Goal: Task Accomplishment & Management: Manage account settings

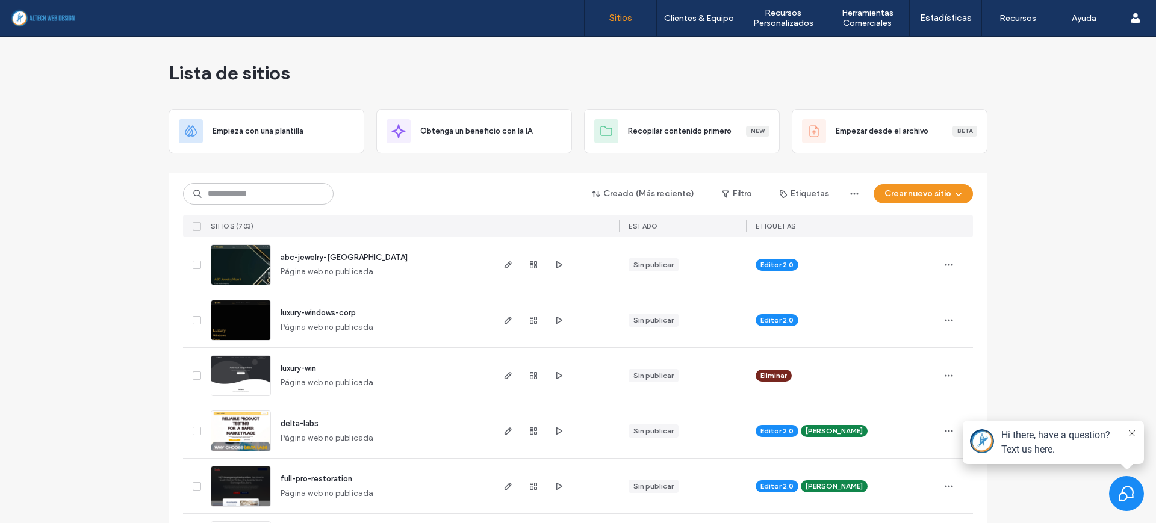
click at [871, 76] on div "Lista de sitios" at bounding box center [578, 73] width 819 height 72
click at [242, 200] on input at bounding box center [258, 194] width 150 height 22
click at [240, 188] on input at bounding box center [258, 194] width 150 height 22
type input "**"
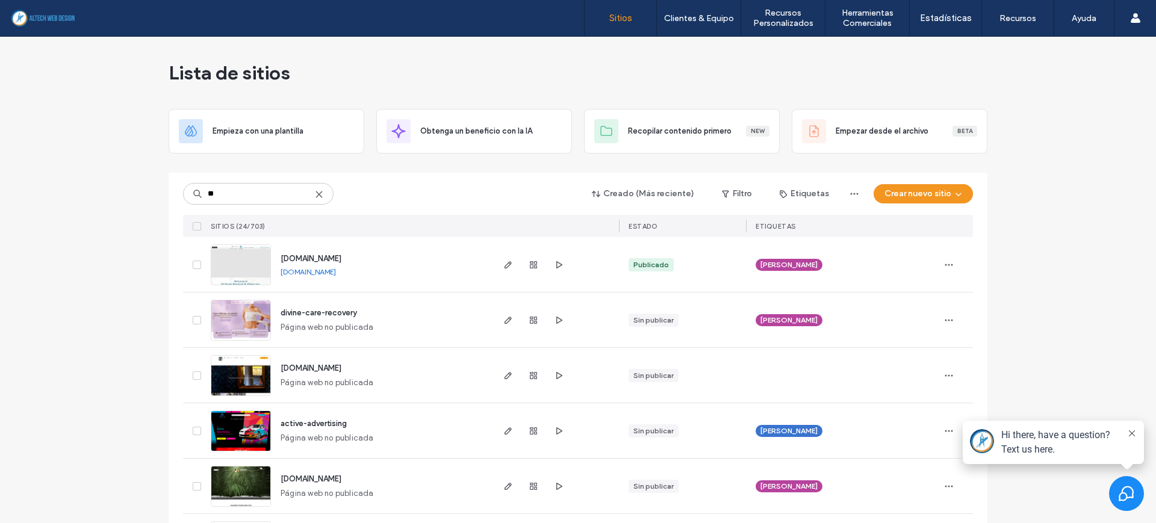
click at [336, 267] on link "[DOMAIN_NAME]" at bounding box center [308, 271] width 55 height 9
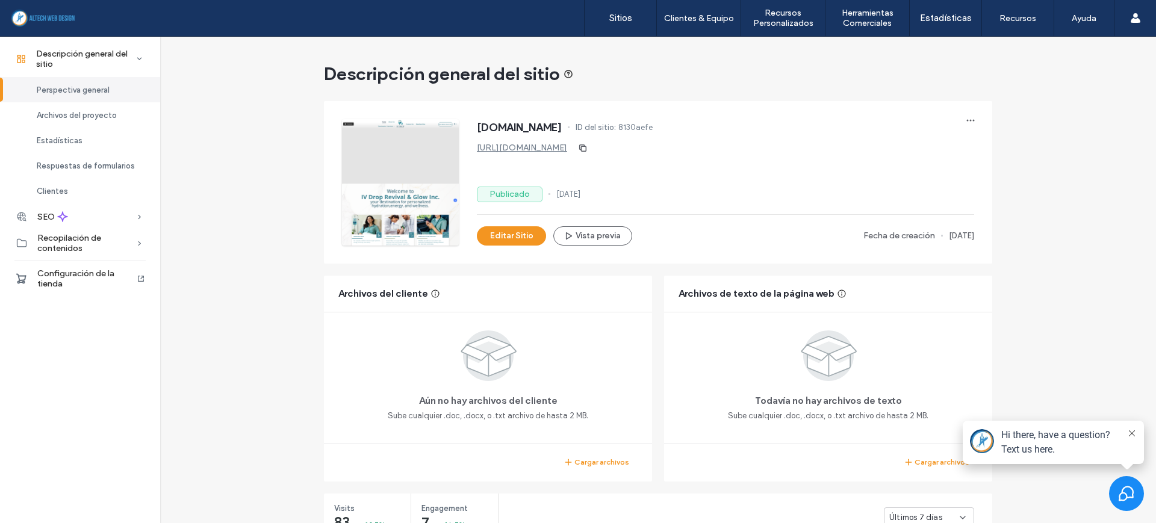
click at [109, 277] on span "Configuración de la tienda" at bounding box center [86, 278] width 99 height 20
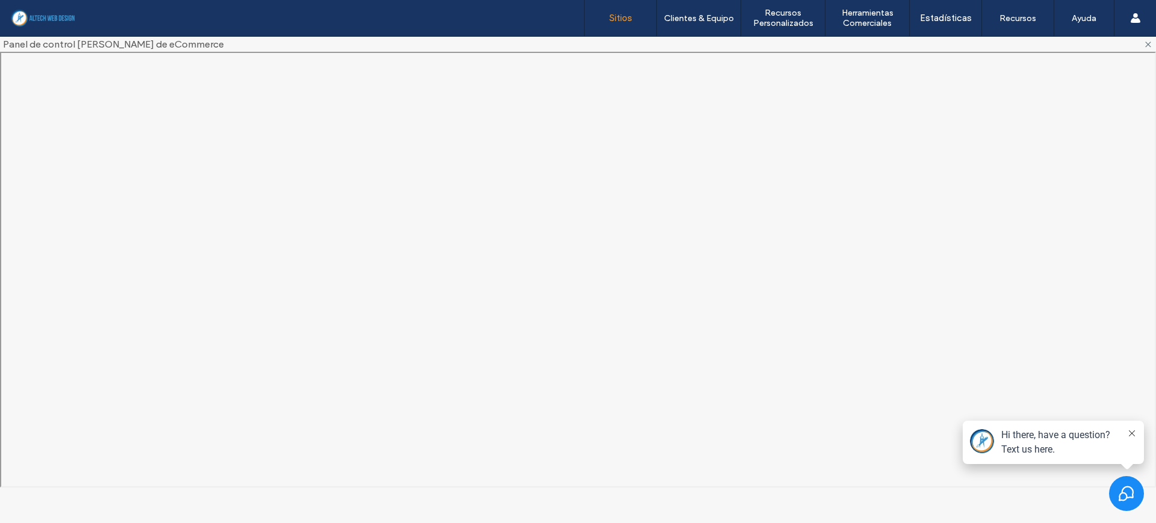
click at [634, 6] on link "Sitios" at bounding box center [620, 18] width 72 height 36
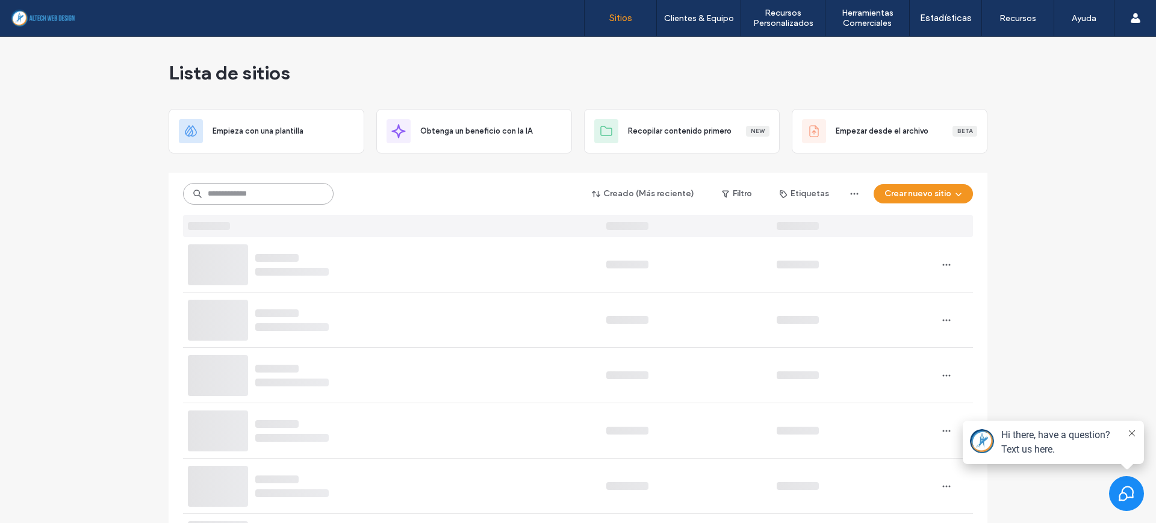
click at [224, 194] on input at bounding box center [258, 194] width 150 height 22
type input "**"
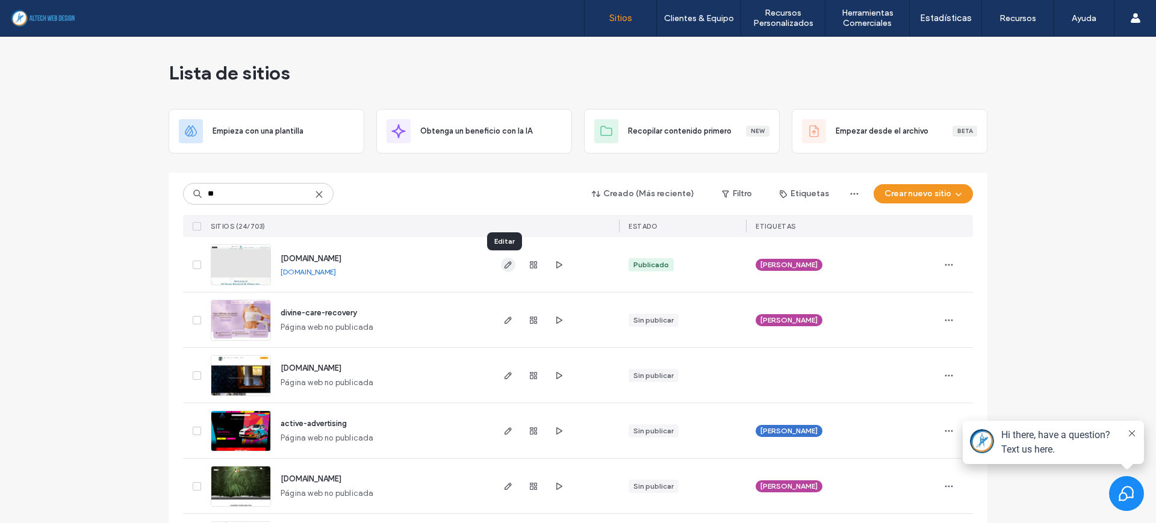
click at [504, 268] on icon "button" at bounding box center [508, 265] width 10 height 10
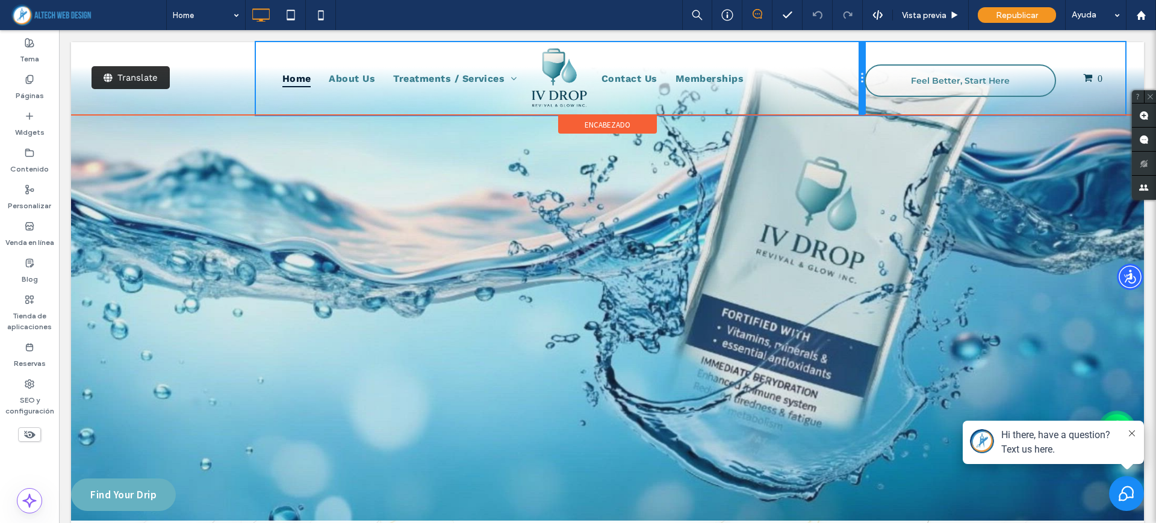
drag, startPoint x: 949, startPoint y: 102, endPoint x: 934, endPoint y: 110, distance: 17.0
click at [860, 98] on div at bounding box center [861, 78] width 6 height 73
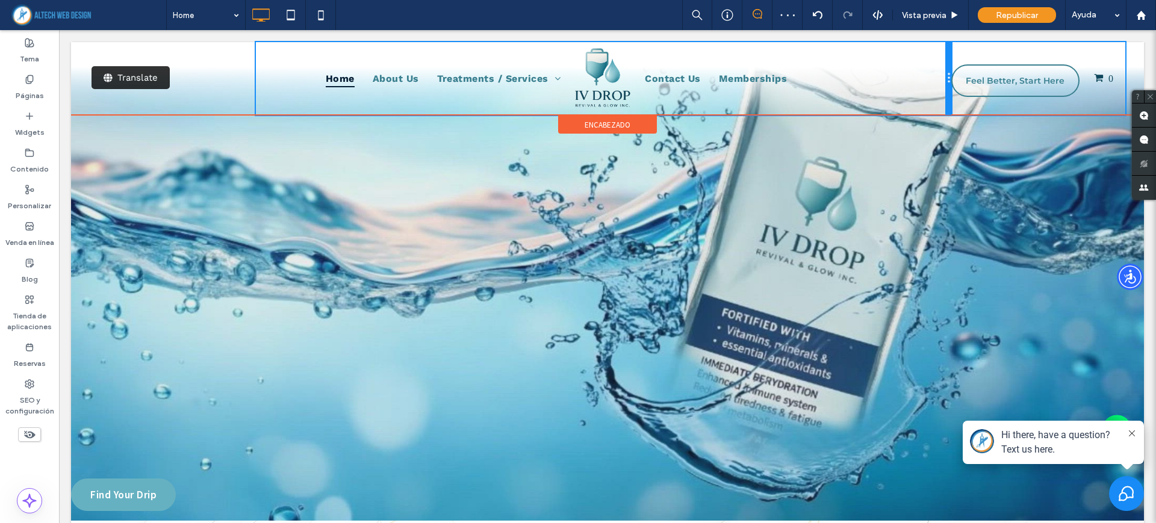
drag, startPoint x: 860, startPoint y: 74, endPoint x: 967, endPoint y: 103, distance: 111.0
click at [908, 73] on div "Home About Us Treatments / Services Beauty & Skin Crema Serum Chronic Condition…" at bounding box center [603, 78] width 695 height 73
click at [83, 46] on div at bounding box center [84, 51] width 26 height 19
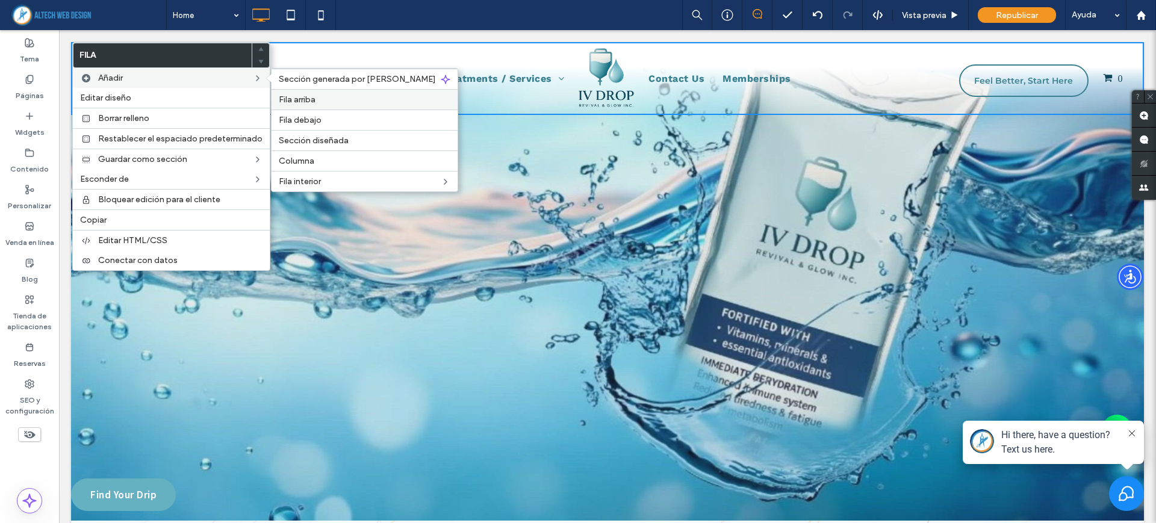
click at [318, 95] on label "Fila arriba" at bounding box center [365, 100] width 172 height 10
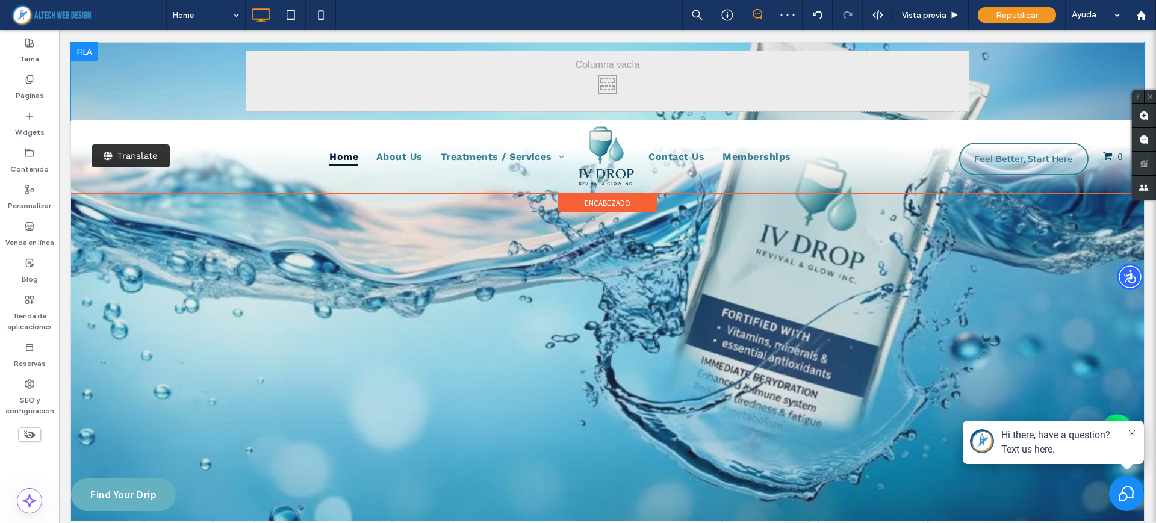
click at [79, 47] on div at bounding box center [84, 51] width 26 height 19
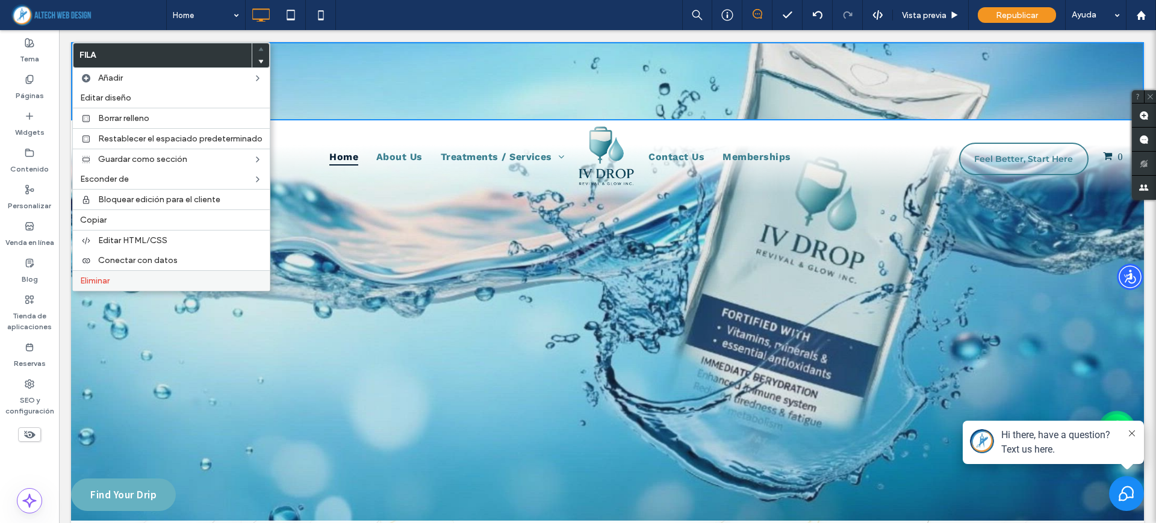
click at [155, 273] on div "Eliminar" at bounding box center [171, 280] width 197 height 20
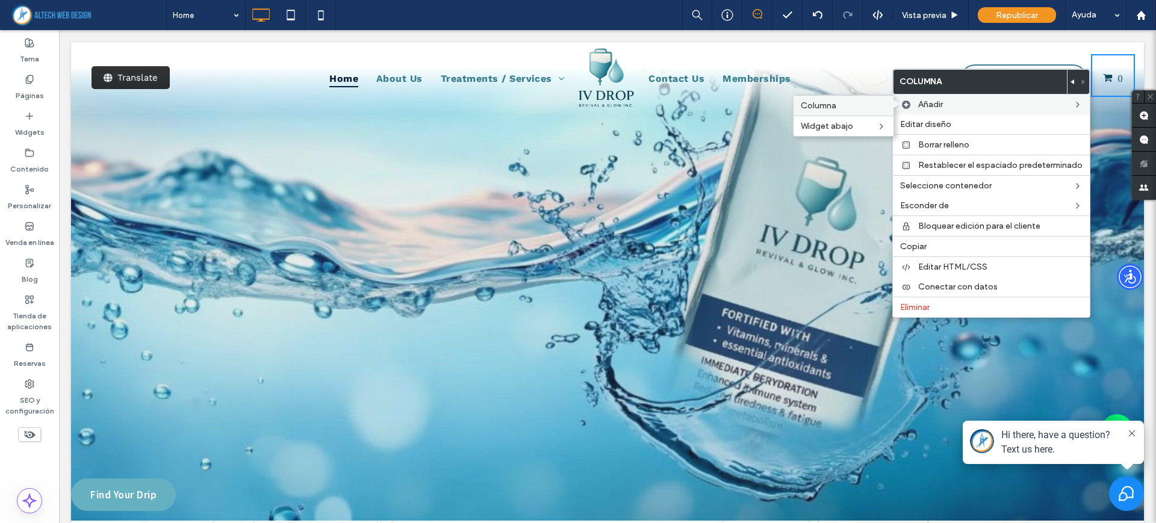
click at [851, 108] on label "Columna" at bounding box center [843, 106] width 85 height 10
click at [1027, 61] on div "0 Click To Paste" at bounding box center [1046, 84] width 58 height 60
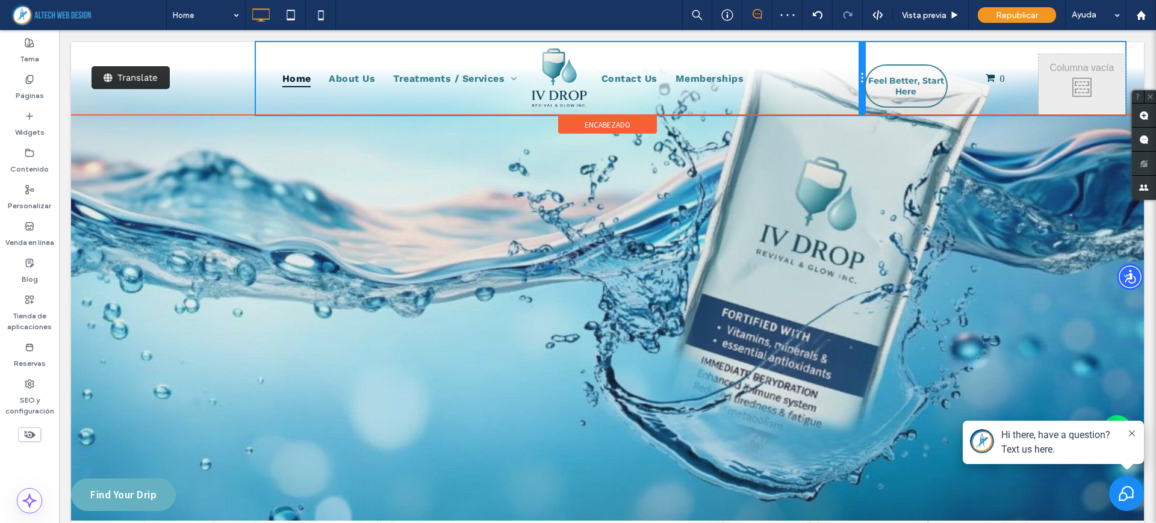
drag, startPoint x: 949, startPoint y: 78, endPoint x: 1005, endPoint y: 109, distance: 63.8
click at [904, 79] on div "Translate Click To Paste Home About Us Treatments / Services Beauty & Skin Crem…" at bounding box center [607, 78] width 1055 height 73
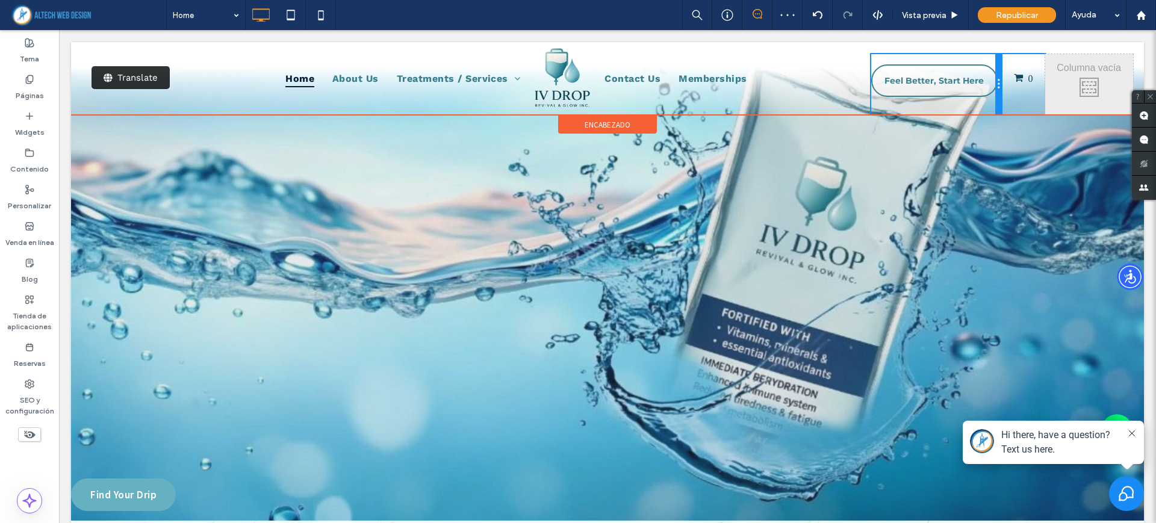
drag, startPoint x: 948, startPoint y: 80, endPoint x: 981, endPoint y: 80, distance: 33.1
click at [981, 80] on div "Feel Better, Start Here Click To Paste" at bounding box center [936, 84] width 131 height 60
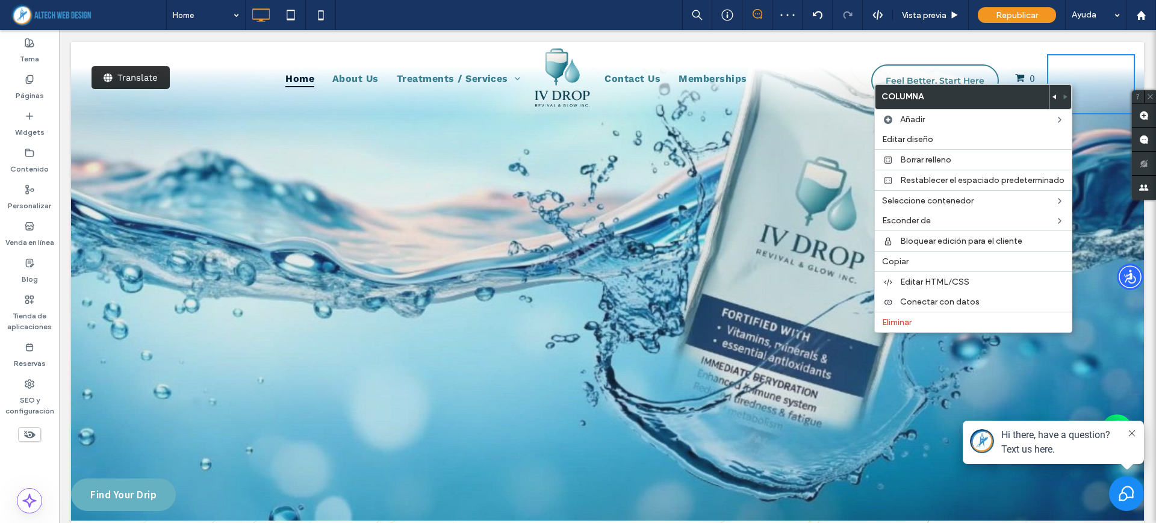
click at [1050, 96] on div at bounding box center [1054, 97] width 11 height 24
click at [1052, 95] on icon at bounding box center [1054, 97] width 5 height 5
click at [1059, 68] on div at bounding box center [578, 261] width 1156 height 523
click at [1034, 70] on div "Click To Paste Click To Paste" at bounding box center [1047, 84] width 88 height 60
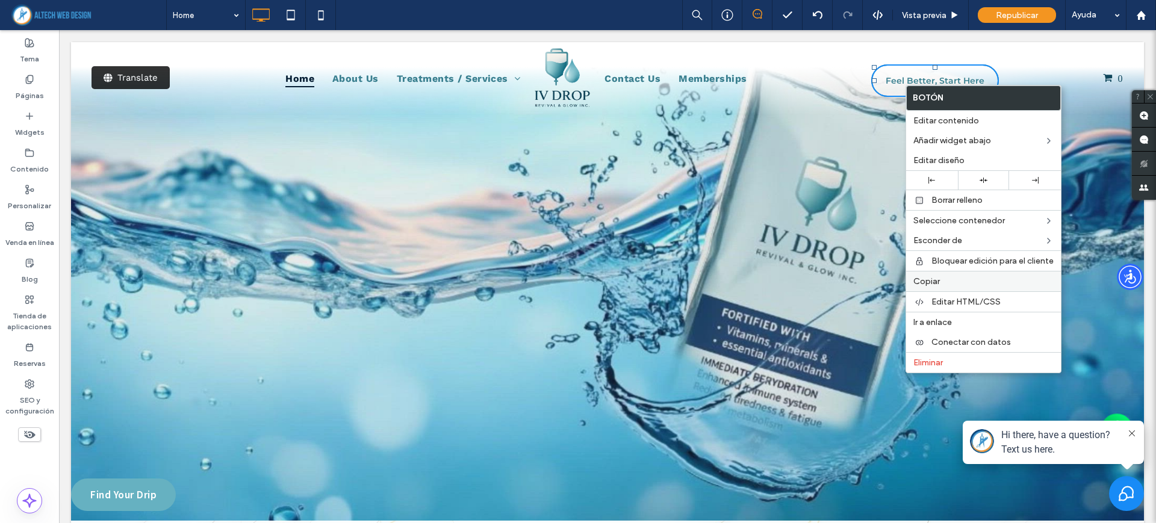
click at [934, 282] on span "Copiar" at bounding box center [926, 281] width 26 height 10
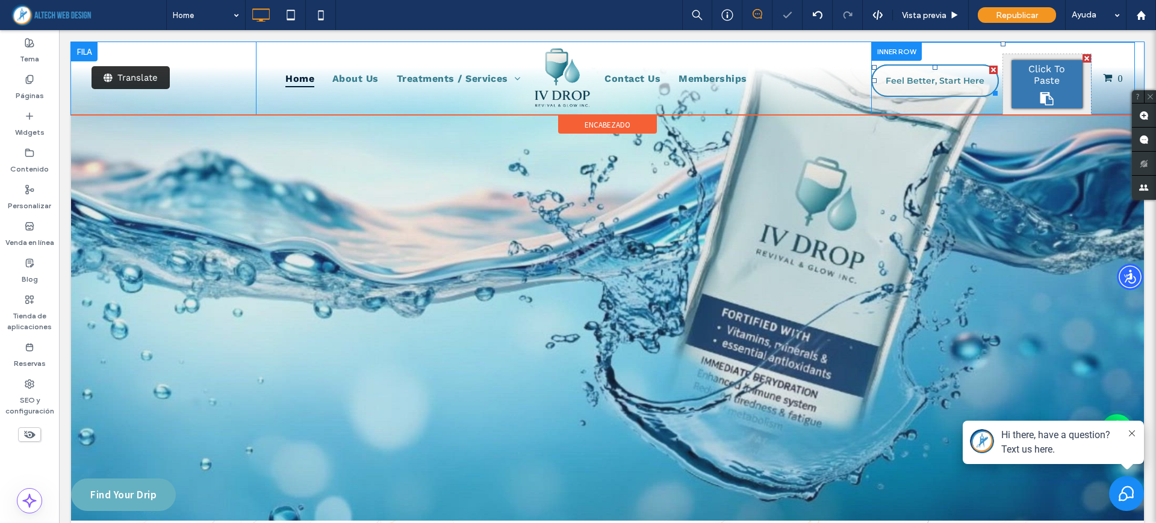
click at [1031, 86] on div "Click To Paste" at bounding box center [1047, 84] width 70 height 48
click at [1029, 88] on span "Feel Better, Start Here" at bounding box center [1046, 82] width 81 height 22
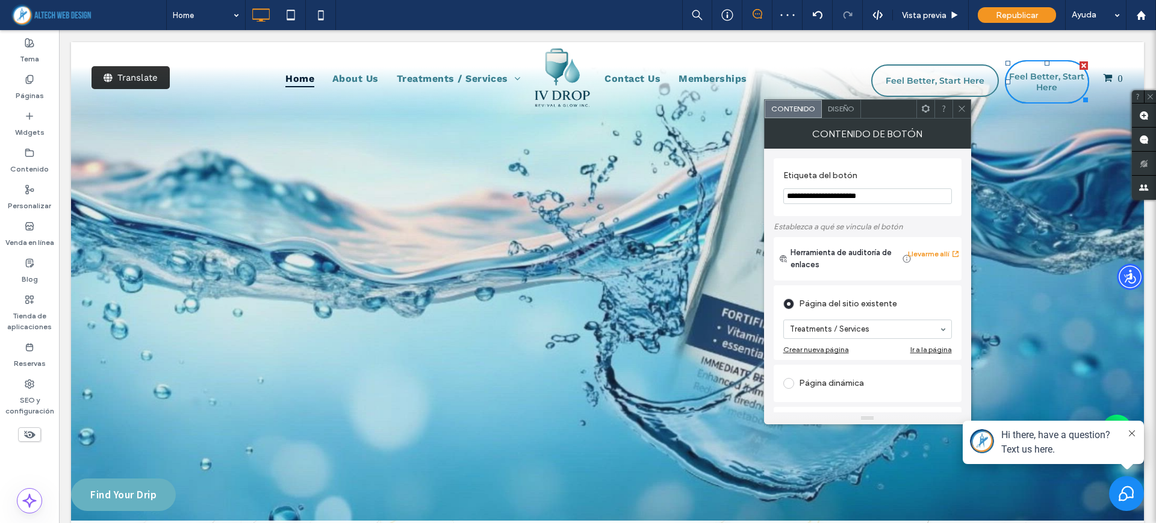
click at [884, 194] on input "**********" at bounding box center [867, 196] width 169 height 16
type input "*****"
click at [842, 108] on span "Diseño" at bounding box center [841, 108] width 26 height 9
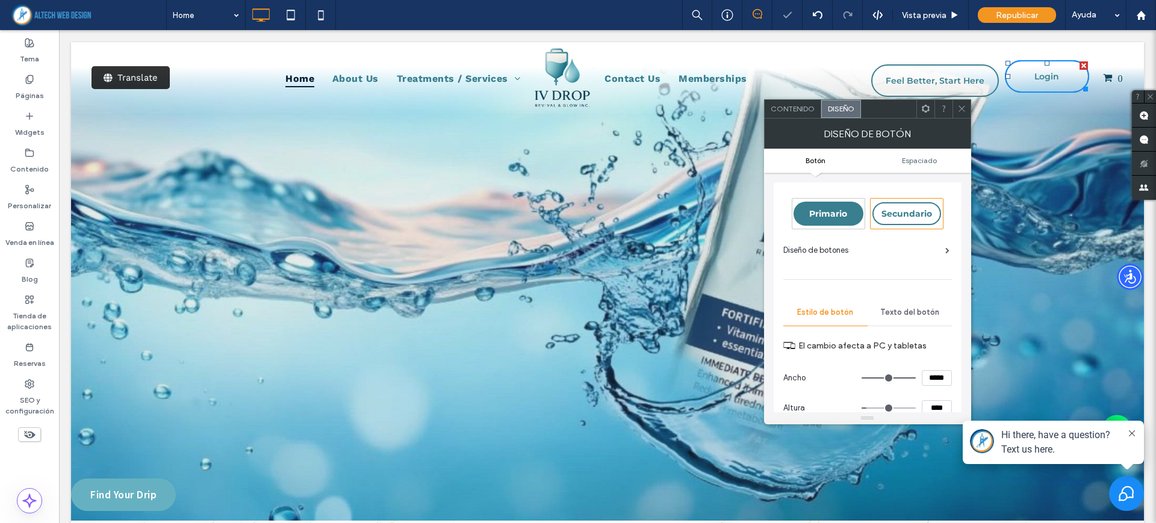
click at [901, 240] on div "Primario Secundario Diseño de botones Estilo de botón Texto del botón El cambio…" at bounding box center [867, 410] width 169 height 445
click at [902, 246] on div "Diseño de botones" at bounding box center [866, 250] width 166 height 12
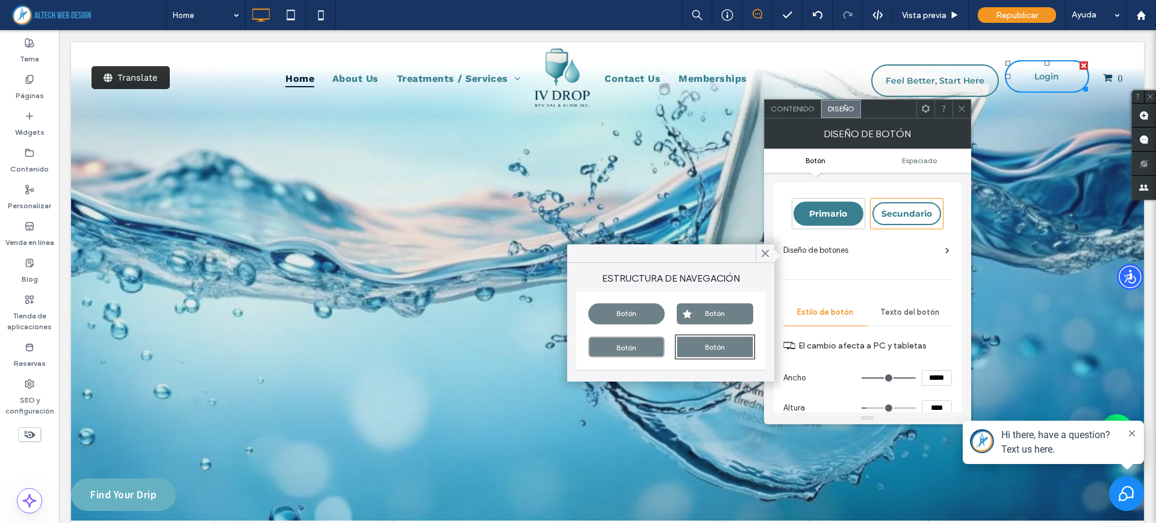
click at [712, 309] on div "Botón" at bounding box center [715, 313] width 76 height 21
click at [913, 282] on div "Primario Secundario Diseño de botones Estilo de botón Texto del botón El cambio…" at bounding box center [867, 455] width 169 height 535
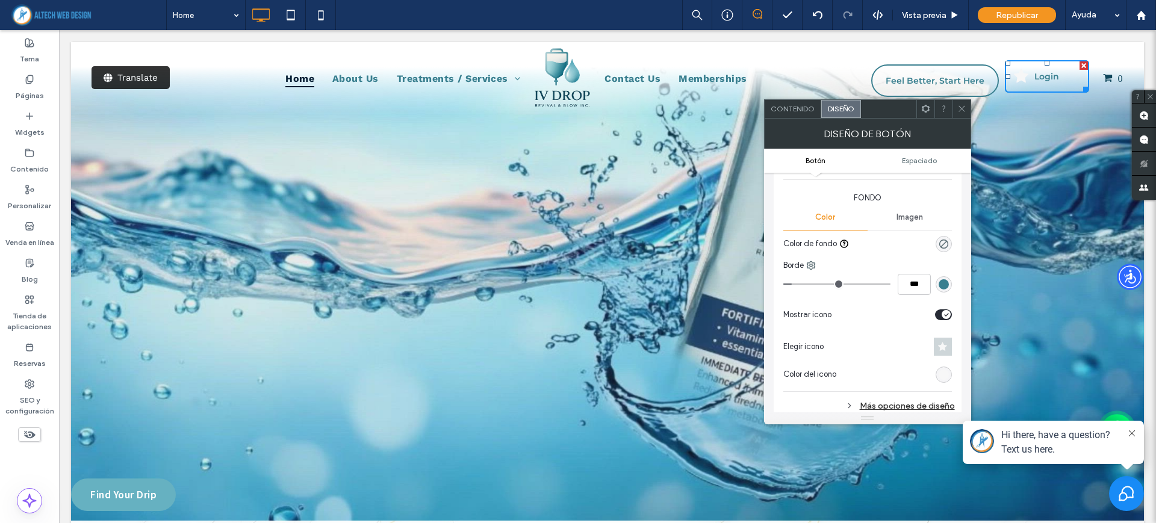
scroll to position [301, 0]
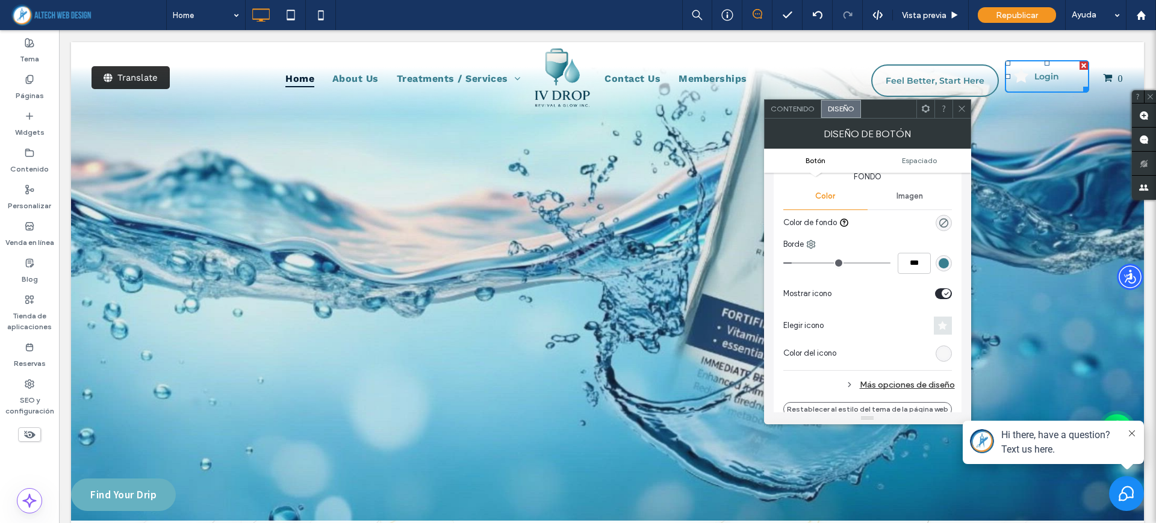
click at [944, 331] on span at bounding box center [943, 326] width 18 height 18
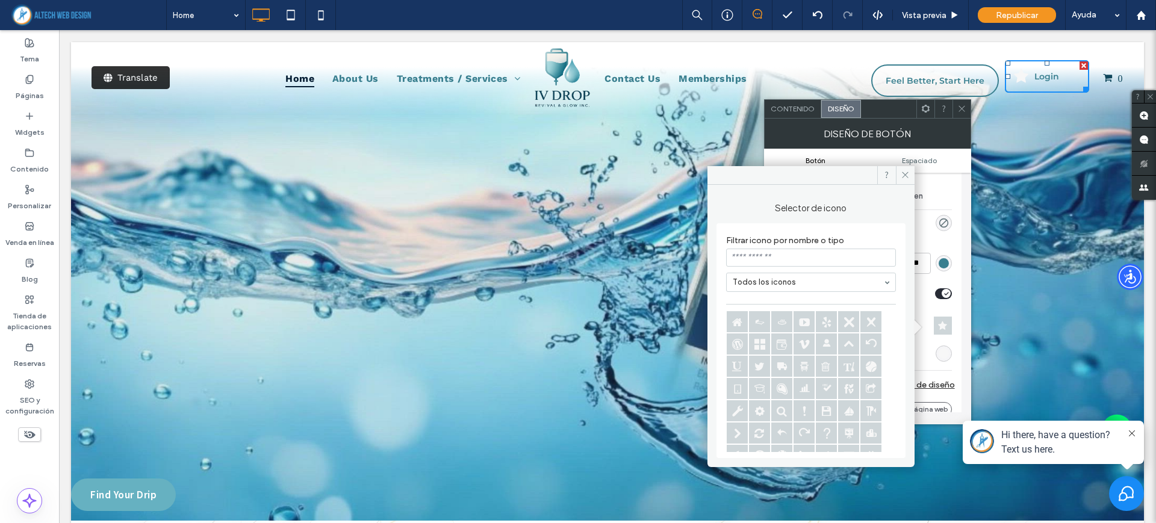
click at [769, 247] on label "Filtrar icono por nombre o tipo" at bounding box center [811, 238] width 170 height 19
click at [768, 255] on input at bounding box center [811, 258] width 170 height 18
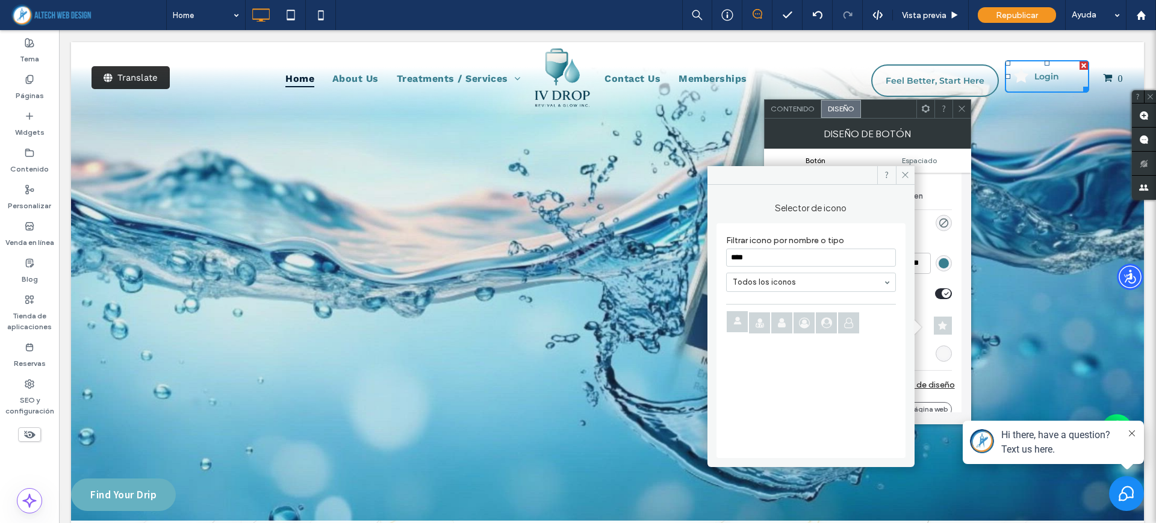
type input "****"
click at [823, 329] on icon at bounding box center [826, 322] width 21 height 21
click at [903, 172] on icon at bounding box center [905, 174] width 9 height 9
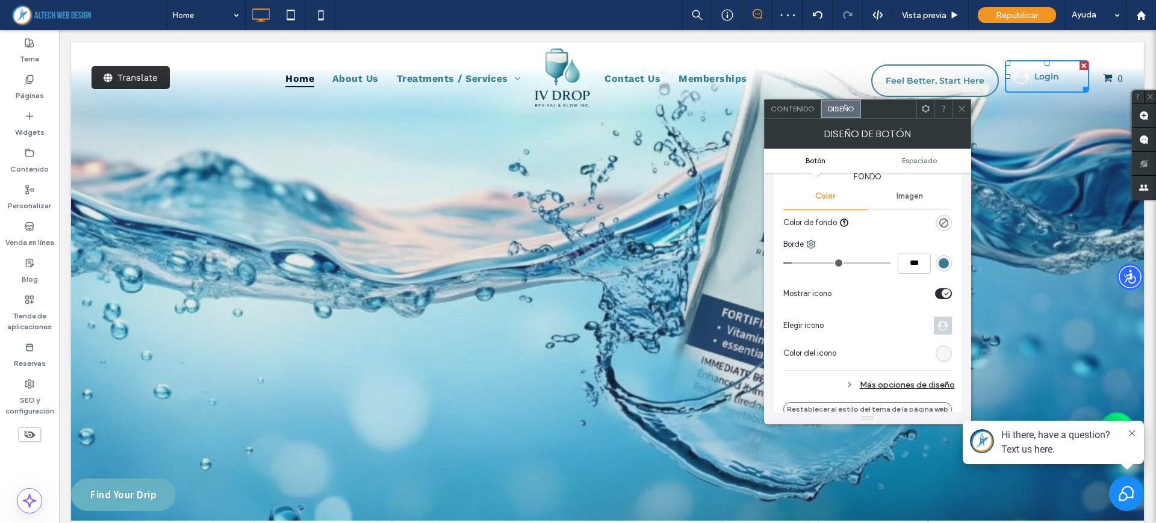
click at [939, 350] on div "rgb(247, 247, 247)" at bounding box center [943, 354] width 10 height 10
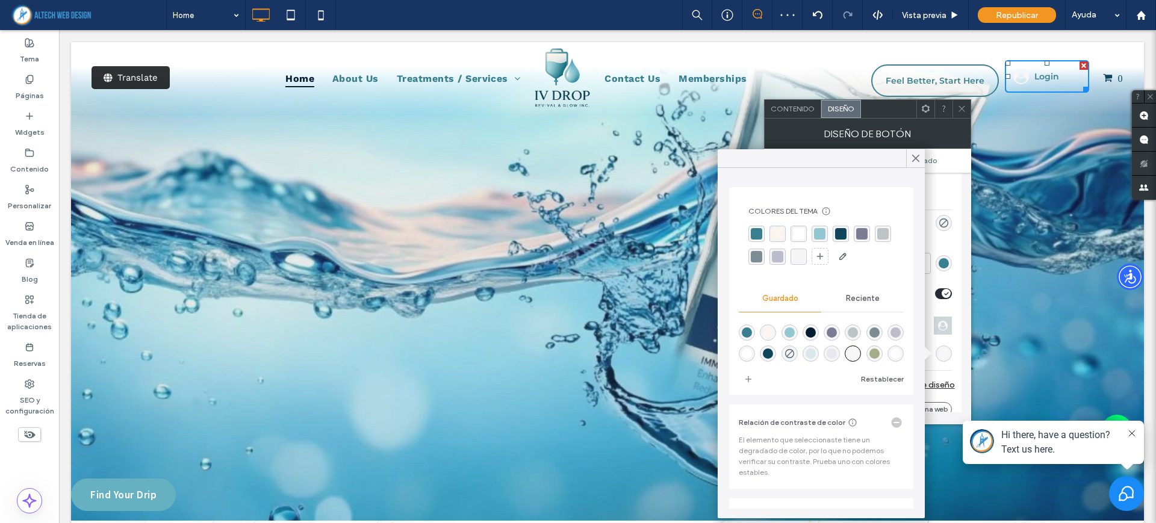
click at [764, 234] on div at bounding box center [821, 246] width 146 height 40
click at [757, 234] on div "rgba(57,127,143,1)" at bounding box center [756, 233] width 11 height 11
click at [940, 185] on div "Imagen" at bounding box center [909, 196] width 84 height 26
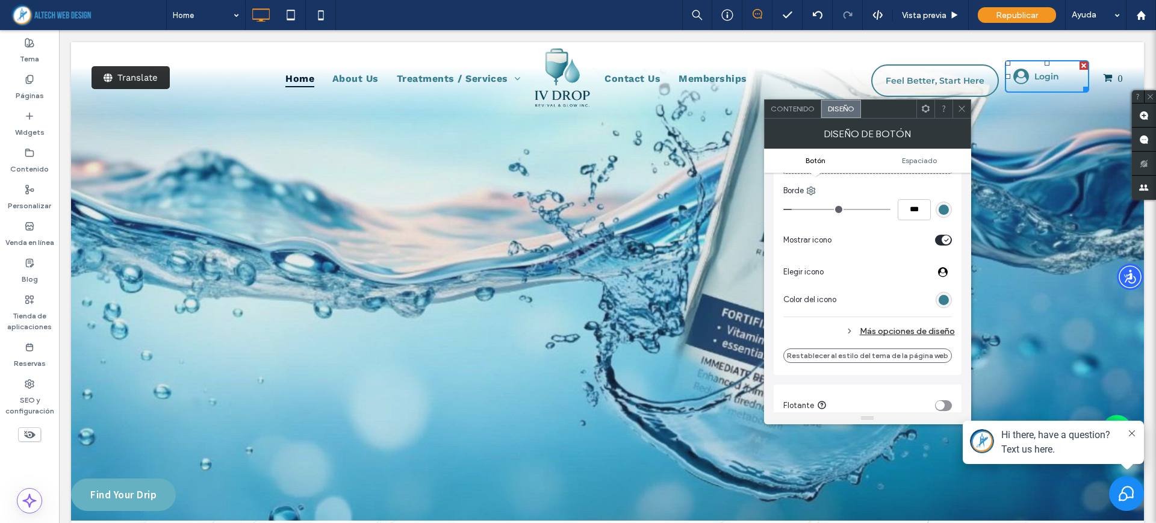
scroll to position [451, 0]
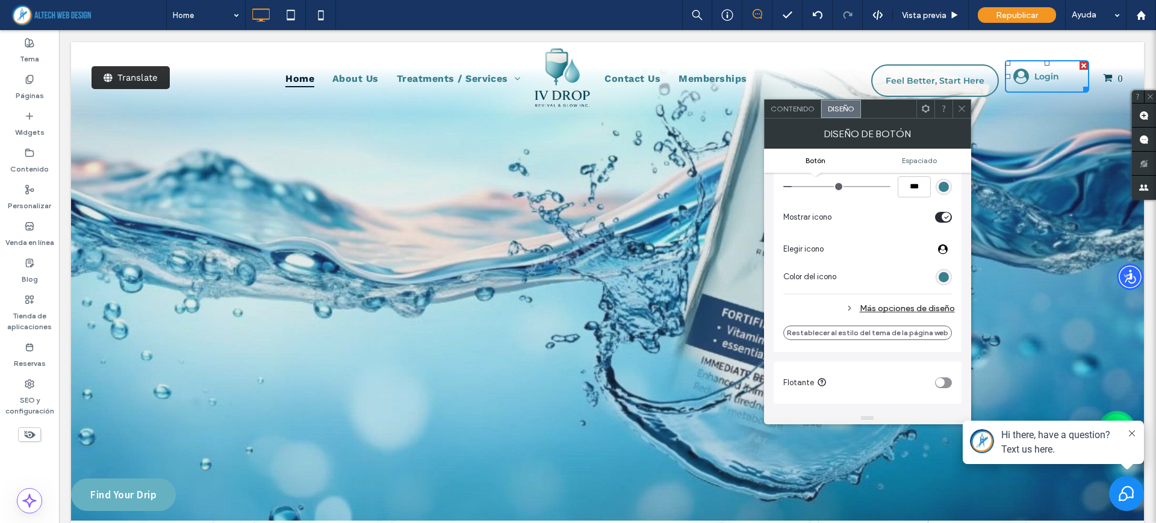
click at [877, 308] on div "Más opciones de diseño" at bounding box center [869, 308] width 172 height 16
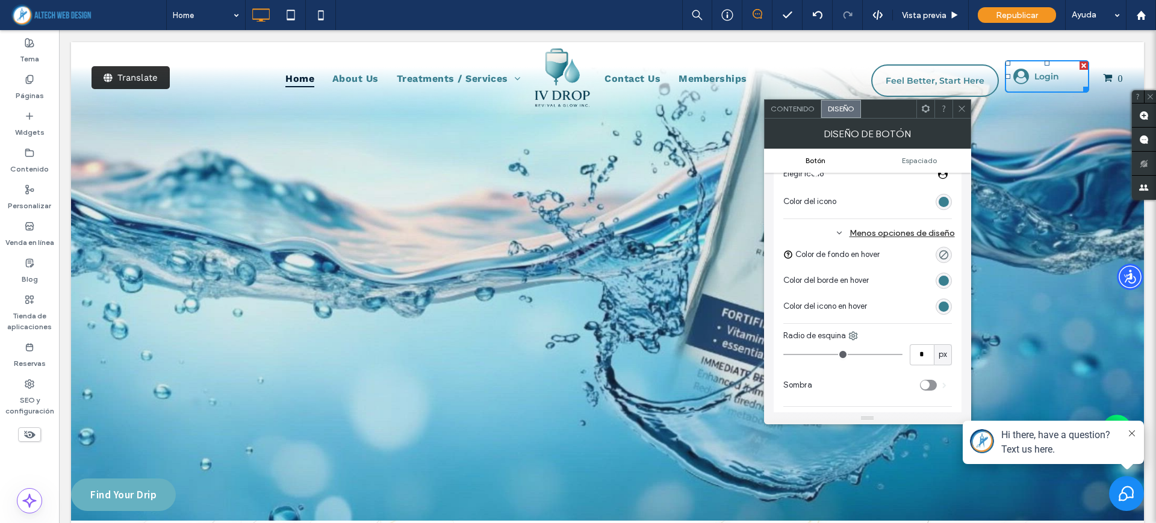
type input "**"
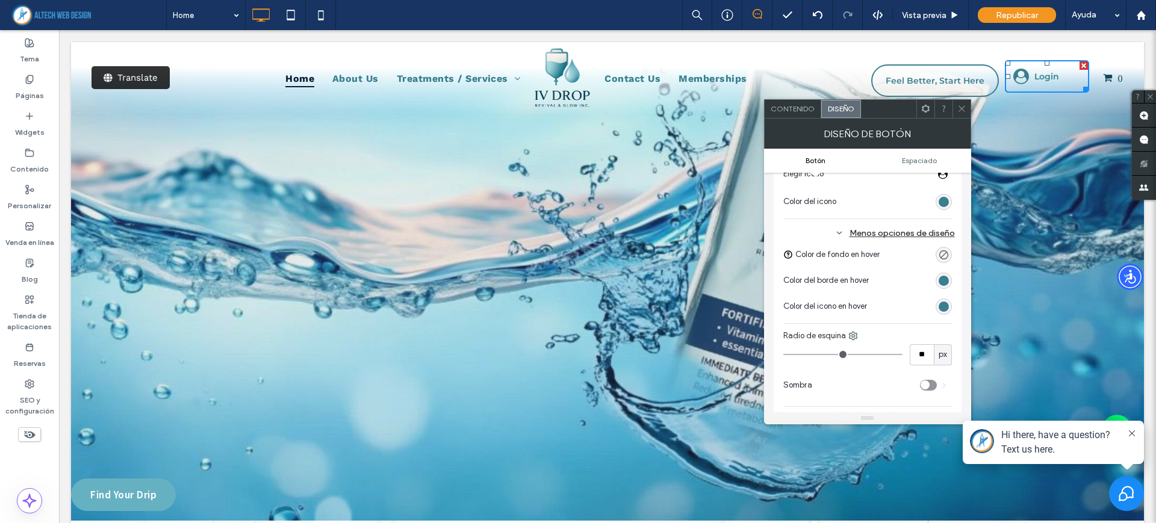
type input "**"
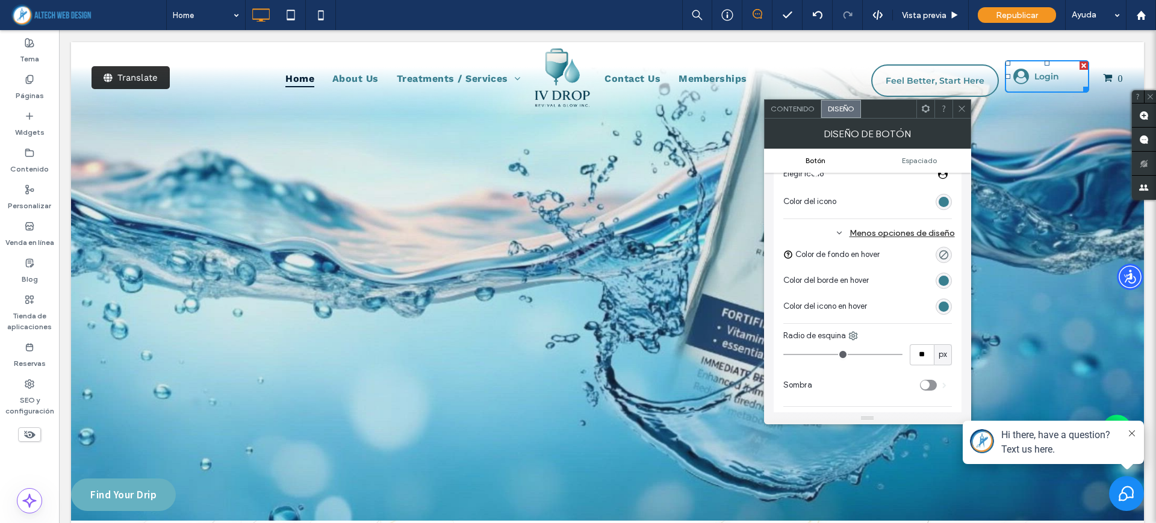
type input "**"
drag, startPoint x: 799, startPoint y: 352, endPoint x: 841, endPoint y: 352, distance: 41.5
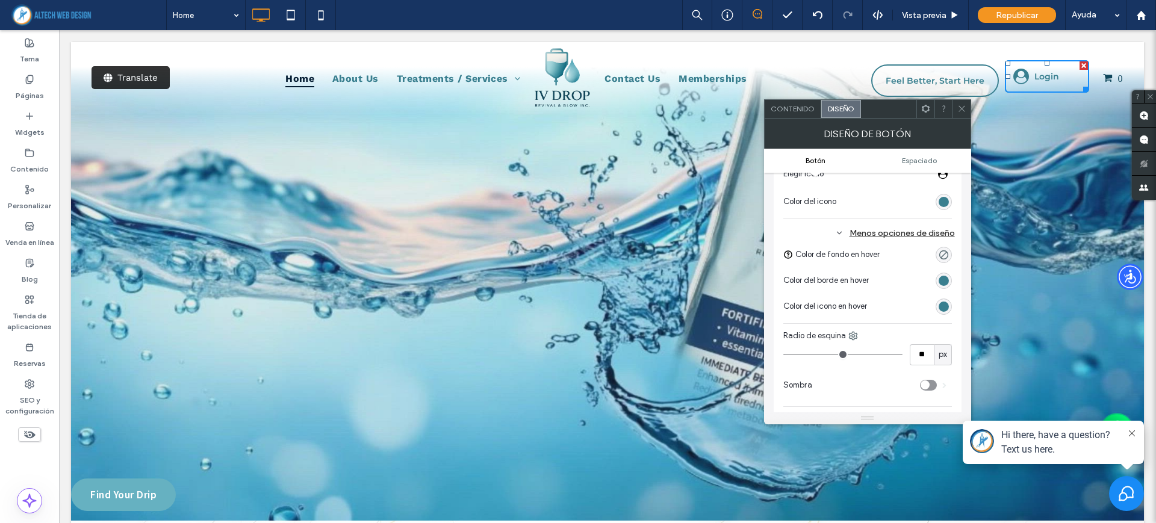
click at [841, 354] on input "range" at bounding box center [842, 354] width 119 height 1
type input "**"
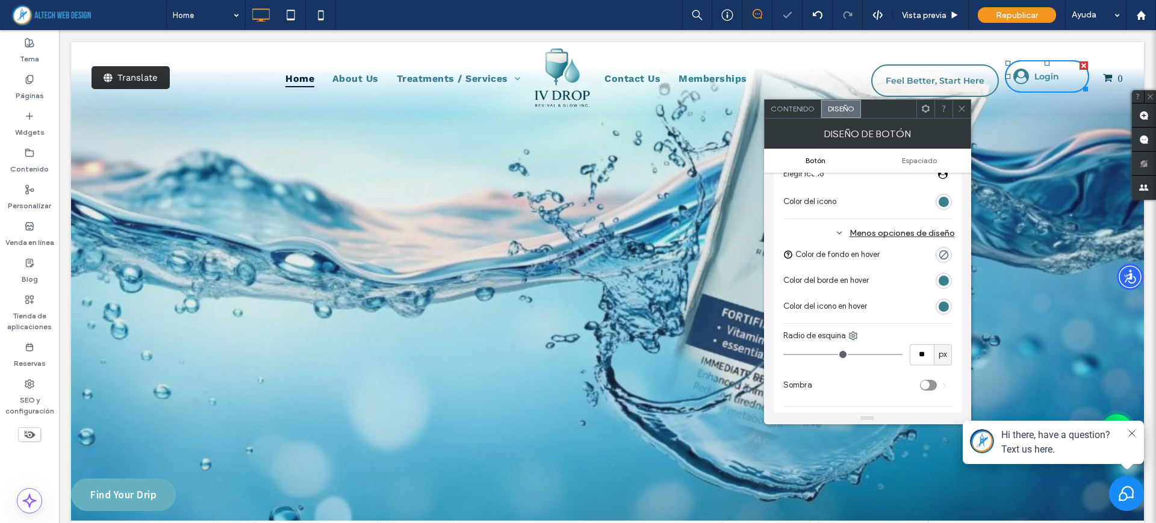
type input "**"
drag, startPoint x: 841, startPoint y: 352, endPoint x: 854, endPoint y: 354, distance: 12.8
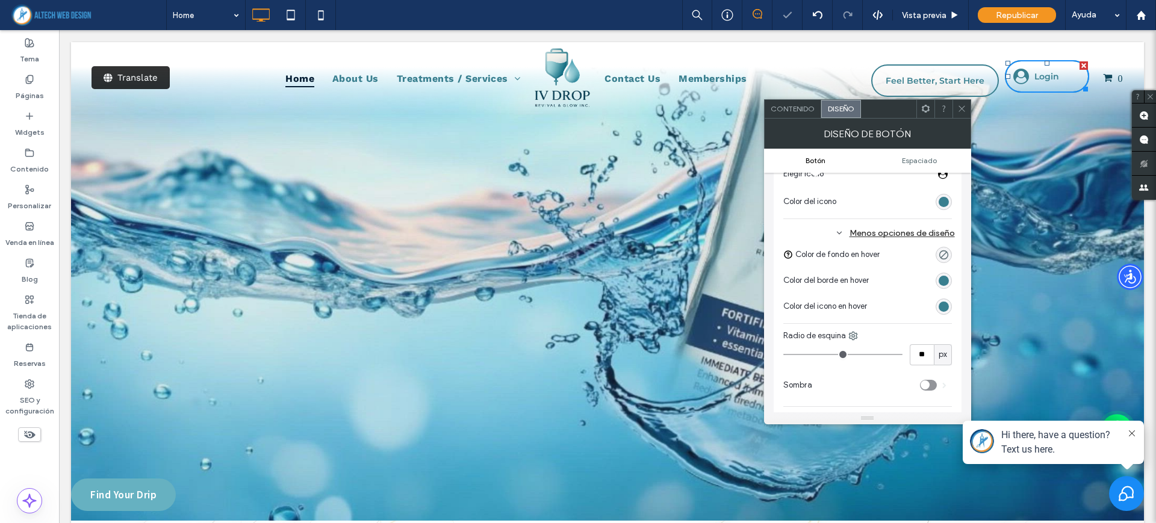
type input "**"
click at [854, 354] on input "range" at bounding box center [842, 354] width 119 height 1
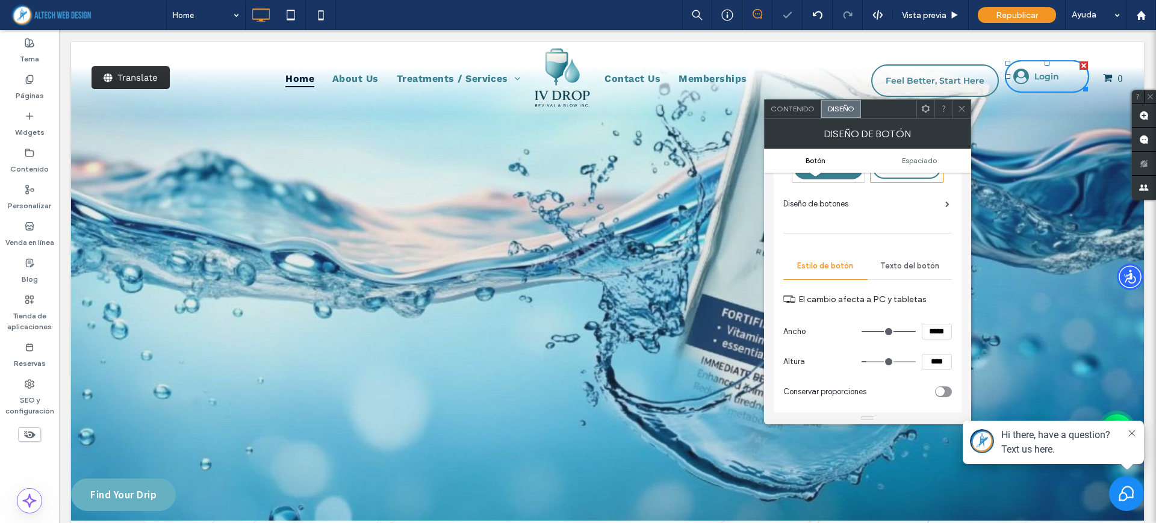
scroll to position [0, 0]
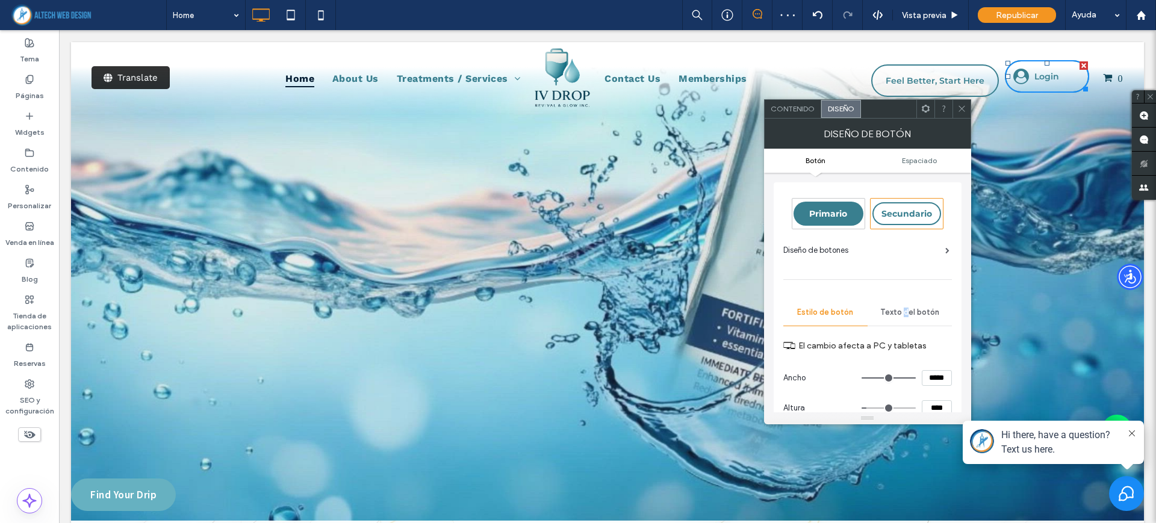
click at [906, 308] on span "Texto del botón" at bounding box center [909, 313] width 59 height 10
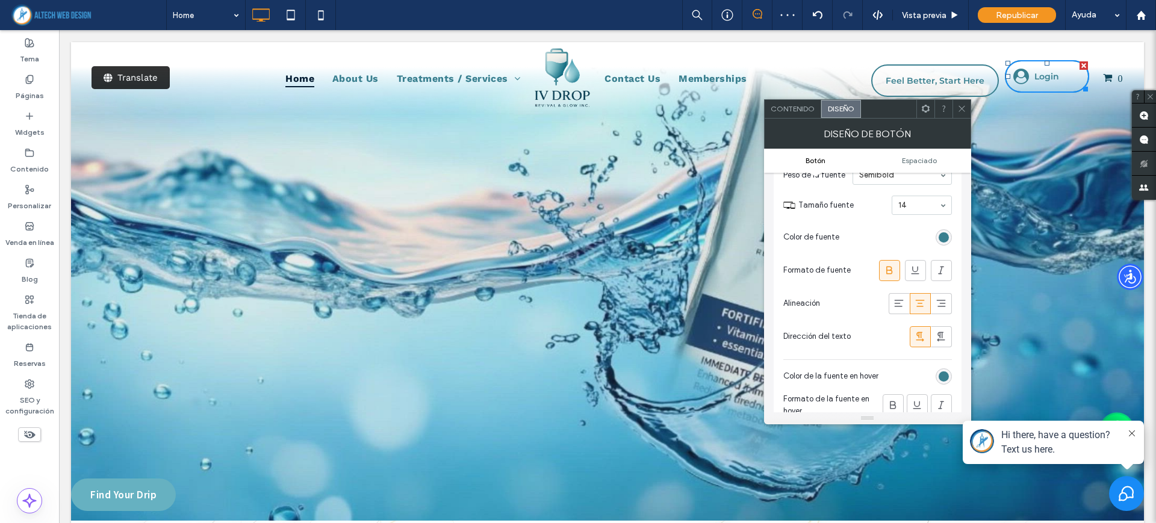
scroll to position [226, 0]
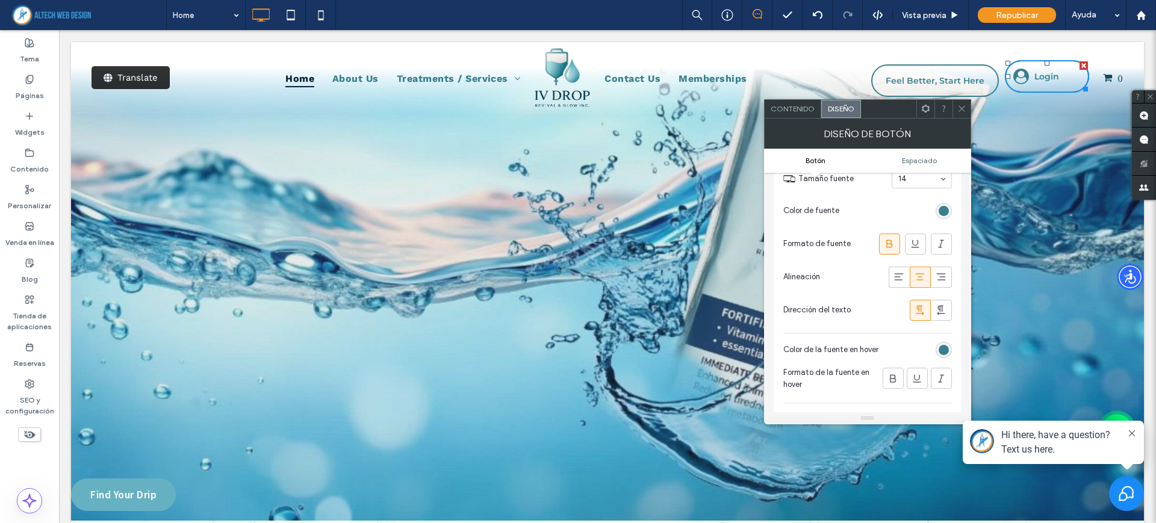
click at [919, 278] on icon at bounding box center [920, 277] width 12 height 12
click at [797, 111] on span "Contenido" at bounding box center [792, 108] width 44 height 9
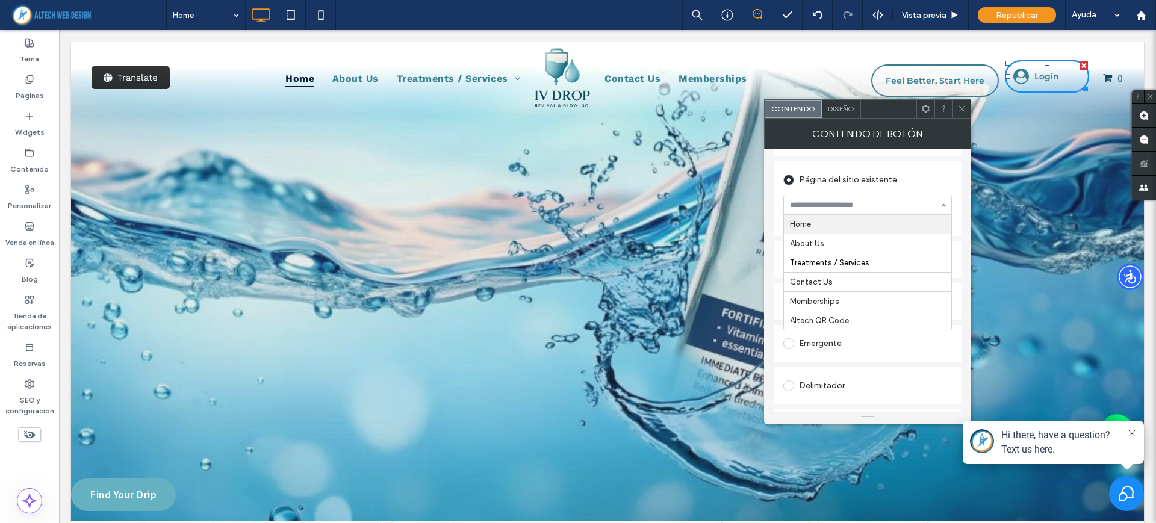
scroll to position [150, 0]
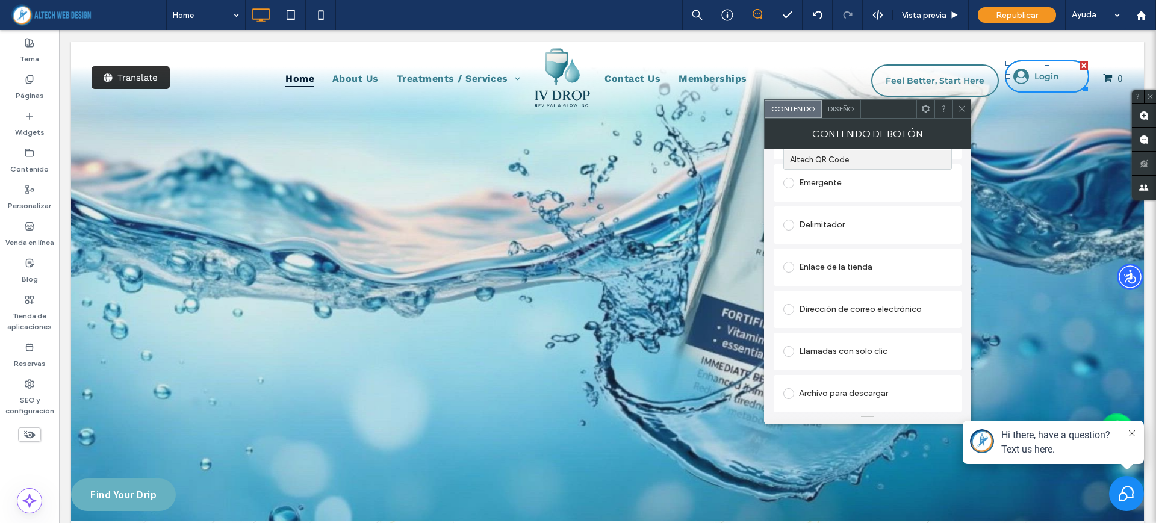
click at [866, 270] on div "Enlace de la tienda" at bounding box center [867, 267] width 169 height 19
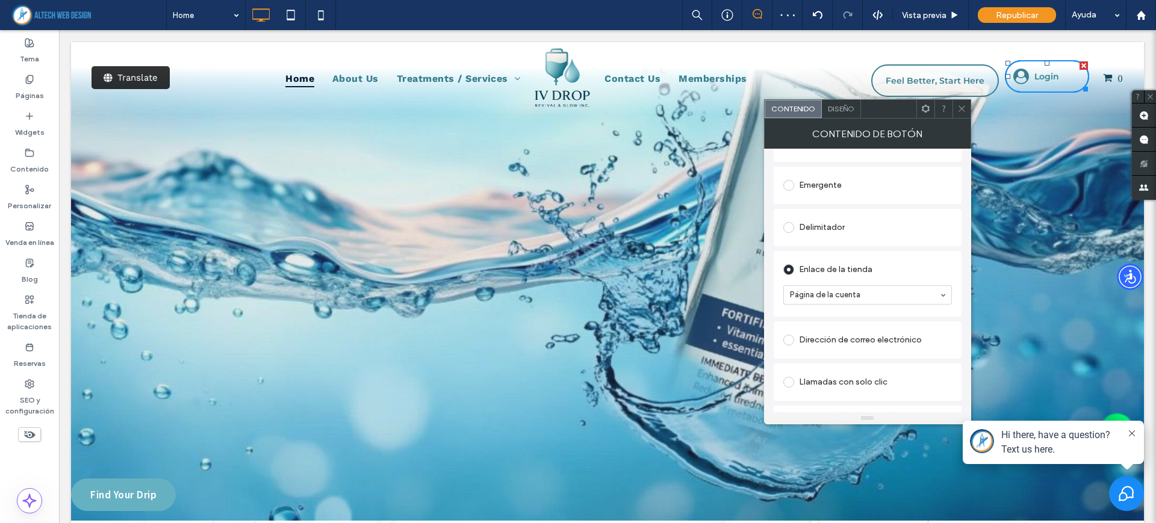
click at [955, 111] on div at bounding box center [961, 109] width 18 height 18
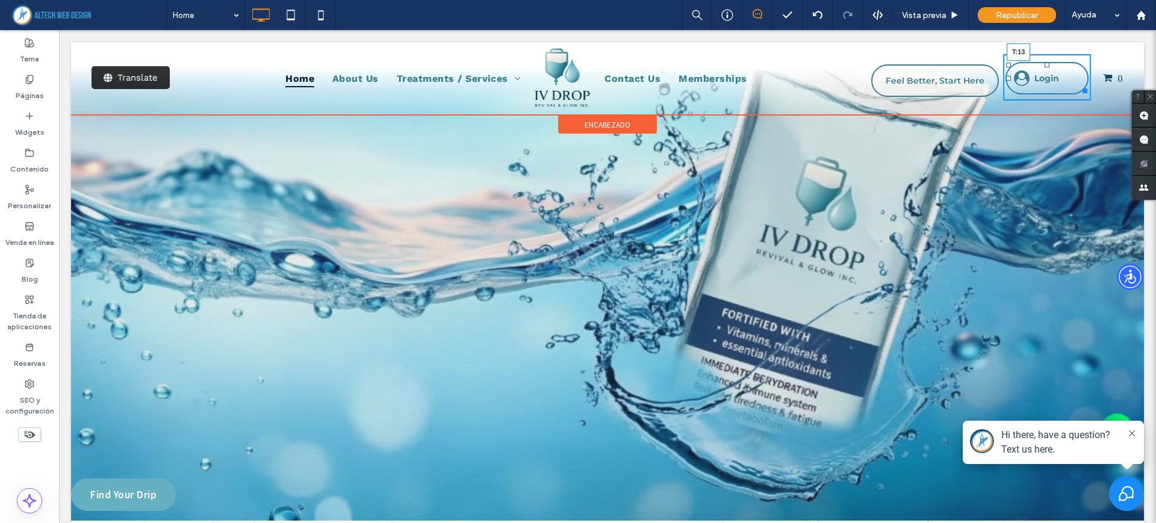
drag, startPoint x: 1034, startPoint y: 63, endPoint x: 1093, endPoint y: 95, distance: 67.1
click at [1044, 65] on div at bounding box center [1046, 65] width 5 height 5
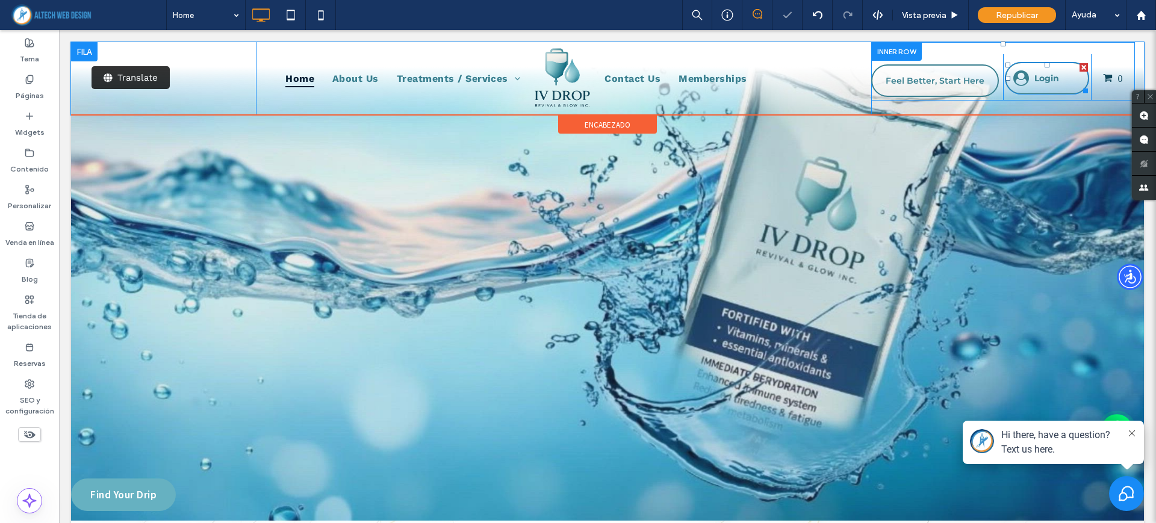
click at [1037, 77] on span "Login" at bounding box center [1046, 78] width 25 height 11
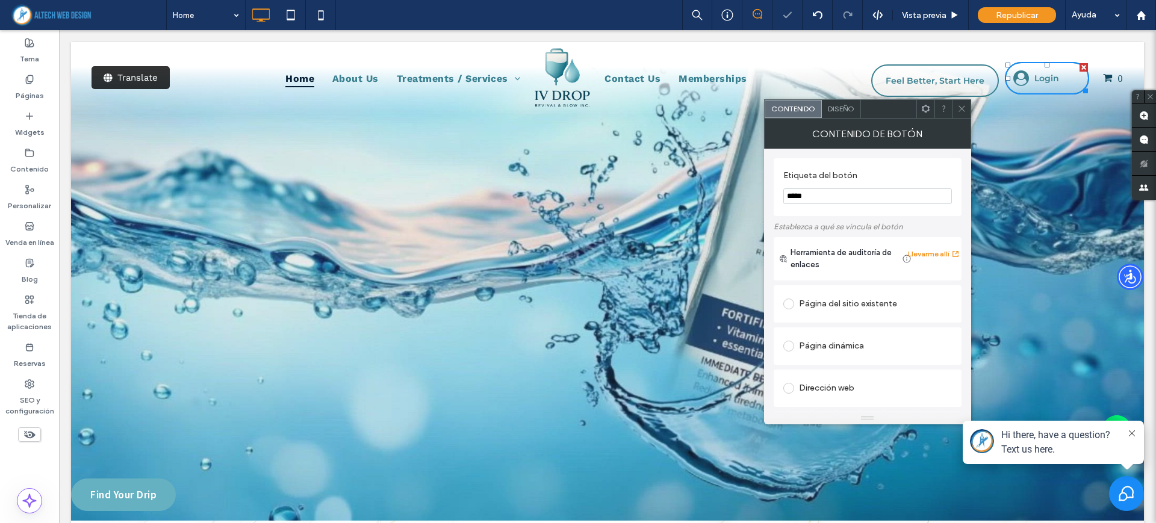
scroll to position [276, 0]
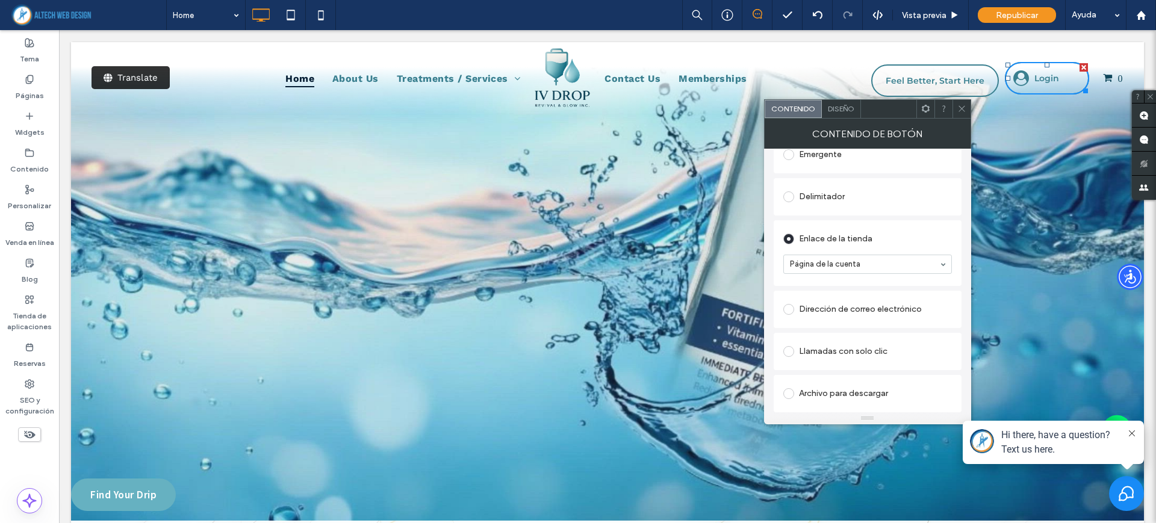
click at [897, 241] on div "Enlace de la tienda" at bounding box center [867, 238] width 169 height 19
click at [960, 108] on icon at bounding box center [961, 108] width 9 height 9
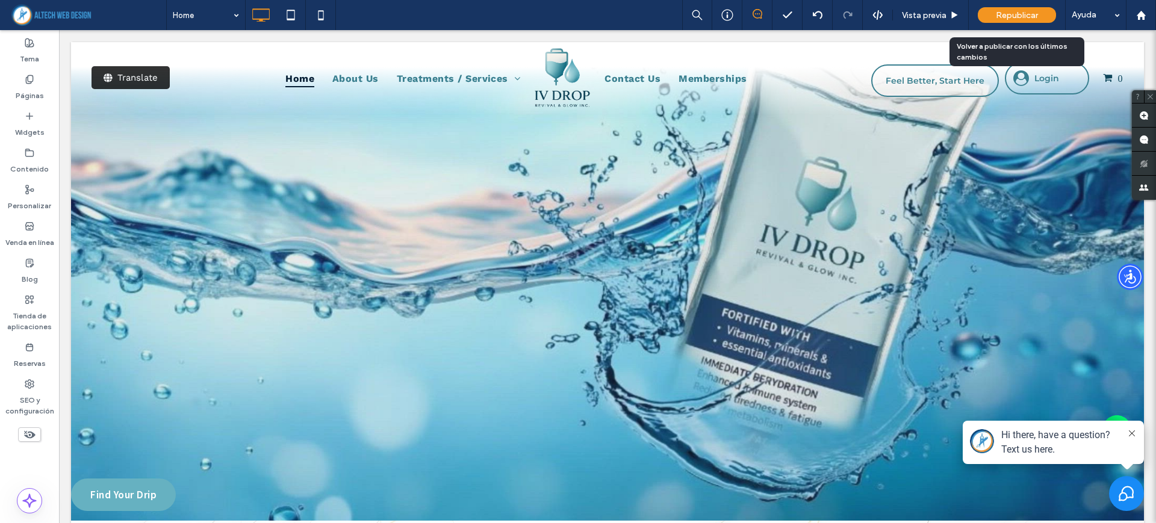
click at [1016, 19] on span "Republicar" at bounding box center [1017, 15] width 42 height 10
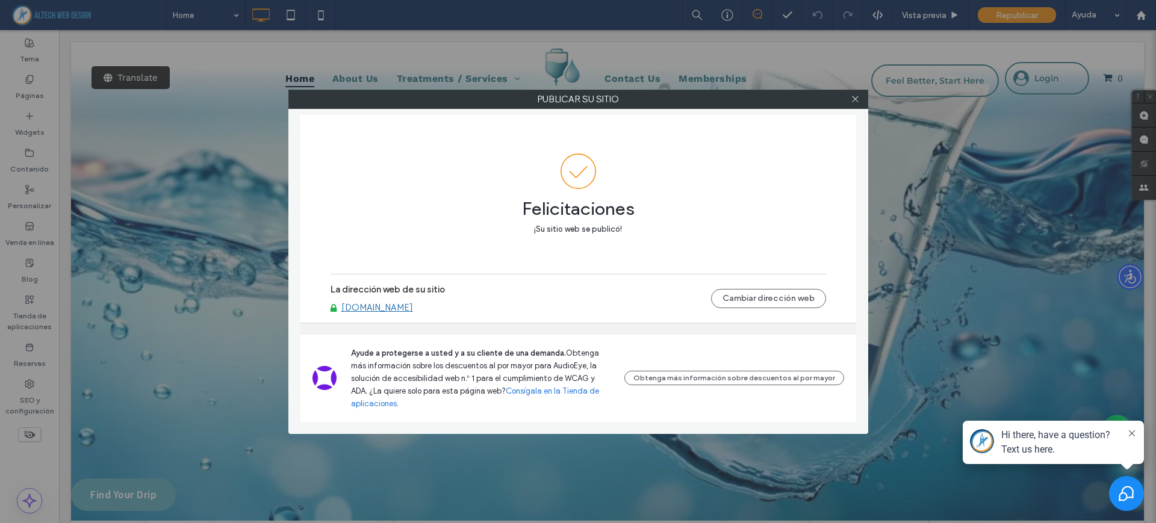
click at [410, 313] on link "www.ivdroprevival.com" at bounding box center [377, 307] width 72 height 11
click at [855, 99] on use at bounding box center [855, 99] width 6 height 6
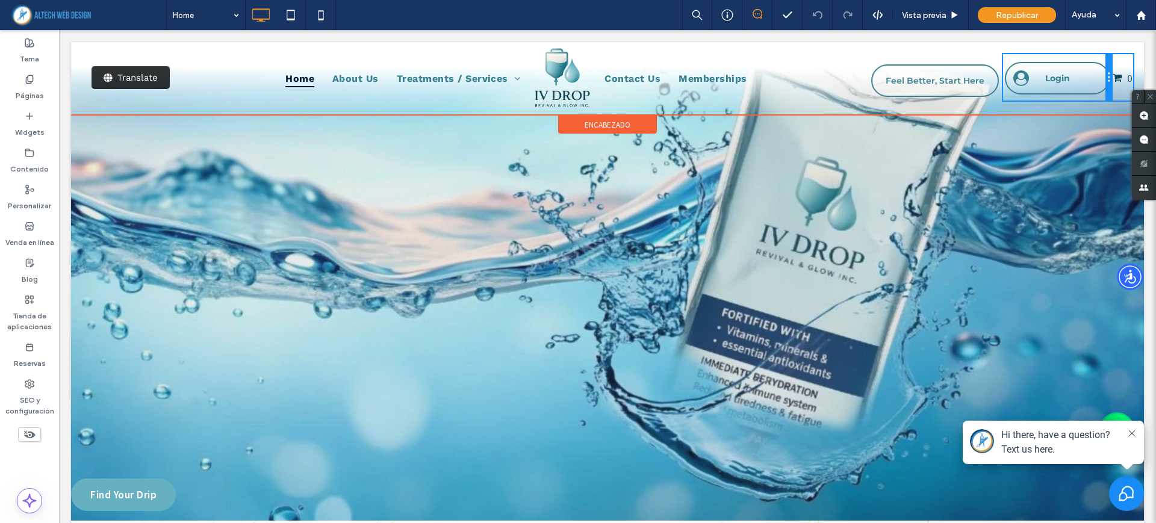
drag, startPoint x: 1079, startPoint y: 82, endPoint x: 1135, endPoint y: 119, distance: 67.1
click at [1091, 84] on div "Click To Paste Click To Paste Login" at bounding box center [1057, 77] width 108 height 46
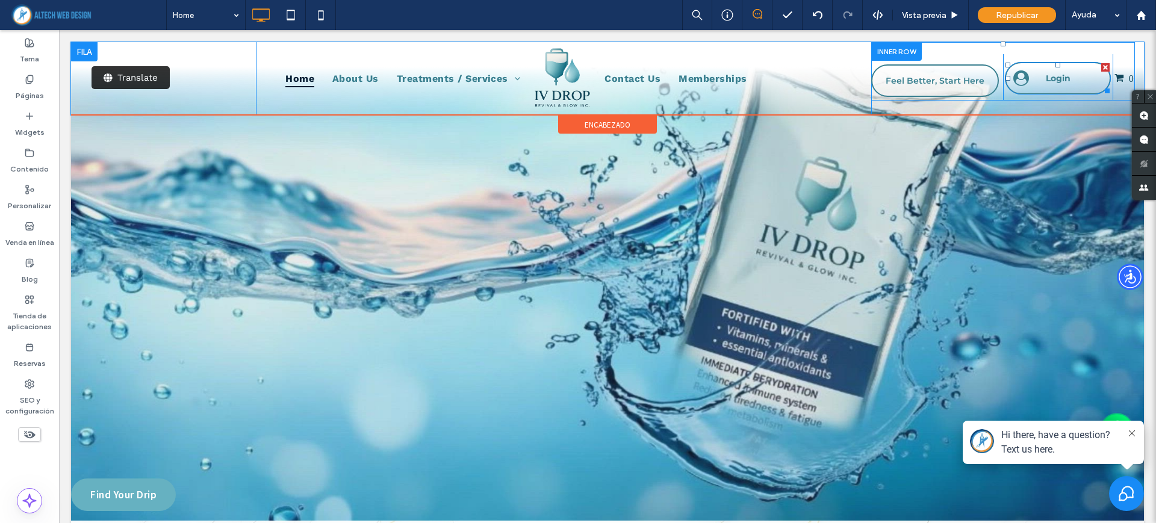
click at [1046, 78] on span "Login" at bounding box center [1058, 78] width 25 height 11
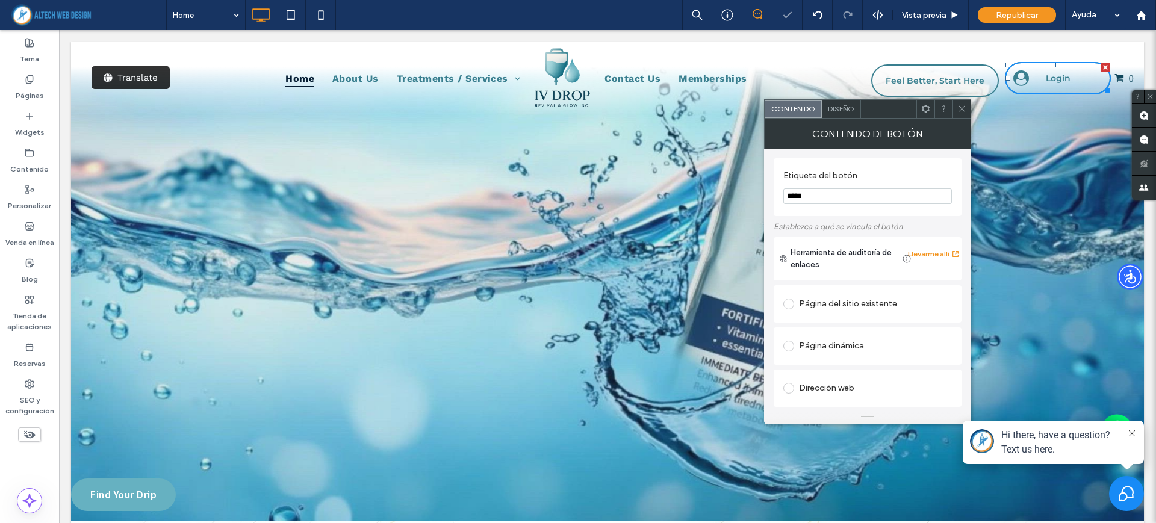
click at [842, 111] on span "Diseño" at bounding box center [841, 108] width 26 height 9
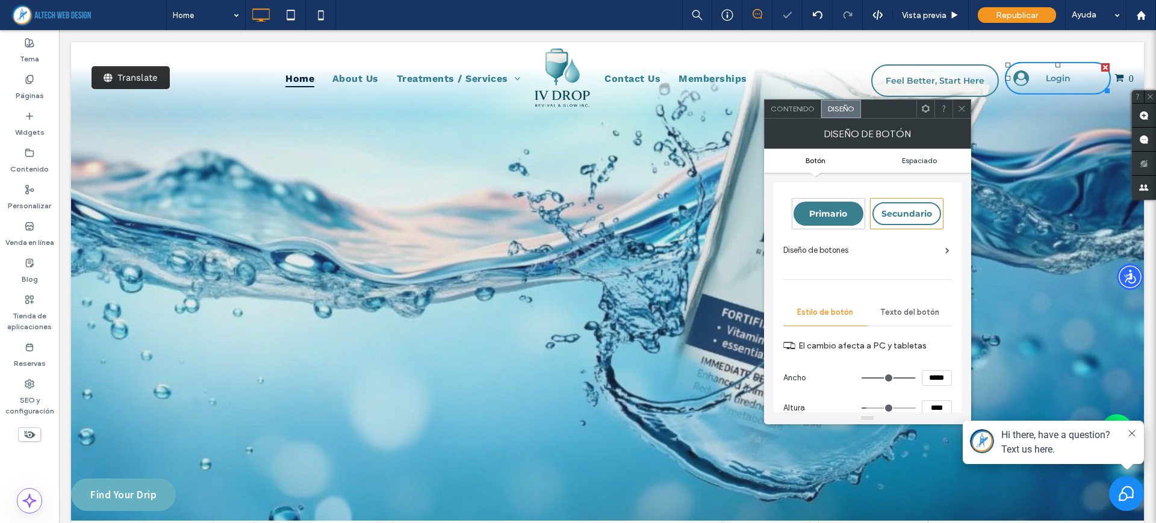
click at [908, 163] on span "Espaciado" at bounding box center [919, 160] width 35 height 9
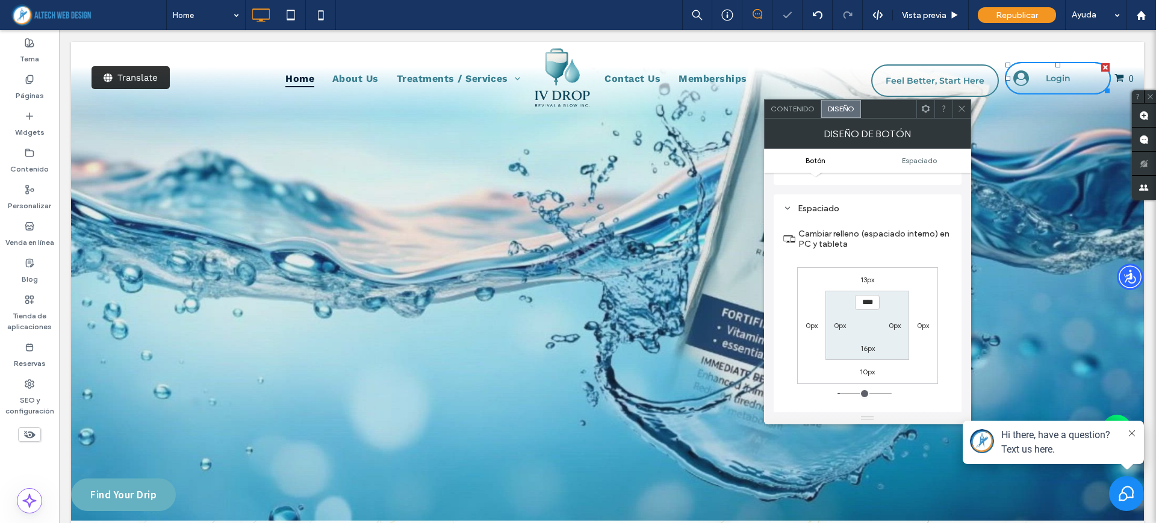
scroll to position [609, 0]
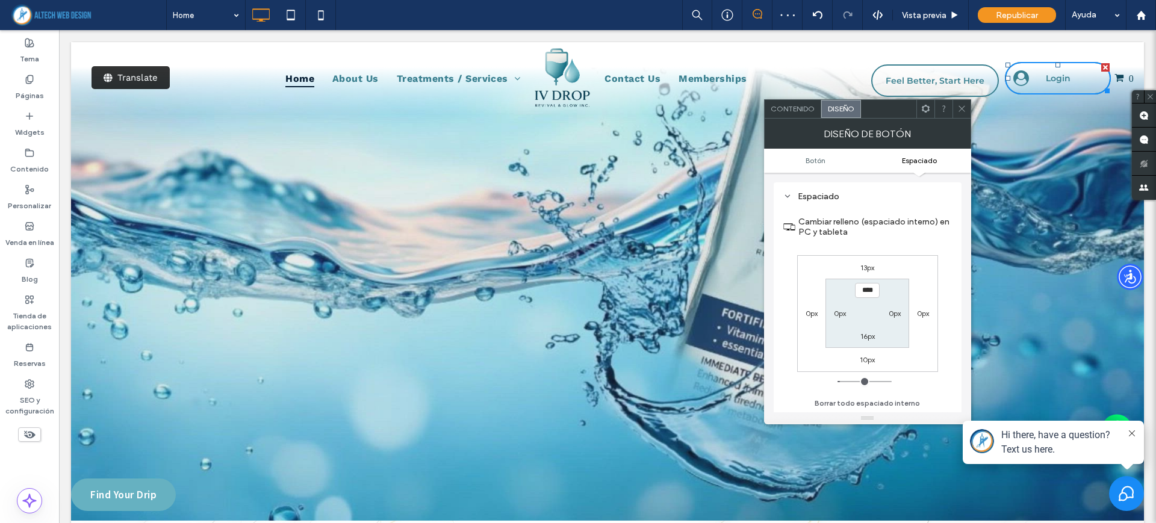
click at [841, 312] on label "0px" at bounding box center [840, 313] width 12 height 9
type input "*"
type input "**"
type input "****"
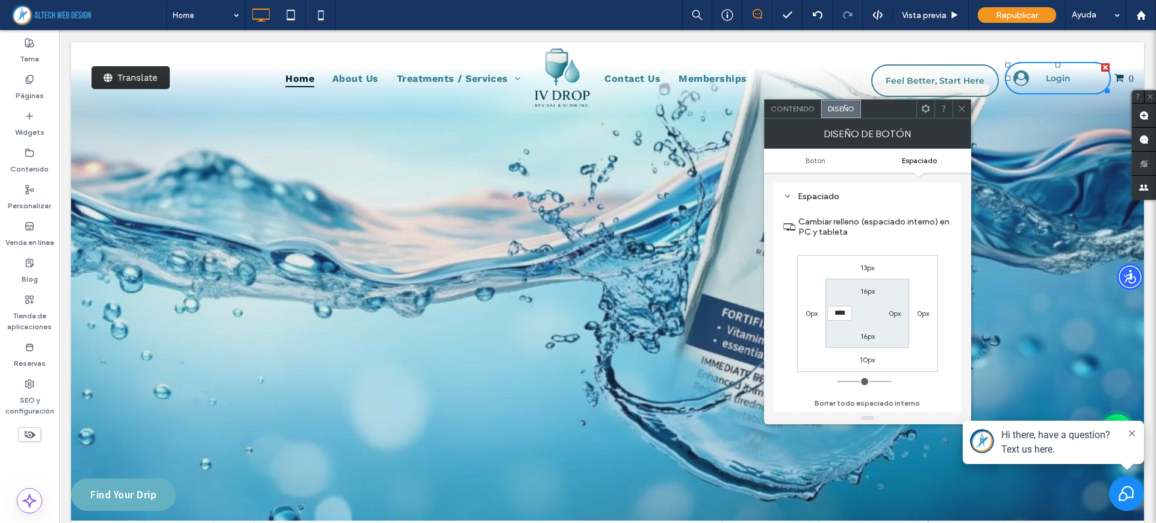
click at [832, 269] on div "13px 0px 10px 0px 16px 0px 16px ****" at bounding box center [867, 313] width 141 height 117
click at [961, 113] on icon at bounding box center [961, 108] width 9 height 9
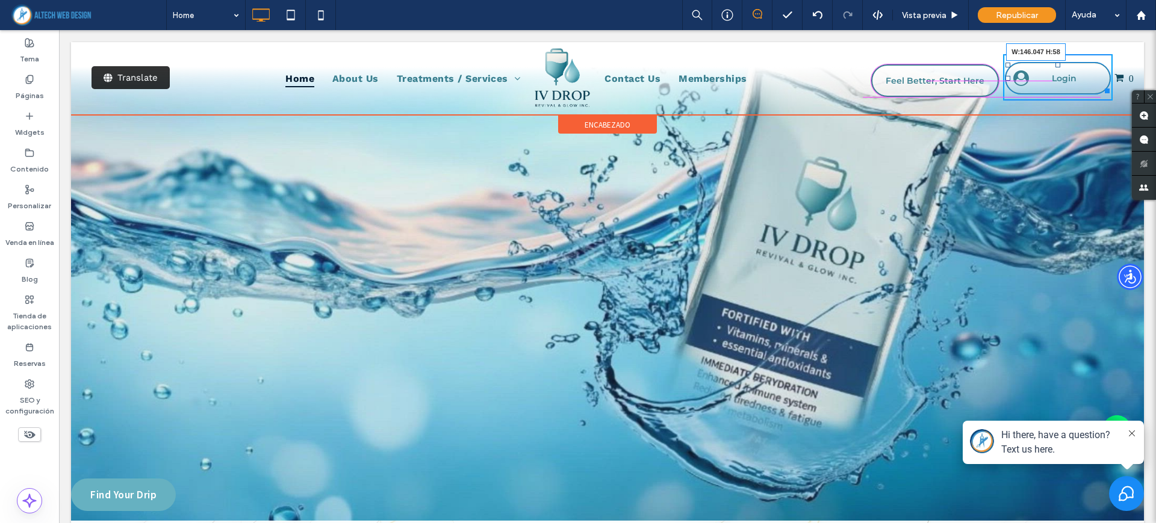
drag, startPoint x: 1093, startPoint y: 85, endPoint x: 1084, endPoint y: 78, distance: 10.7
click at [1084, 78] on div "Click To Paste Click To Paste Login W:146.047 H:58" at bounding box center [1058, 77] width 110 height 46
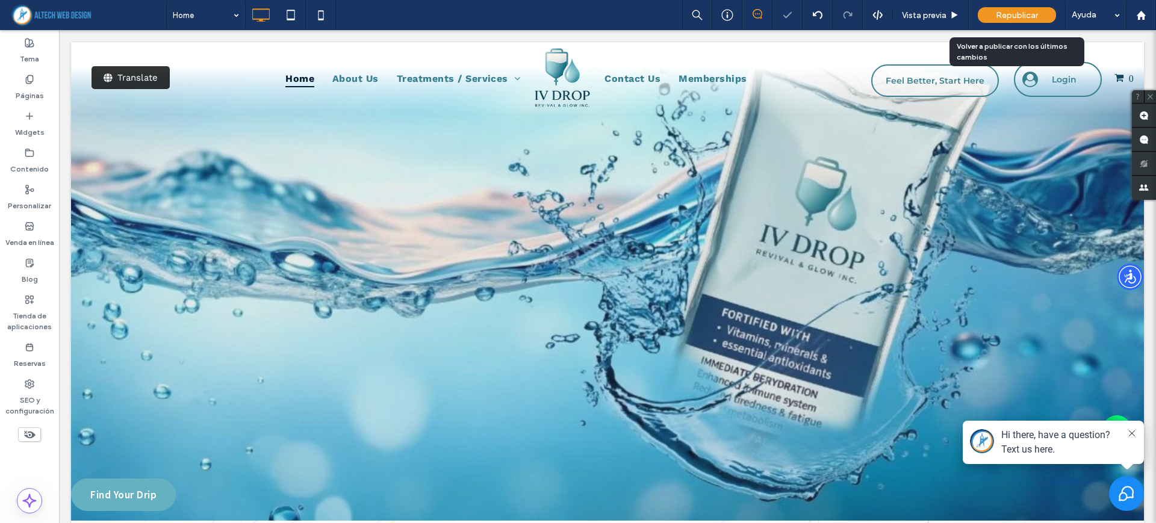
click at [1020, 21] on div "Republicar" at bounding box center [1017, 15] width 78 height 16
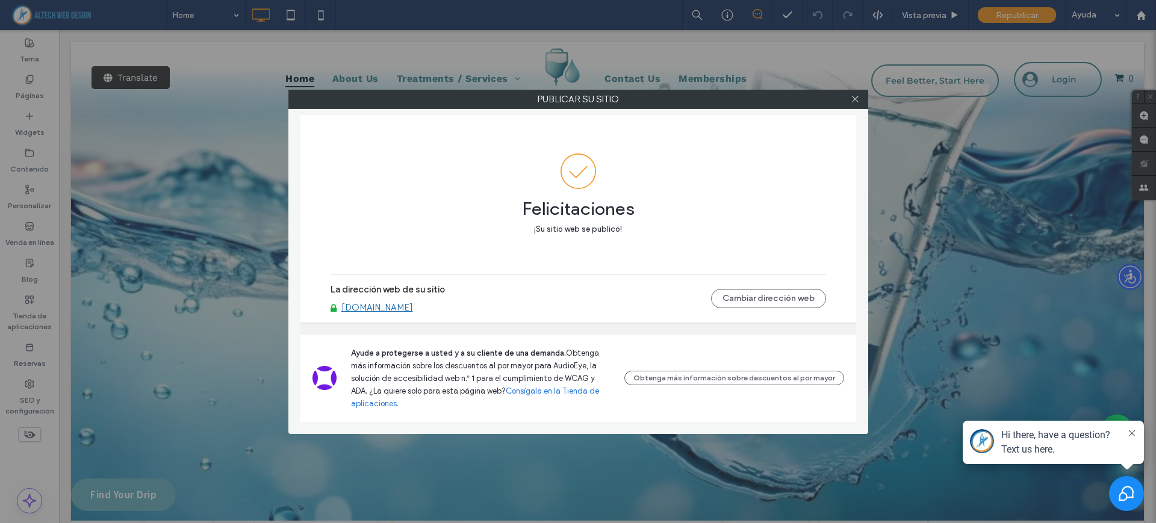
click at [849, 101] on div at bounding box center [855, 99] width 18 height 18
click at [854, 98] on icon at bounding box center [855, 99] width 9 height 9
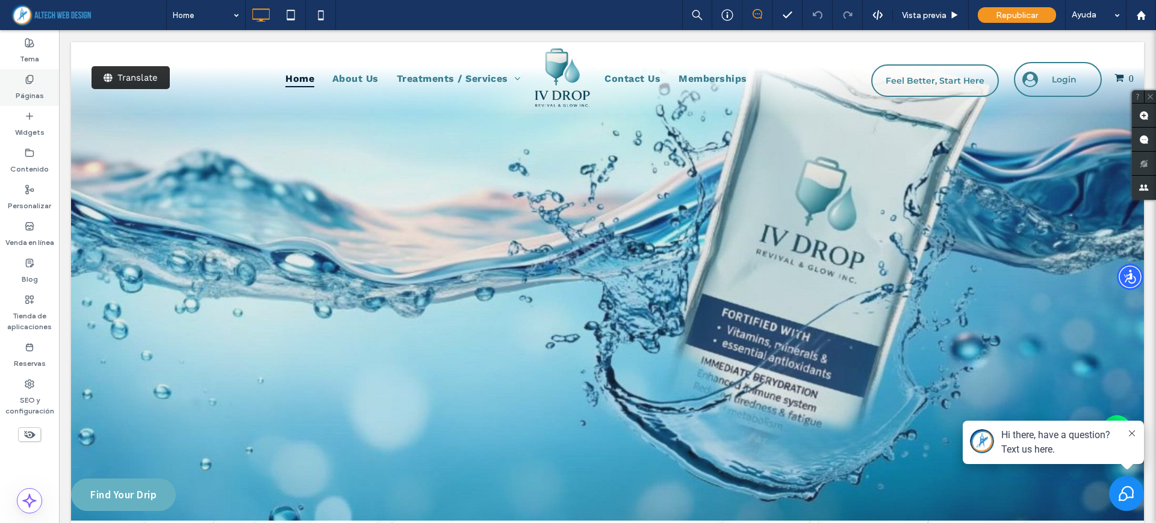
click at [23, 96] on label "Páginas" at bounding box center [30, 92] width 28 height 17
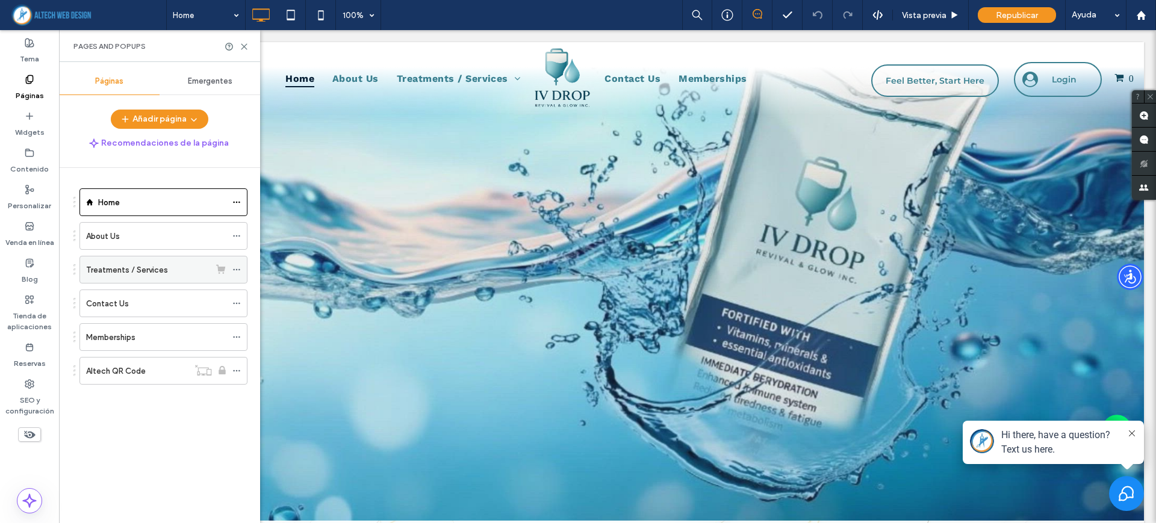
click at [146, 273] on label "Treatments / Services" at bounding box center [127, 269] width 82 height 21
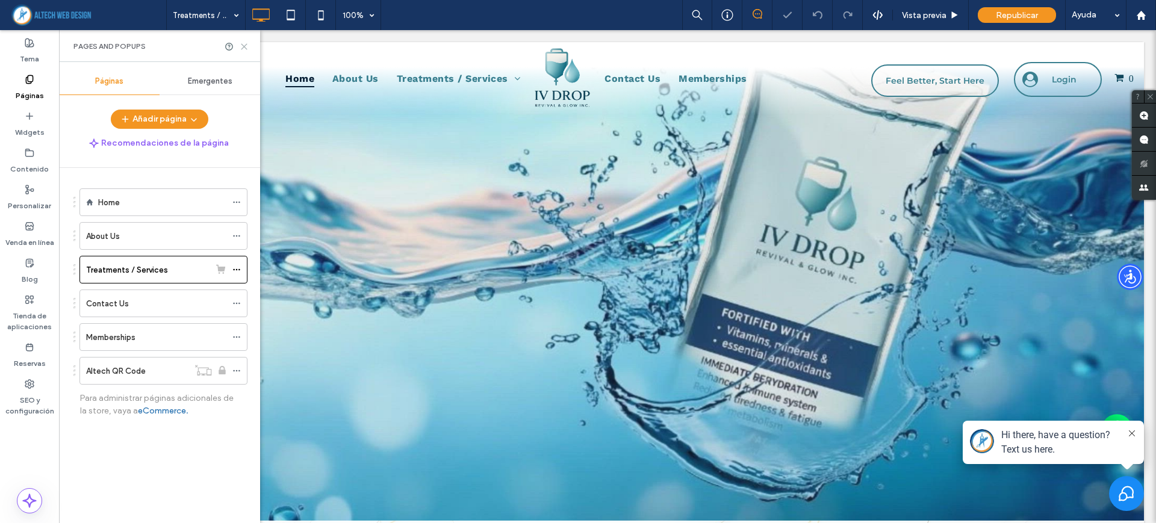
click at [243, 45] on icon at bounding box center [244, 46] width 9 height 9
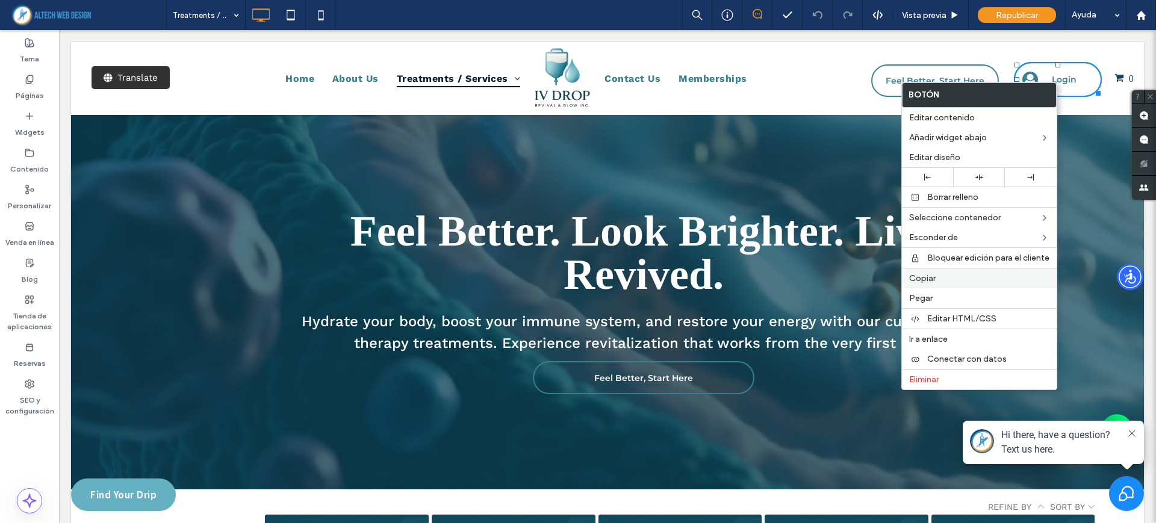
click at [963, 274] on label "Copiar" at bounding box center [979, 278] width 140 height 10
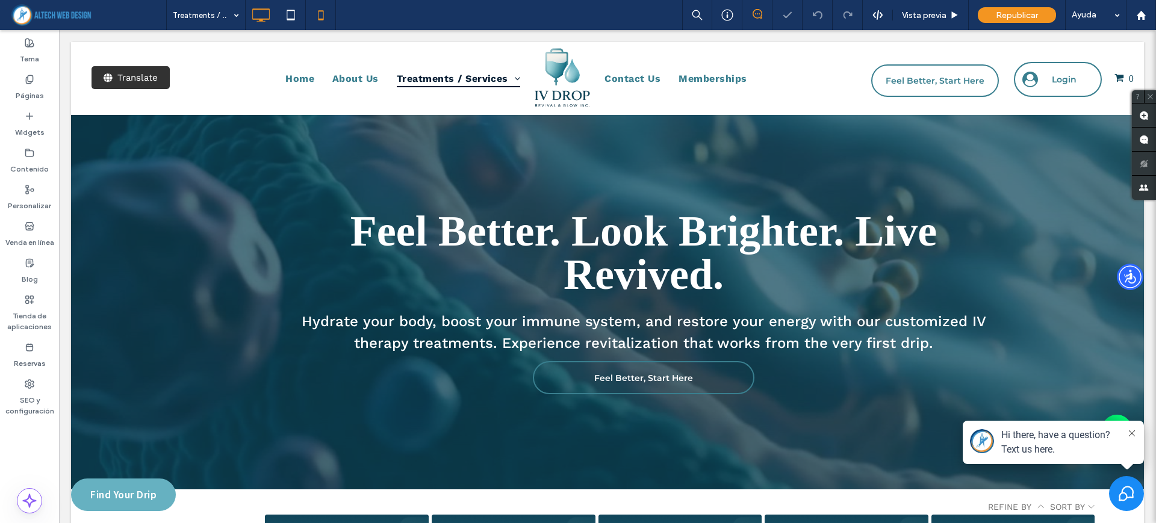
click at [323, 11] on use at bounding box center [320, 15] width 5 height 10
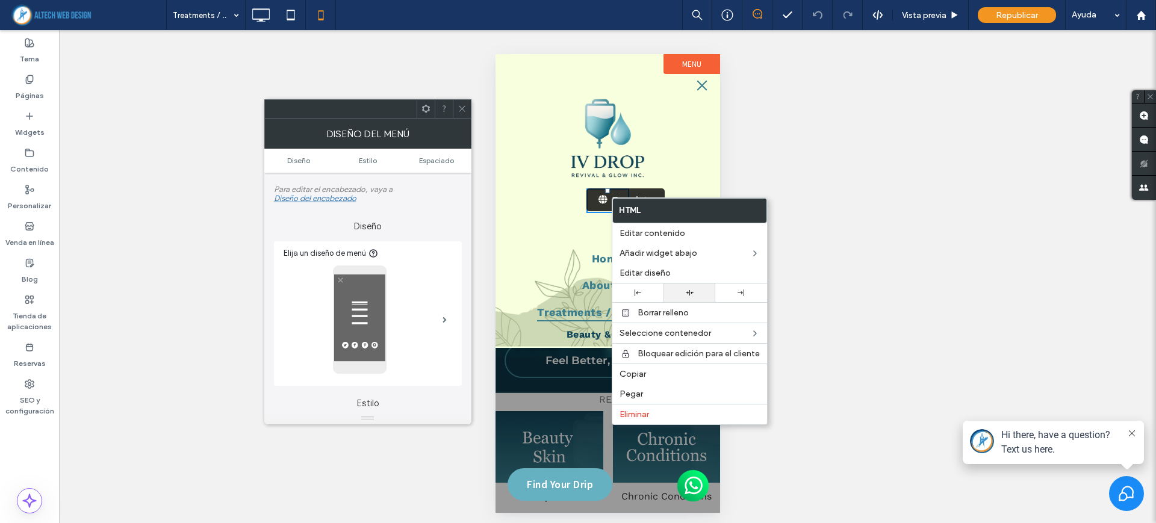
click at [688, 286] on div at bounding box center [689, 293] width 52 height 19
click at [584, 223] on div "Translate Home About Us Treatments / Services Beauty & Skin Crema Serum Chronic…" at bounding box center [607, 349] width 200 height 506
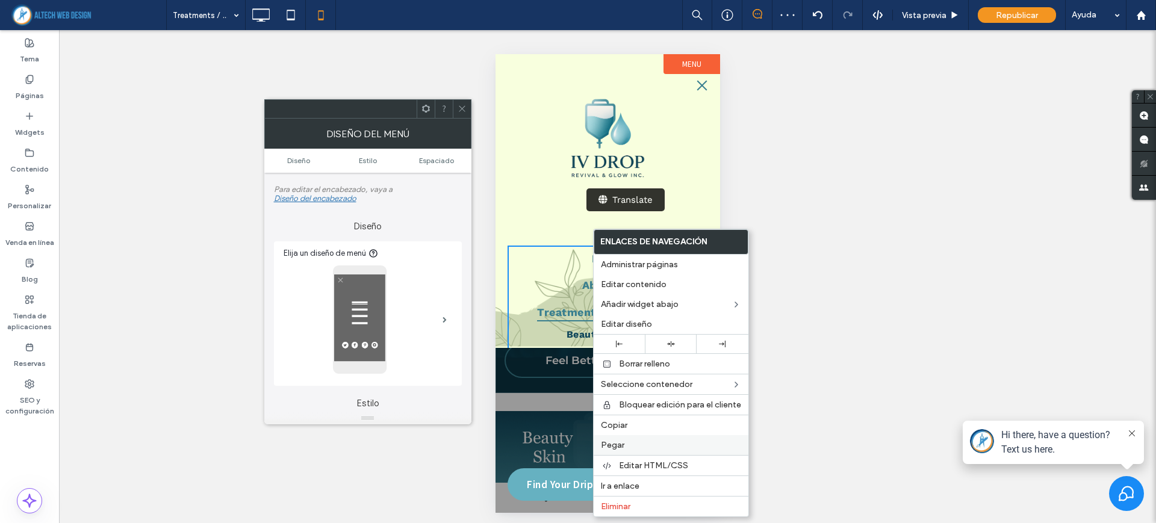
click at [642, 444] on label "Pegar" at bounding box center [671, 445] width 140 height 10
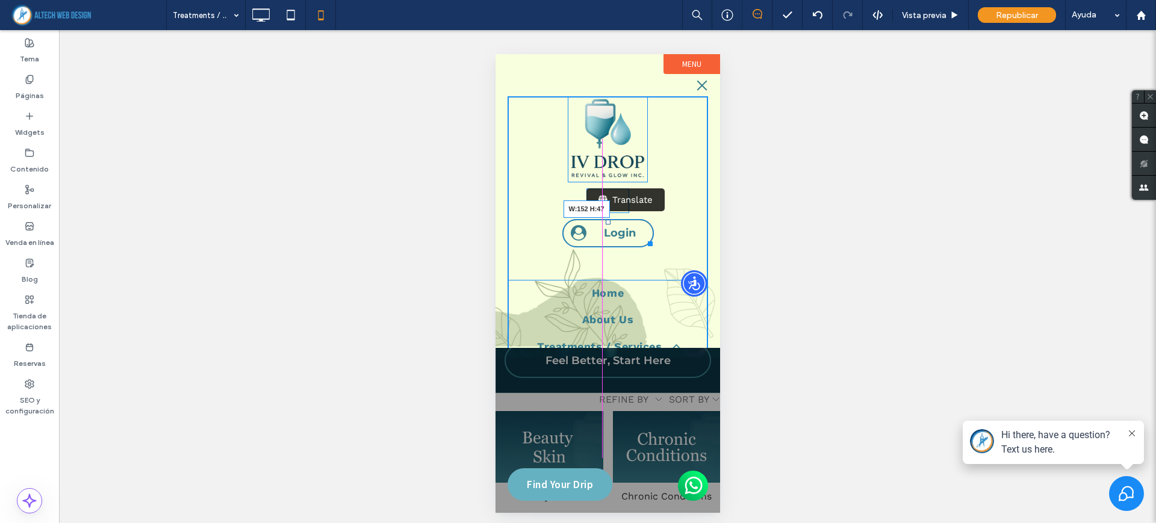
drag, startPoint x: 686, startPoint y: 243, endPoint x: 637, endPoint y: 243, distance: 49.4
click at [643, 243] on div at bounding box center [647, 241] width 9 height 9
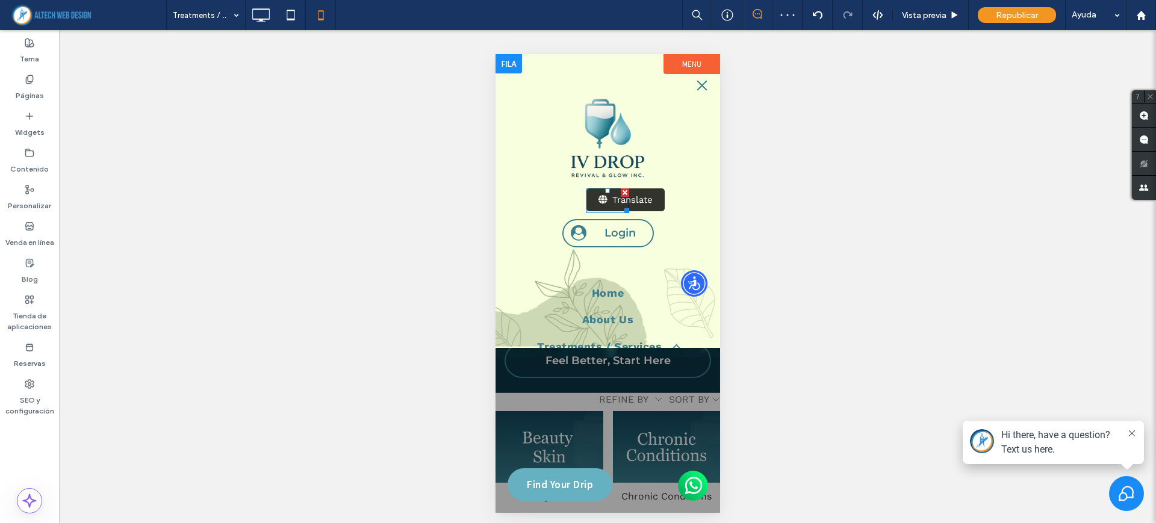
click at [600, 194] on span at bounding box center [607, 200] width 42 height 25
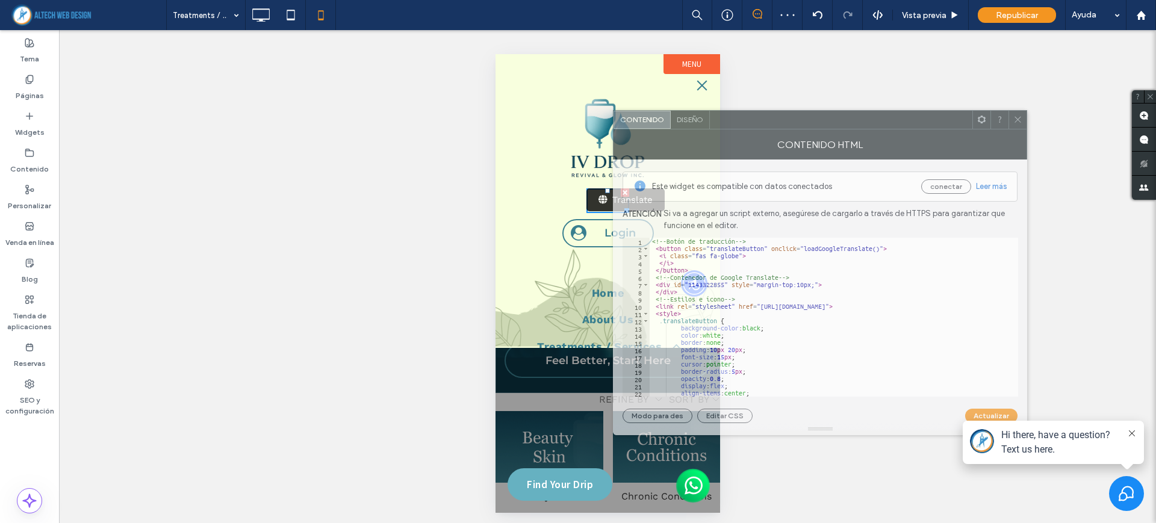
drag, startPoint x: 442, startPoint y: 116, endPoint x: 922, endPoint y: 129, distance: 480.5
click at [922, 129] on div at bounding box center [841, 120] width 262 height 18
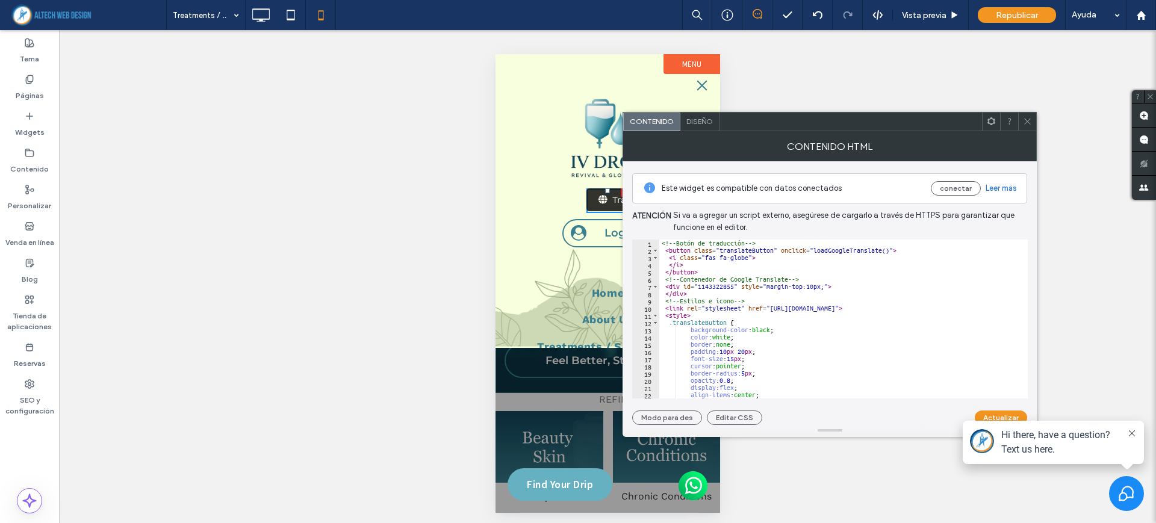
click at [709, 123] on span "Diseño" at bounding box center [699, 121] width 26 height 9
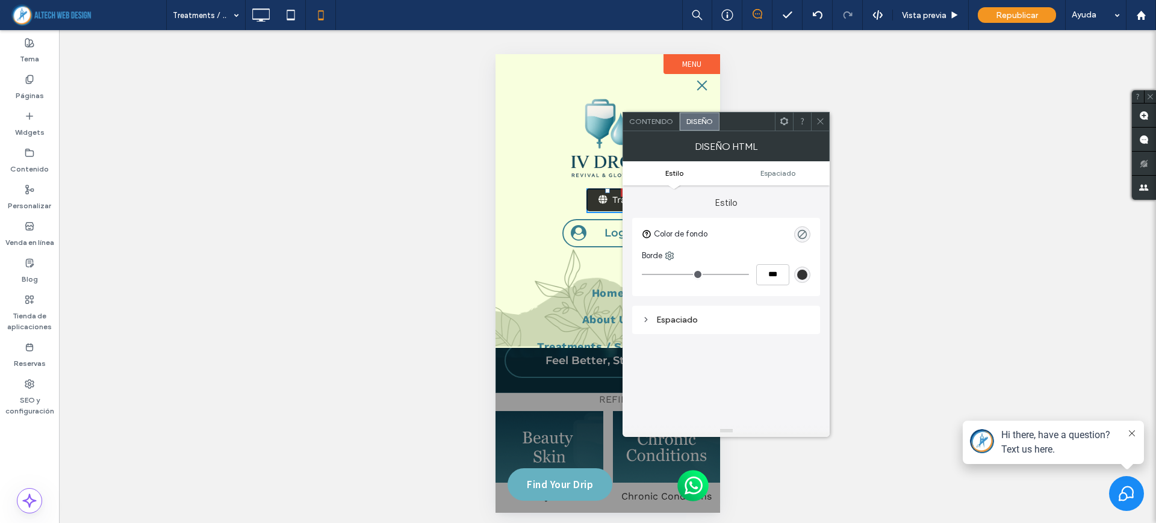
click at [787, 180] on ul "Estilo Espaciado" at bounding box center [725, 173] width 207 height 24
click at [787, 173] on span "Espaciado" at bounding box center [777, 173] width 35 height 9
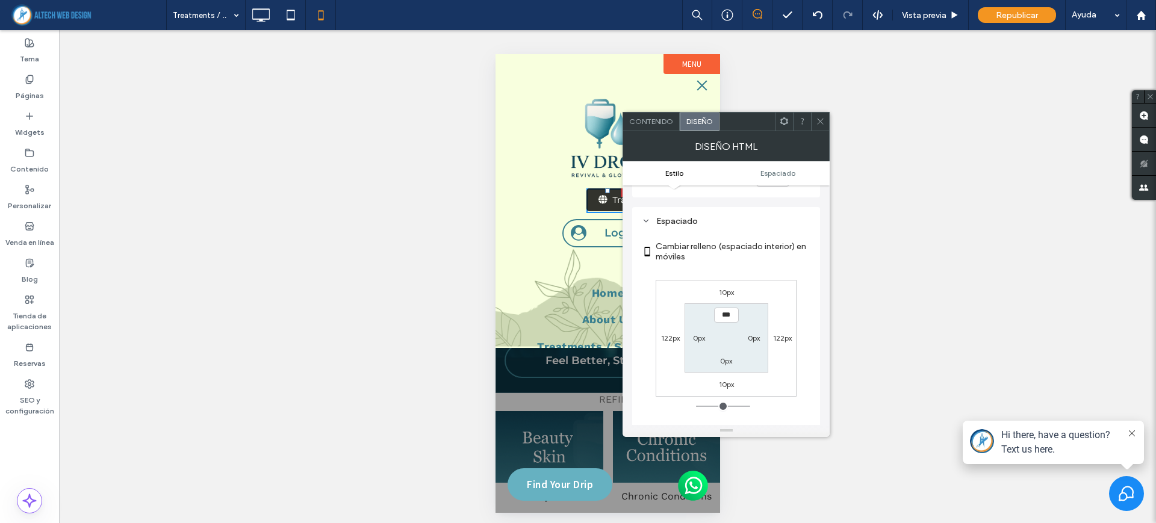
scroll to position [111, 0]
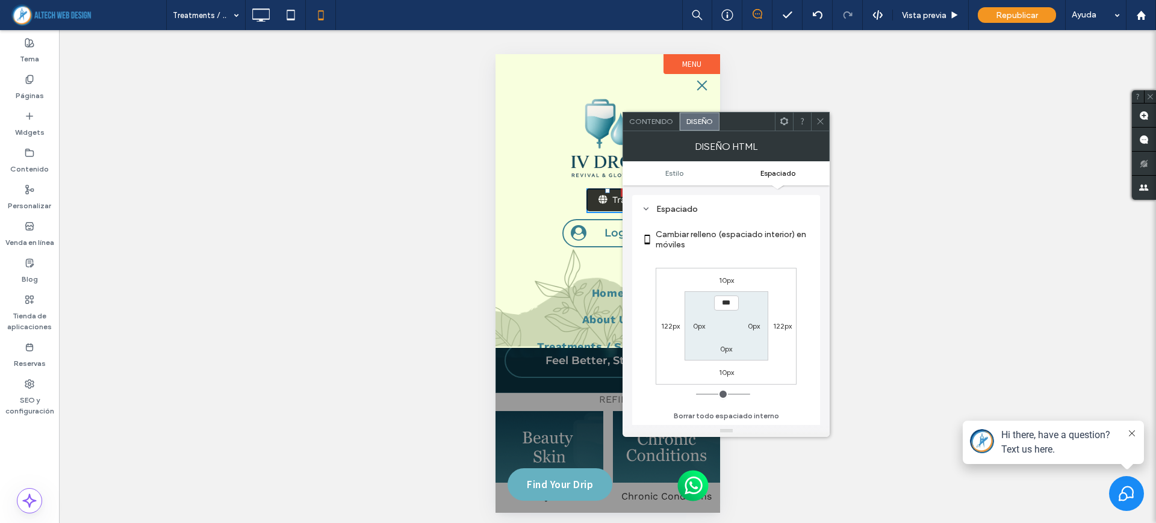
click at [674, 324] on label "122px" at bounding box center [670, 325] width 19 height 9
type input "***"
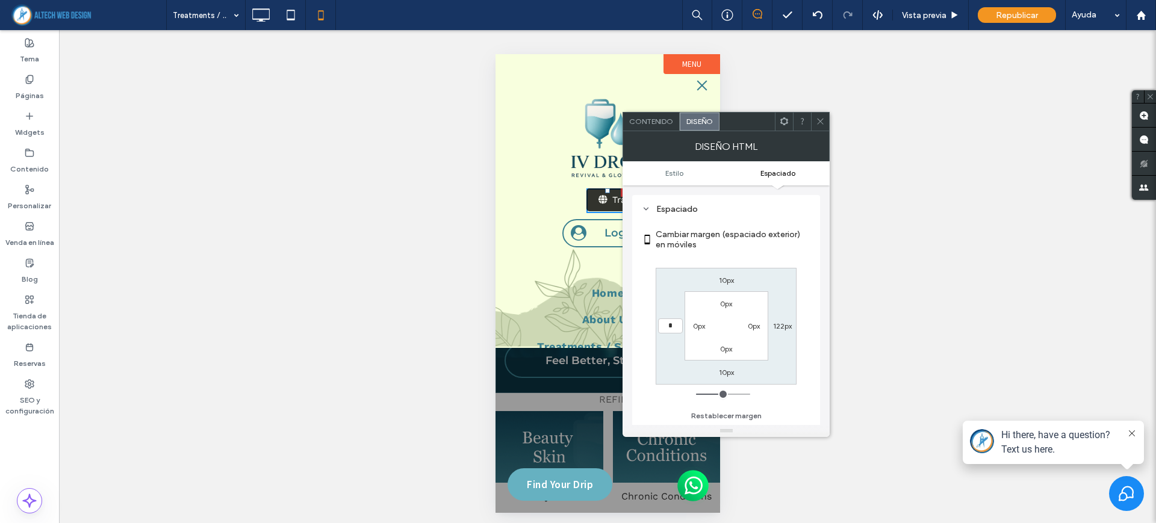
type input "*"
type input "***"
type input "*****"
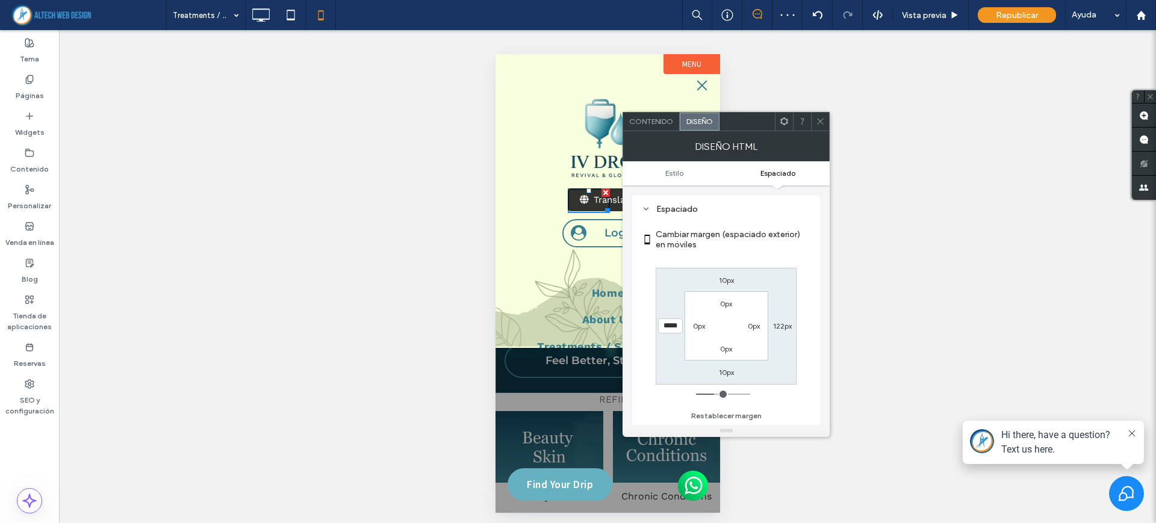
click at [822, 125] on icon at bounding box center [820, 121] width 9 height 9
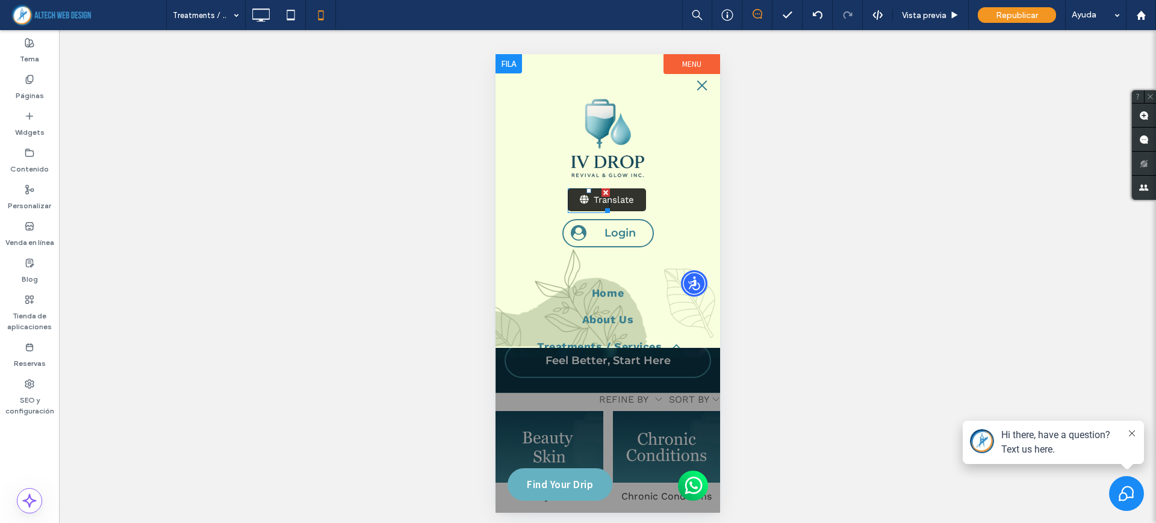
click at [592, 205] on span at bounding box center [588, 200] width 42 height 25
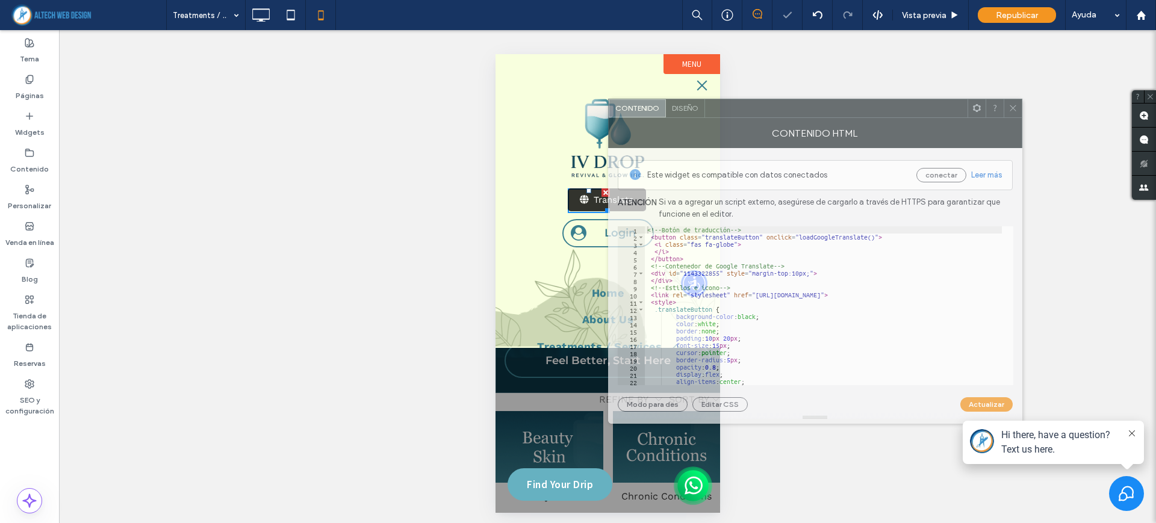
drag, startPoint x: 438, startPoint y: 117, endPoint x: 935, endPoint y: 119, distance: 497.8
click at [935, 117] on div at bounding box center [836, 108] width 262 height 18
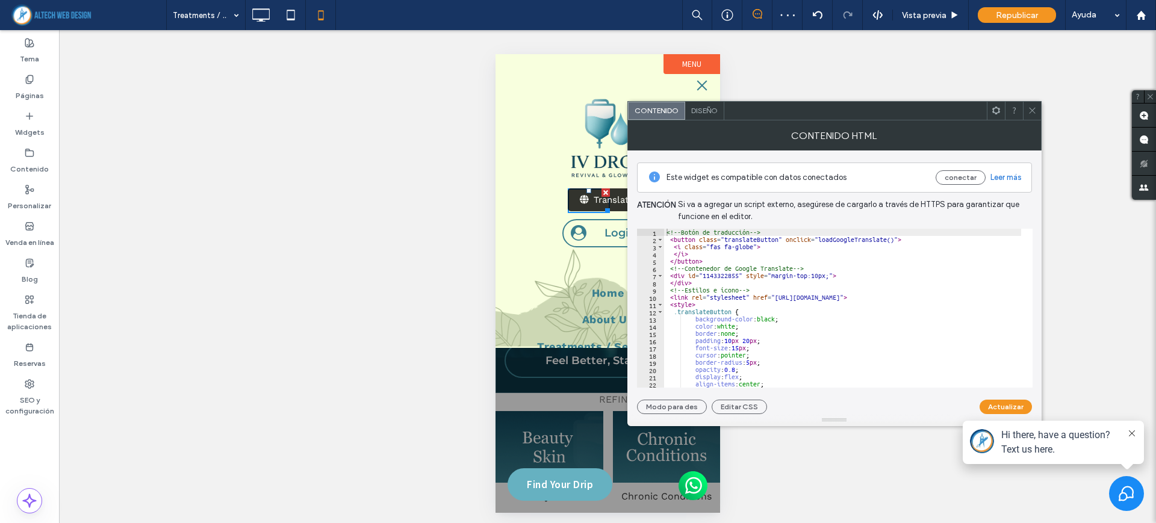
click at [701, 111] on span "Diseño" at bounding box center [704, 110] width 26 height 9
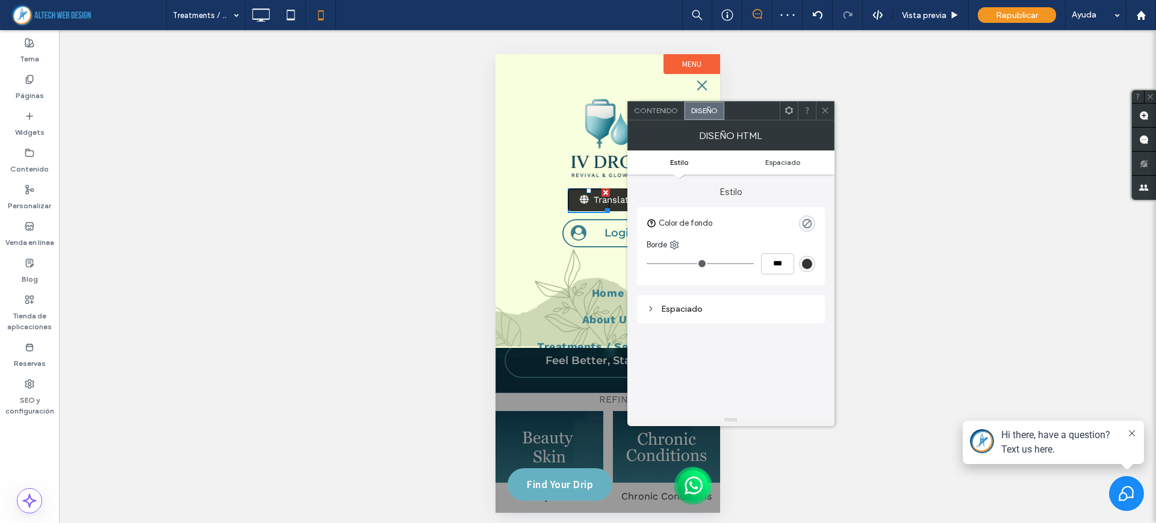
click at [786, 163] on span "Espaciado" at bounding box center [782, 162] width 35 height 9
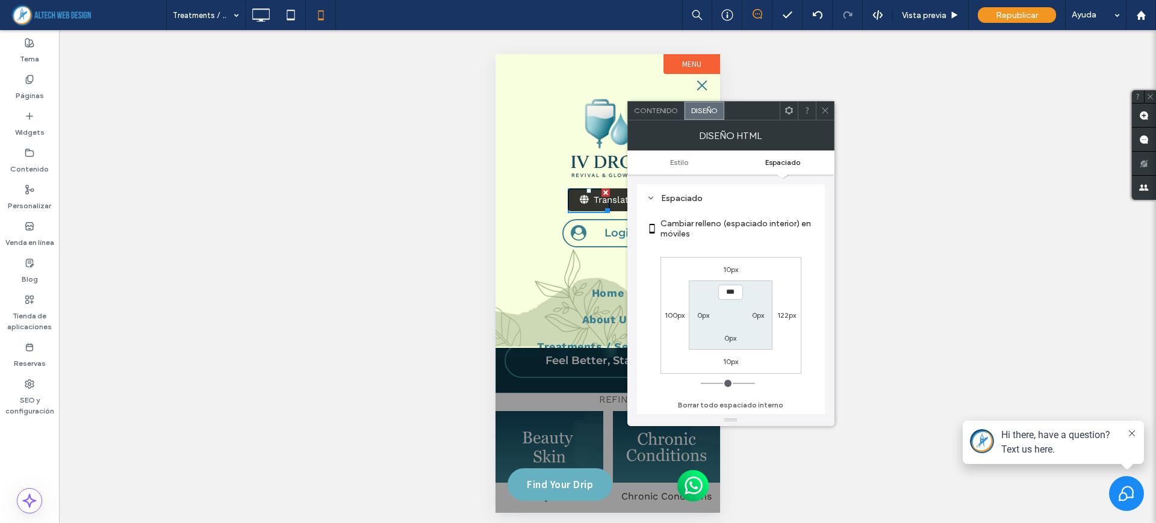
click at [667, 311] on label "100px" at bounding box center [675, 315] width 20 height 9
type input "***"
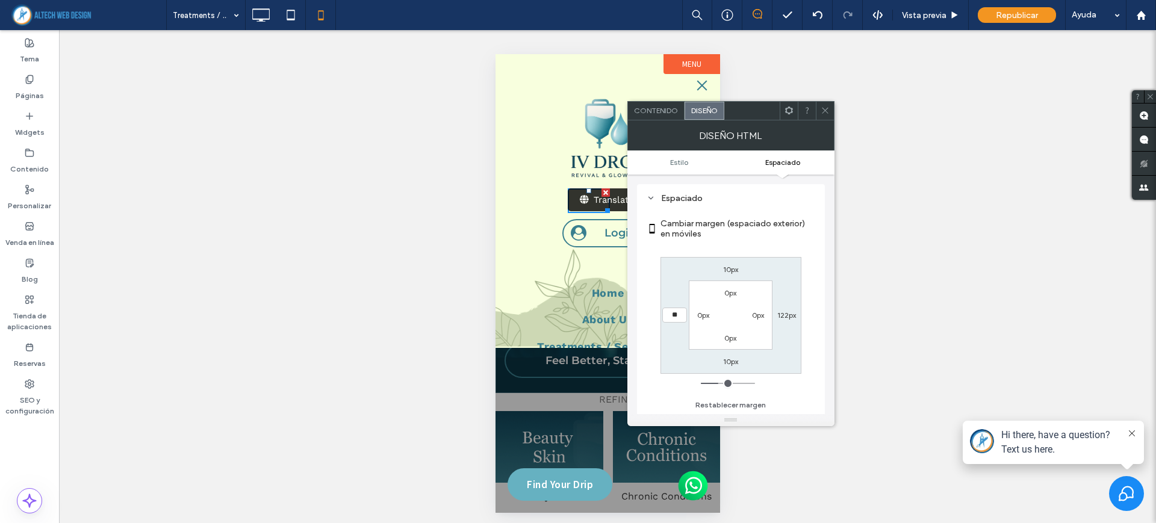
type input "**"
type input "****"
click at [826, 110] on icon at bounding box center [824, 110] width 9 height 9
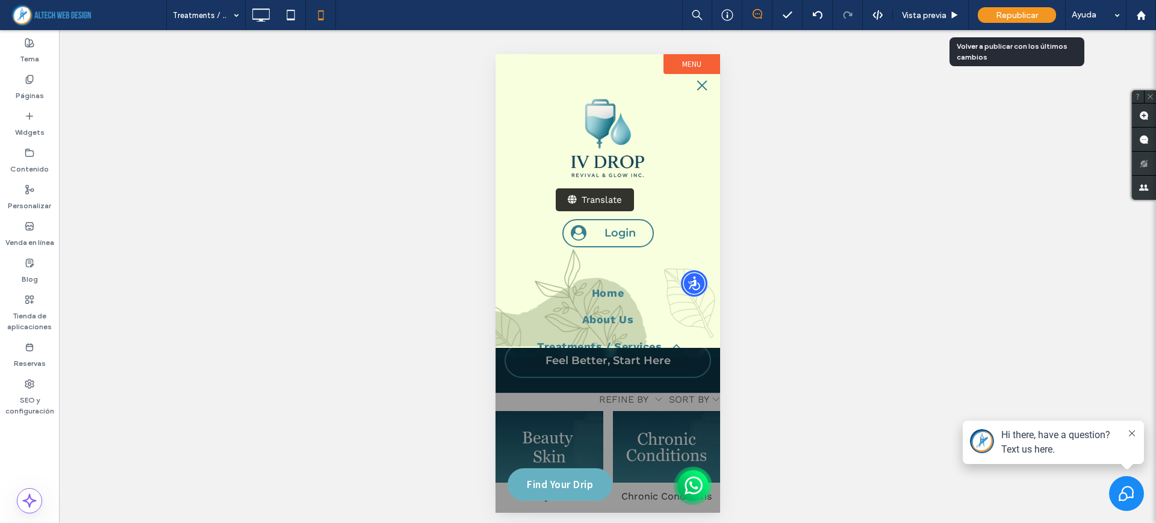
click at [999, 19] on span "Republicar" at bounding box center [1017, 15] width 42 height 10
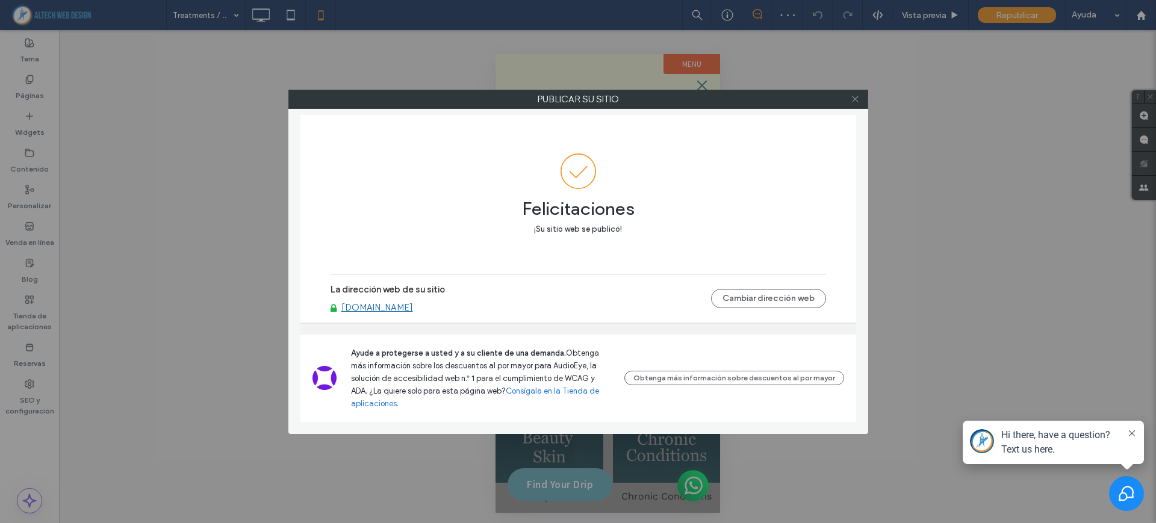
click at [852, 96] on icon at bounding box center [855, 99] width 9 height 9
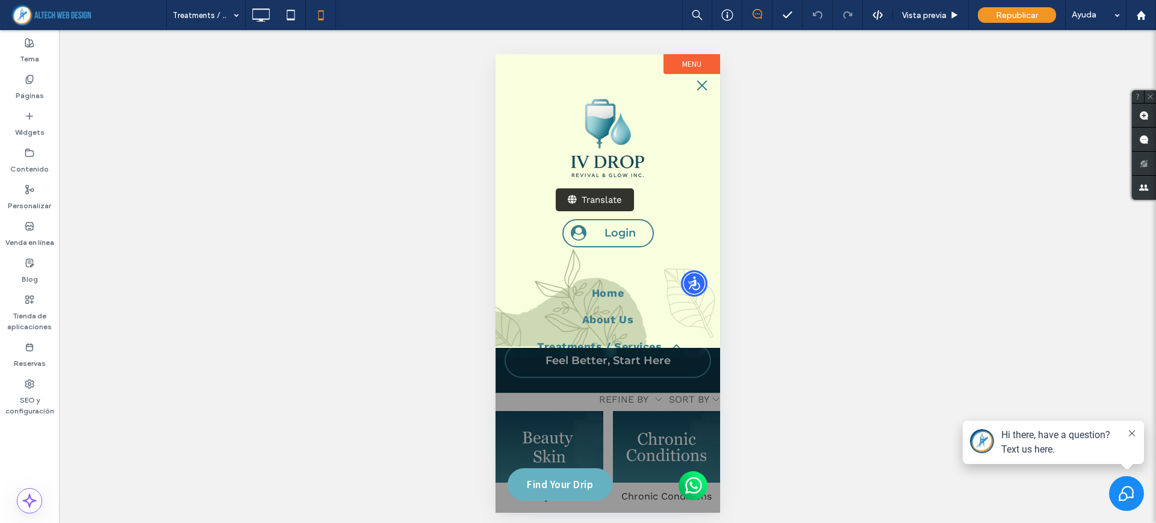
click at [702, 85] on span "menu" at bounding box center [701, 85] width 13 height 1
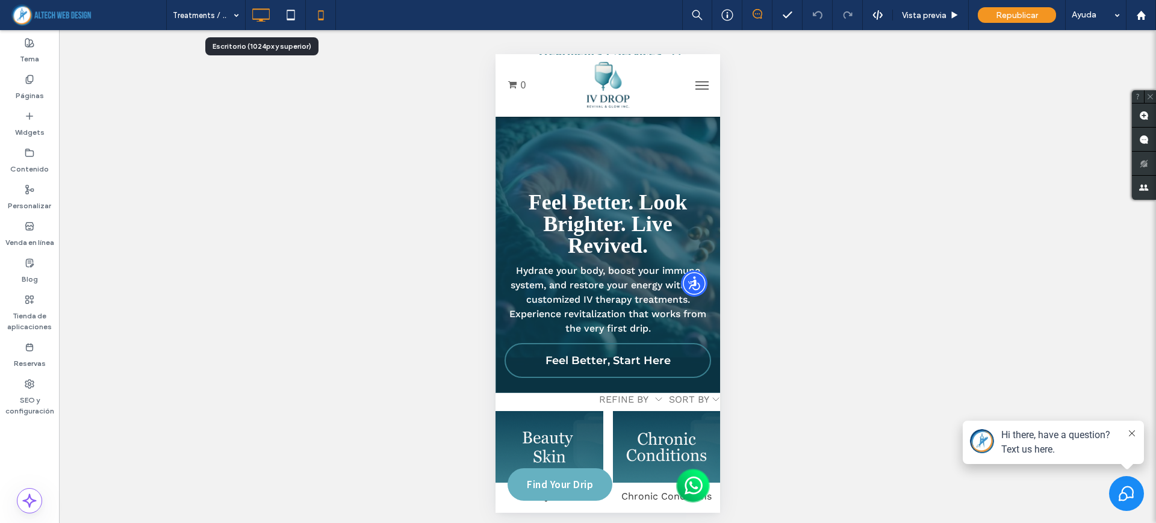
click at [255, 8] on icon at bounding box center [261, 15] width 24 height 24
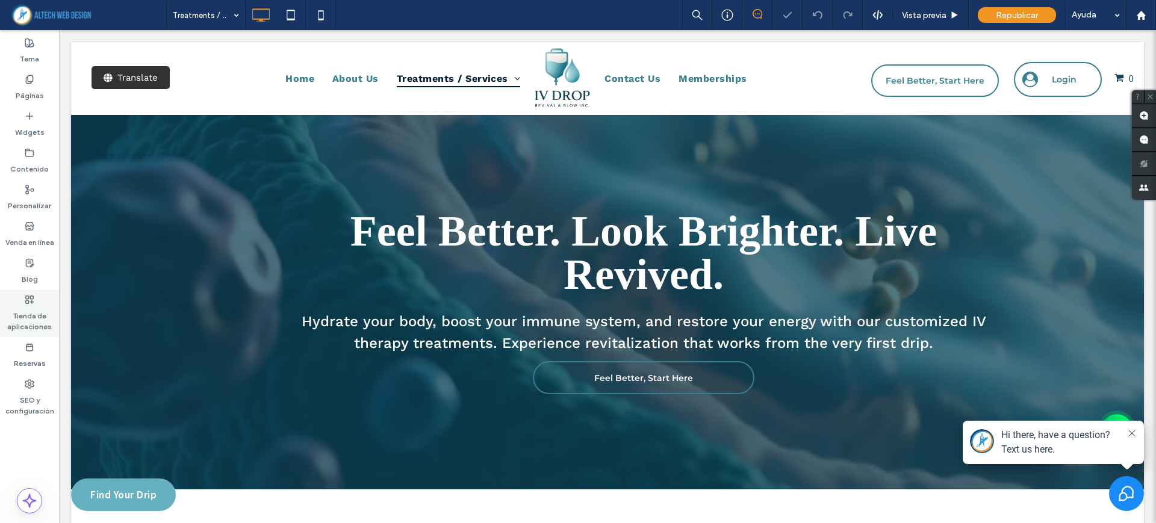
scroll to position [0, 0]
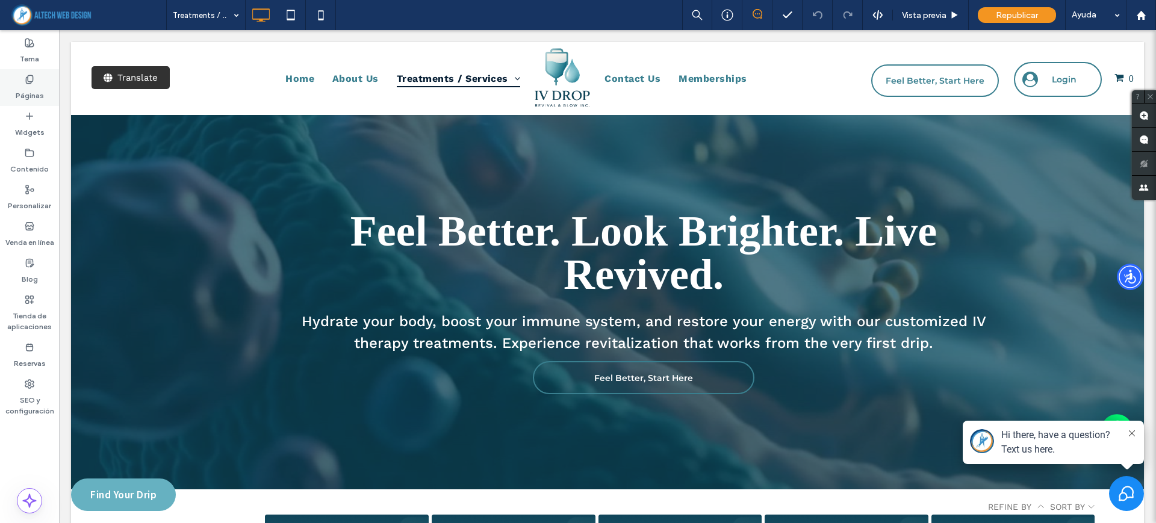
click at [21, 91] on label "Páginas" at bounding box center [30, 92] width 28 height 17
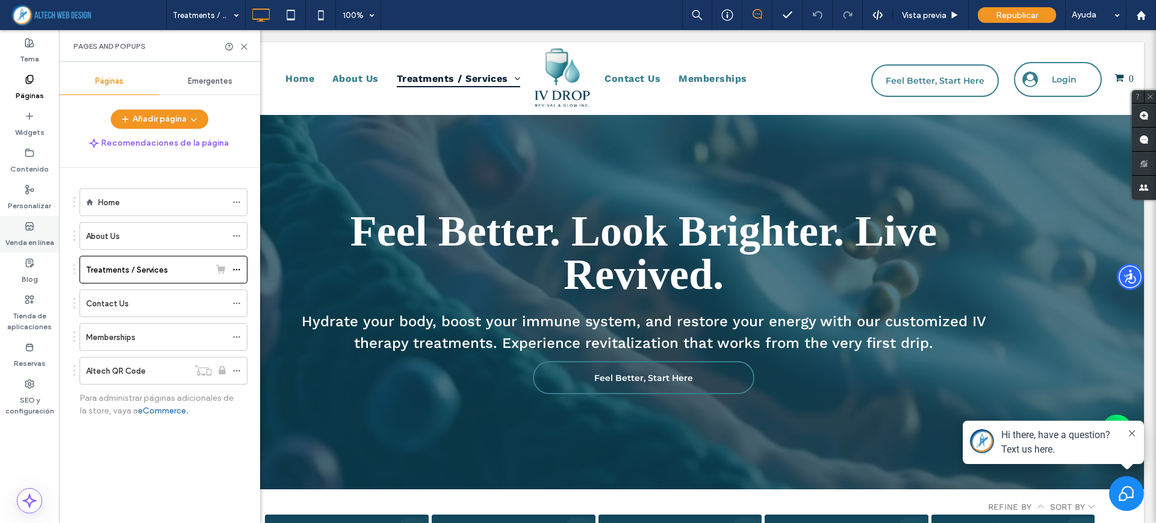
click at [23, 228] on div "Venda en línea" at bounding box center [29, 234] width 59 height 37
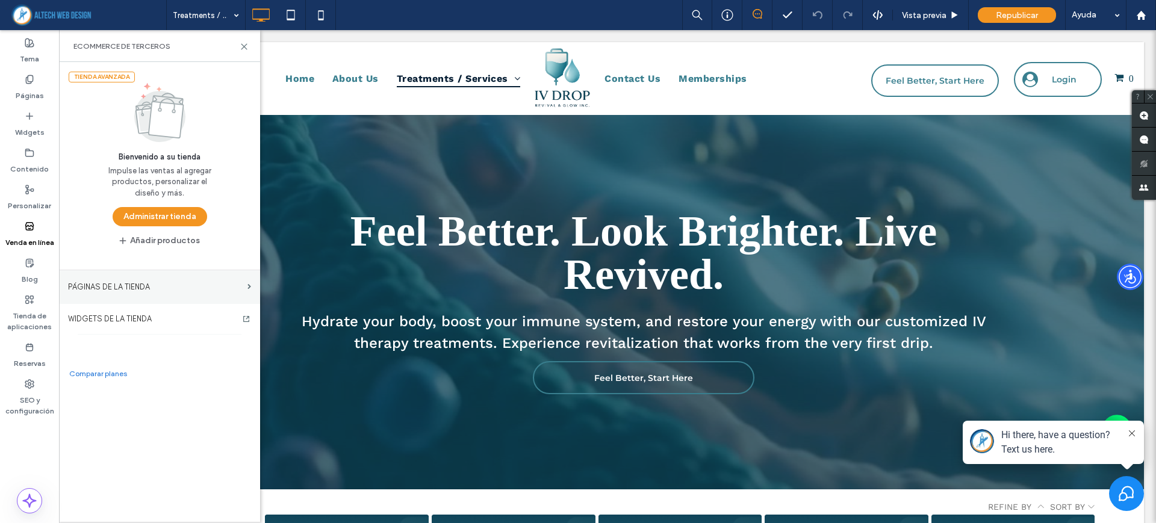
click at [170, 294] on label "PÁGINAS DE LA TIENDA" at bounding box center [155, 286] width 175 height 21
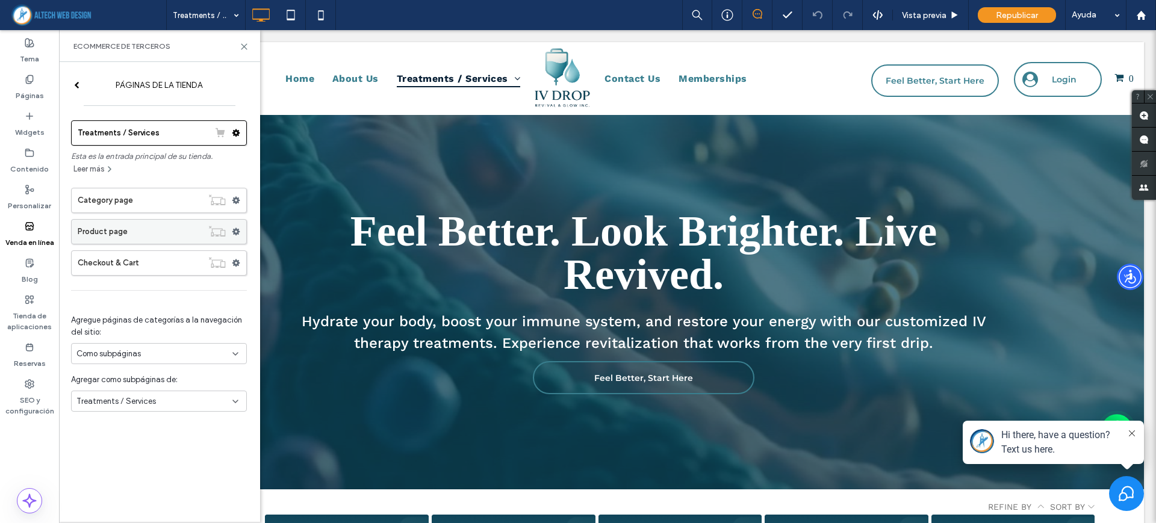
click at [146, 234] on label "Product page" at bounding box center [140, 232] width 125 height 24
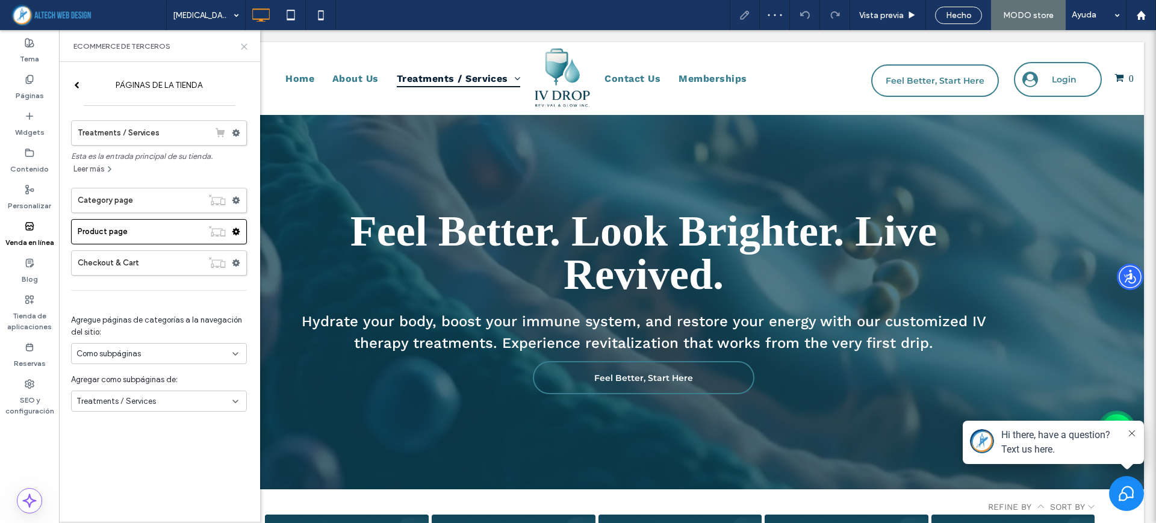
click at [241, 45] on icon at bounding box center [244, 46] width 9 height 9
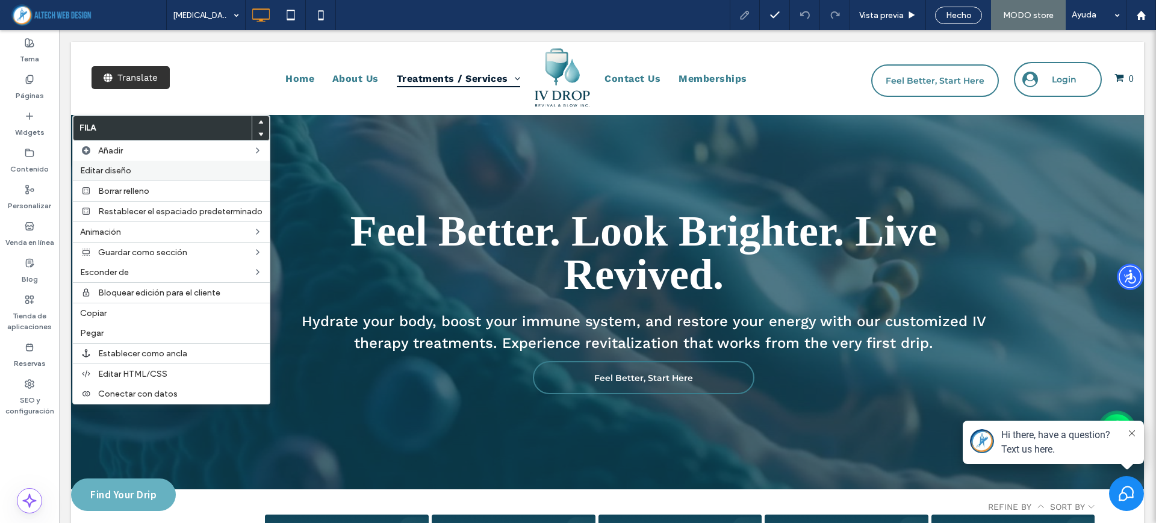
click at [105, 172] on span "Editar diseño" at bounding box center [105, 171] width 51 height 10
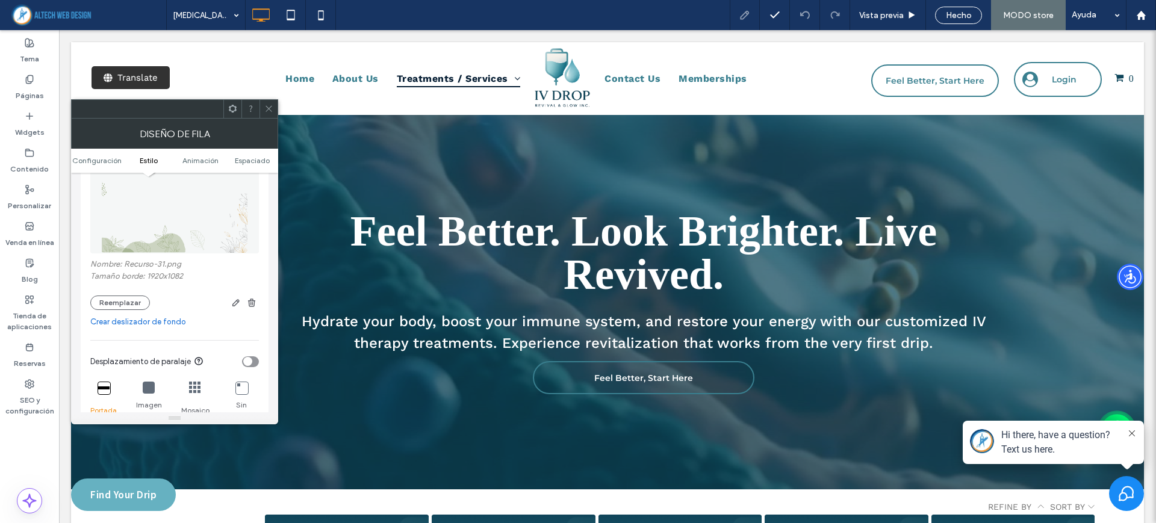
scroll to position [226, 0]
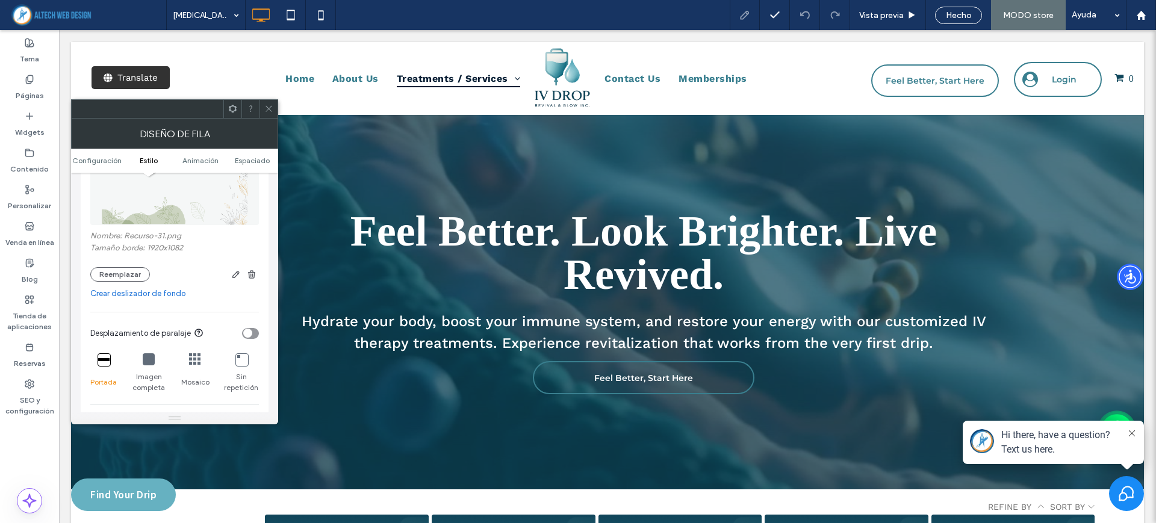
click at [268, 113] on span at bounding box center [268, 109] width 9 height 18
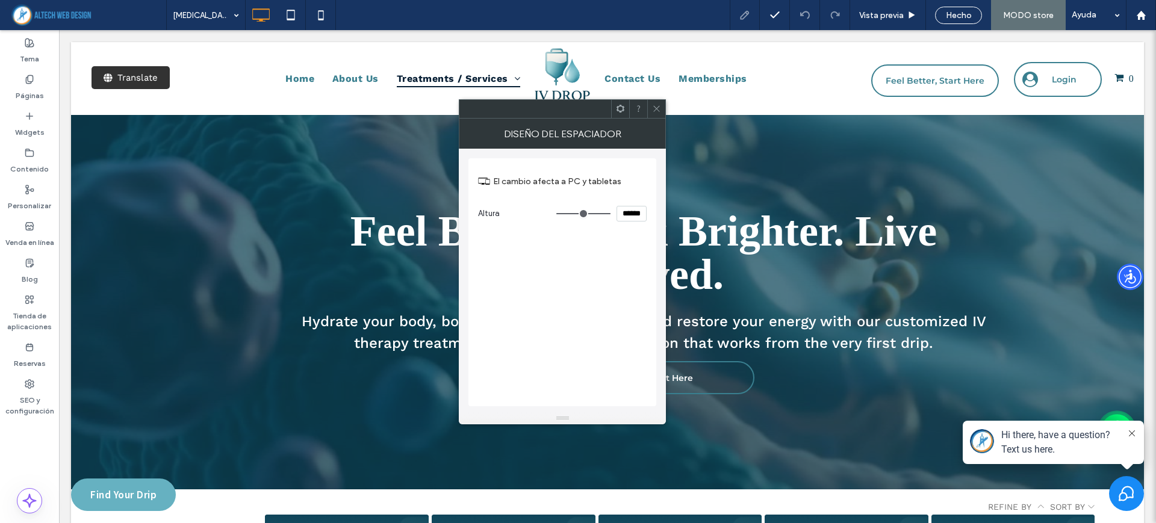
click at [659, 110] on icon at bounding box center [656, 108] width 9 height 9
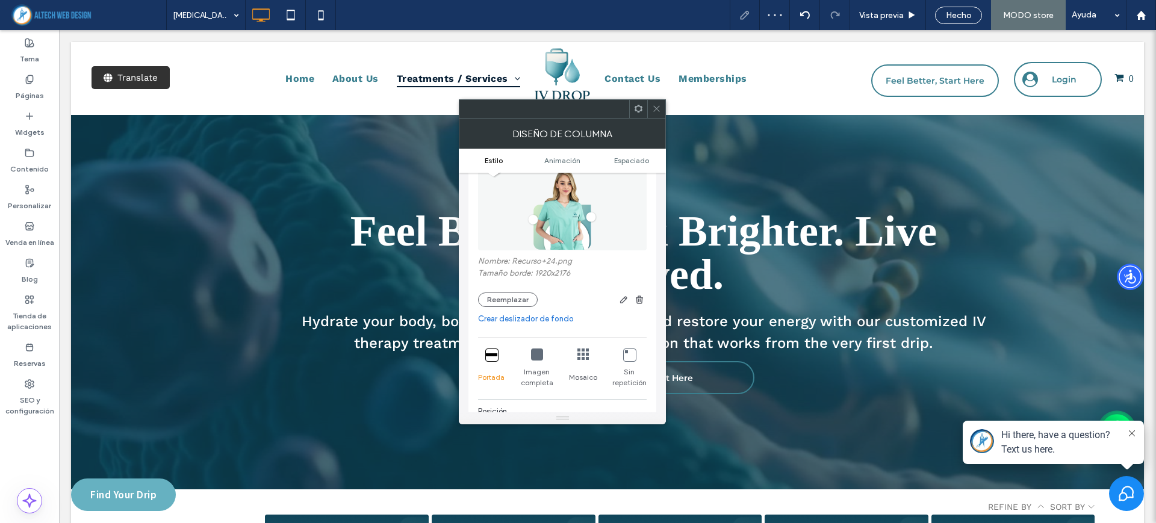
scroll to position [150, 0]
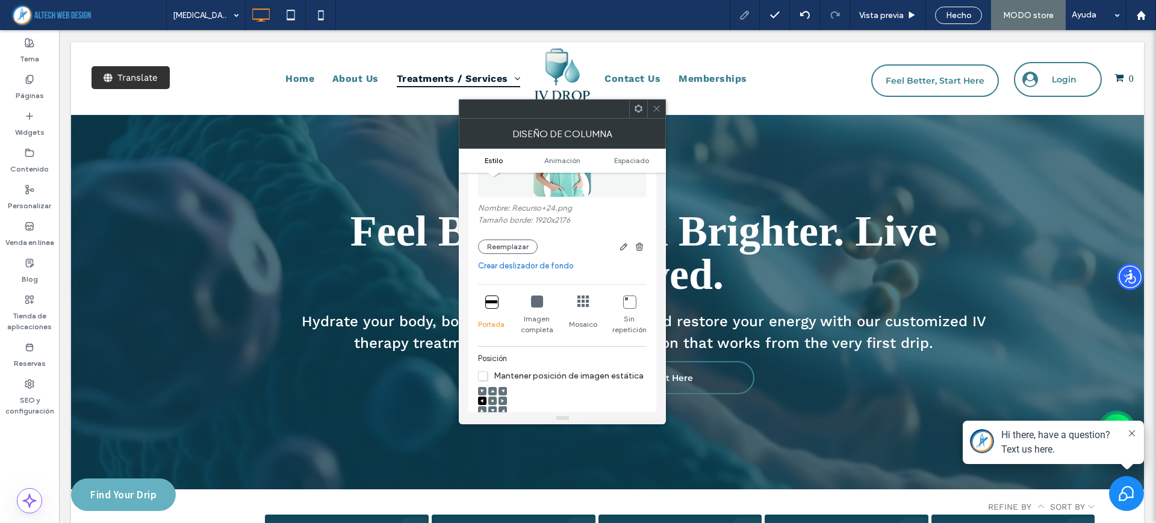
click at [535, 314] on span "Imagen completa" at bounding box center [536, 325] width 35 height 22
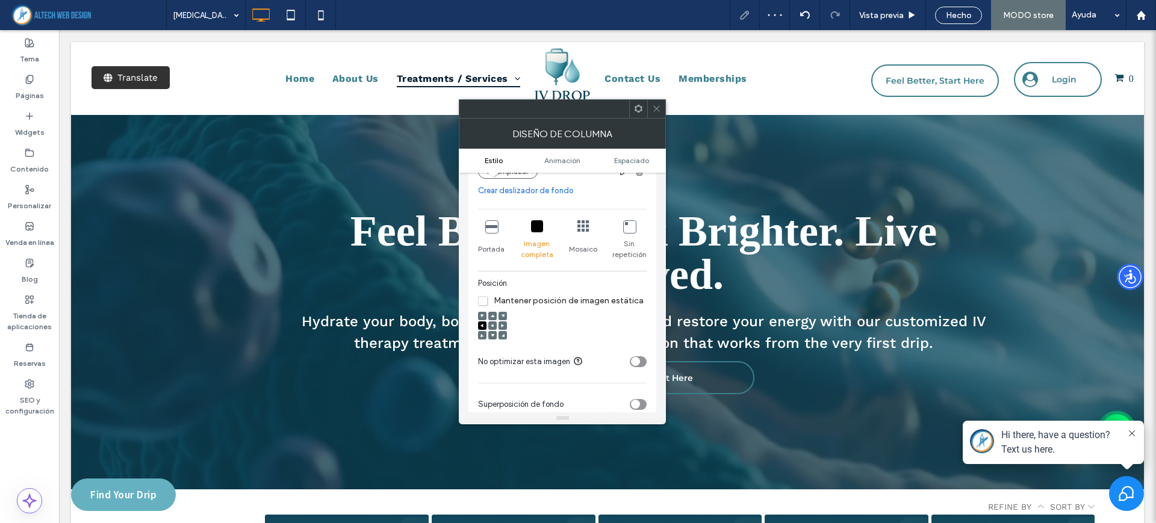
click at [480, 333] on icon at bounding box center [482, 335] width 4 height 4
click at [483, 325] on use at bounding box center [481, 326] width 3 height 4
click at [662, 111] on div at bounding box center [656, 109] width 18 height 18
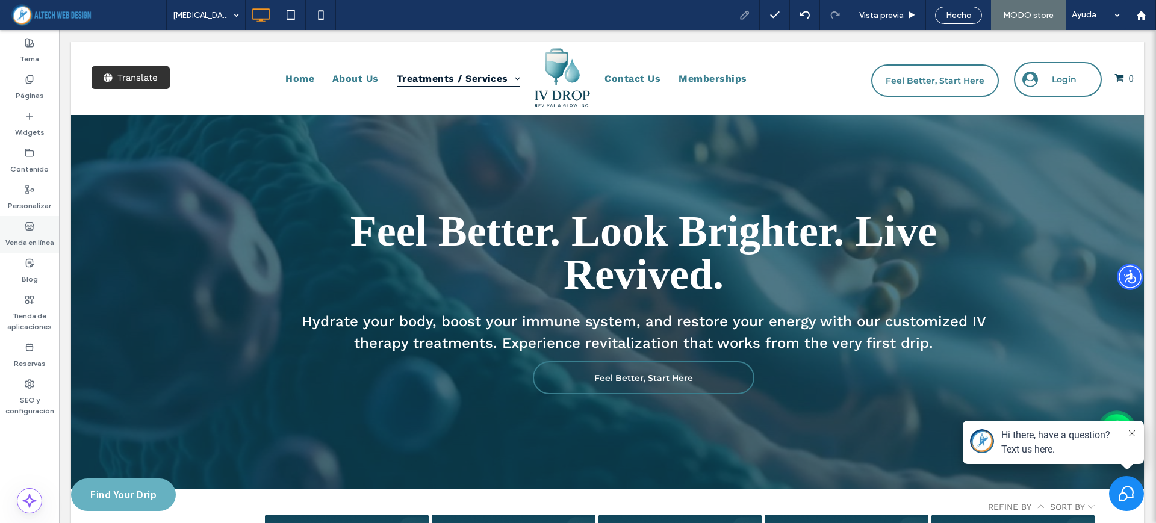
click at [29, 233] on label "Venda en línea" at bounding box center [29, 239] width 49 height 17
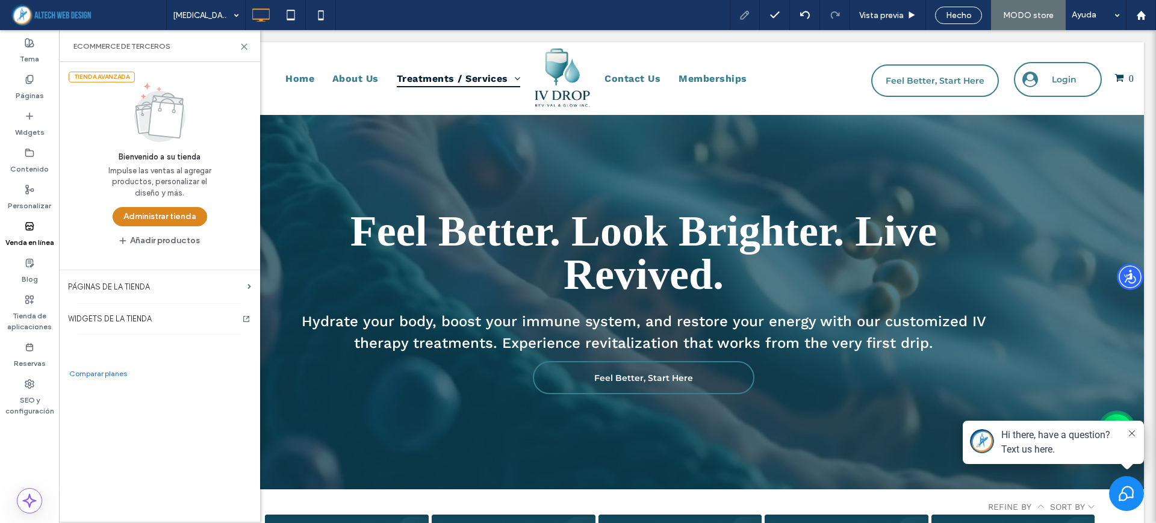
click at [163, 213] on button "Administrar tienda" at bounding box center [160, 216] width 95 height 19
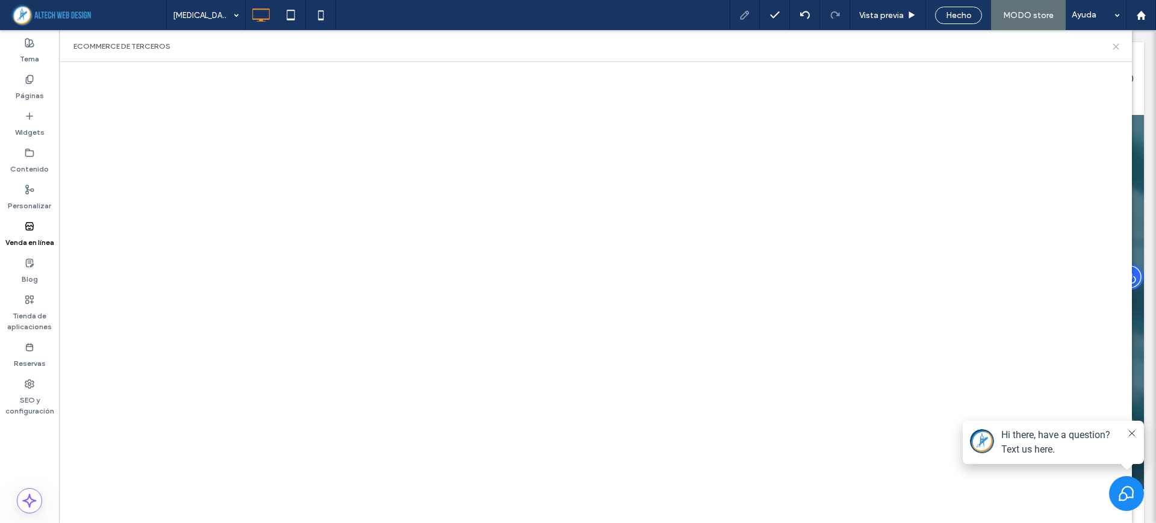
click at [1112, 42] on icon at bounding box center [1115, 46] width 9 height 9
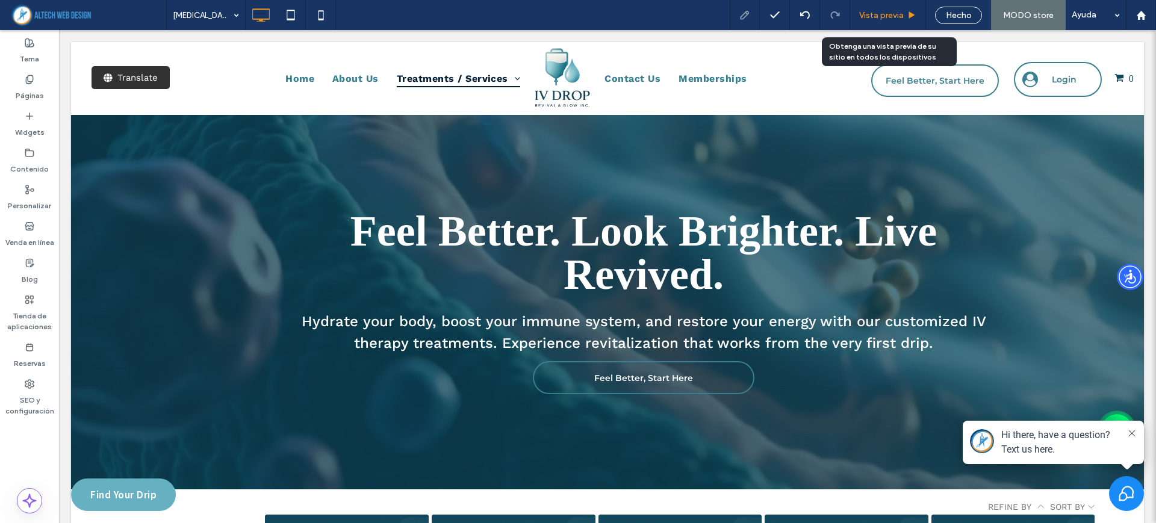
click at [882, 19] on span "Vista previa" at bounding box center [881, 15] width 45 height 10
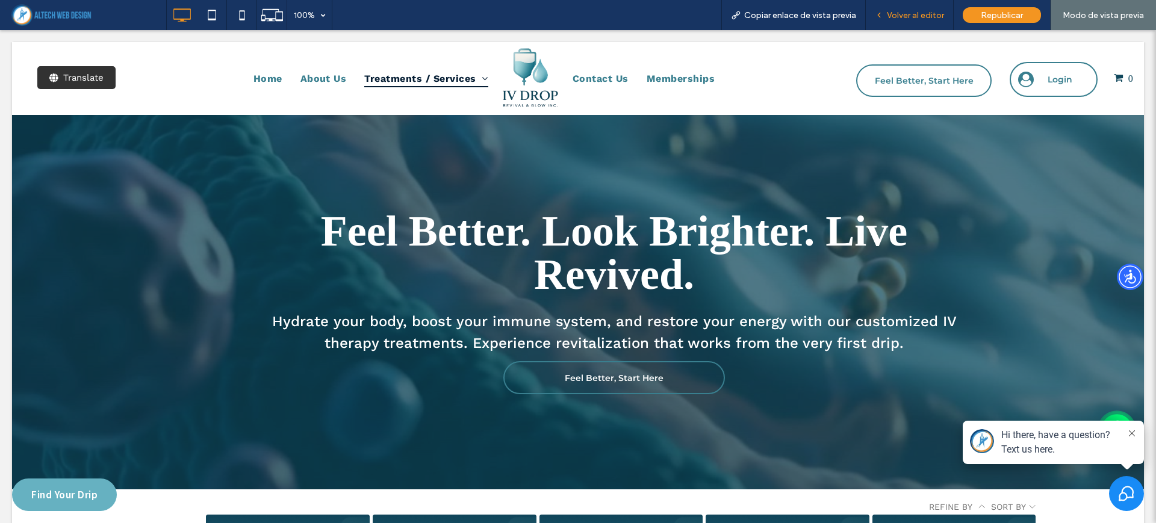
click at [878, 16] on icon at bounding box center [879, 15] width 8 height 8
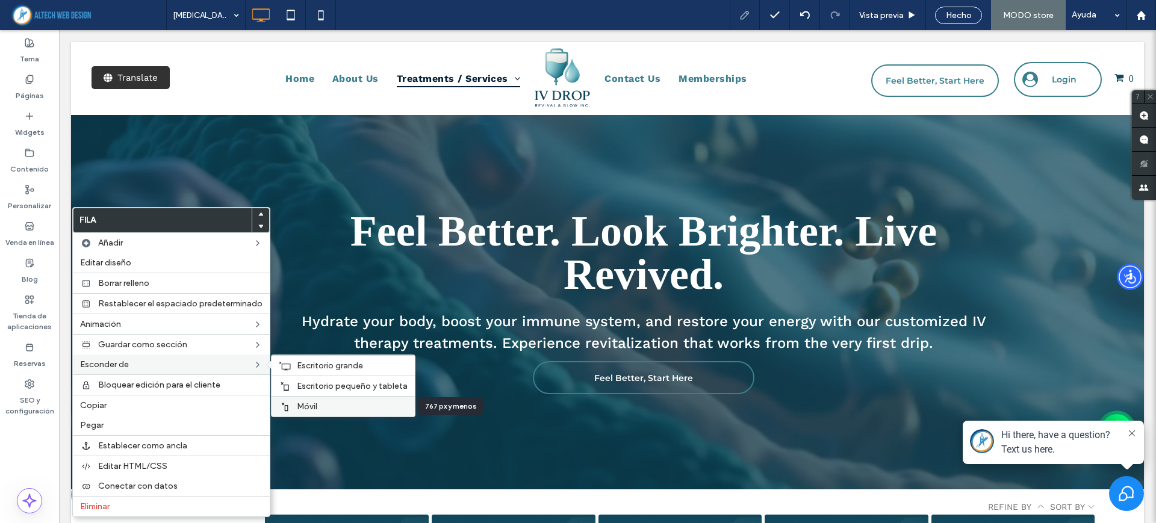
click at [294, 407] on div "Móvil" at bounding box center [342, 406] width 143 height 20
click at [291, 380] on div "Escritorio pequeño y tableta" at bounding box center [342, 386] width 143 height 20
click at [287, 366] on icon at bounding box center [285, 366] width 12 height 10
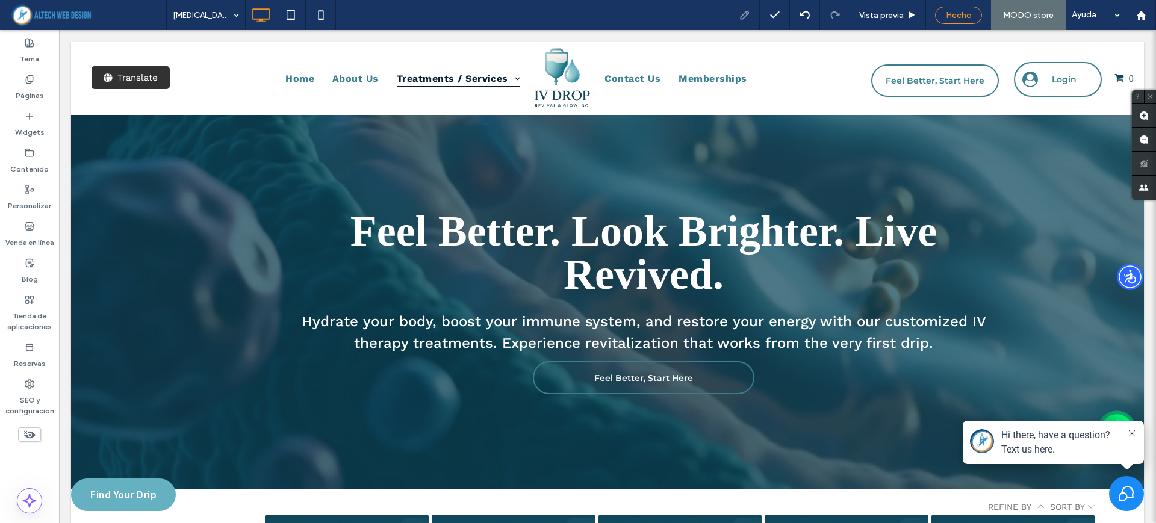
click at [970, 16] on span "Hecho" at bounding box center [959, 15] width 26 height 10
click at [993, 17] on div at bounding box center [578, 261] width 1156 height 523
click at [1000, 16] on span "Republicar" at bounding box center [1017, 15] width 42 height 10
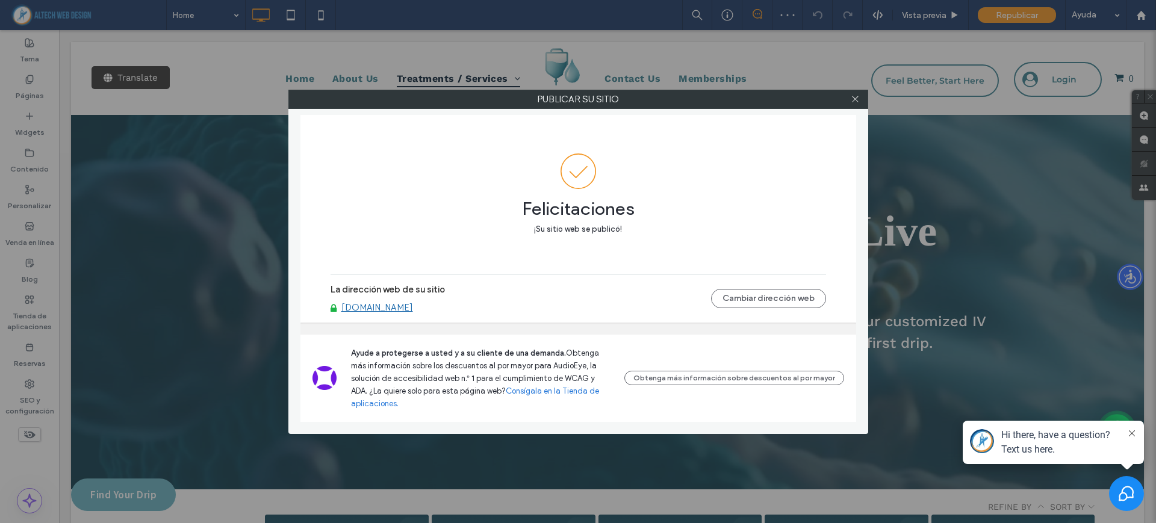
click at [413, 313] on link "[DOMAIN_NAME]" at bounding box center [377, 307] width 72 height 11
click at [855, 102] on icon at bounding box center [855, 99] width 9 height 9
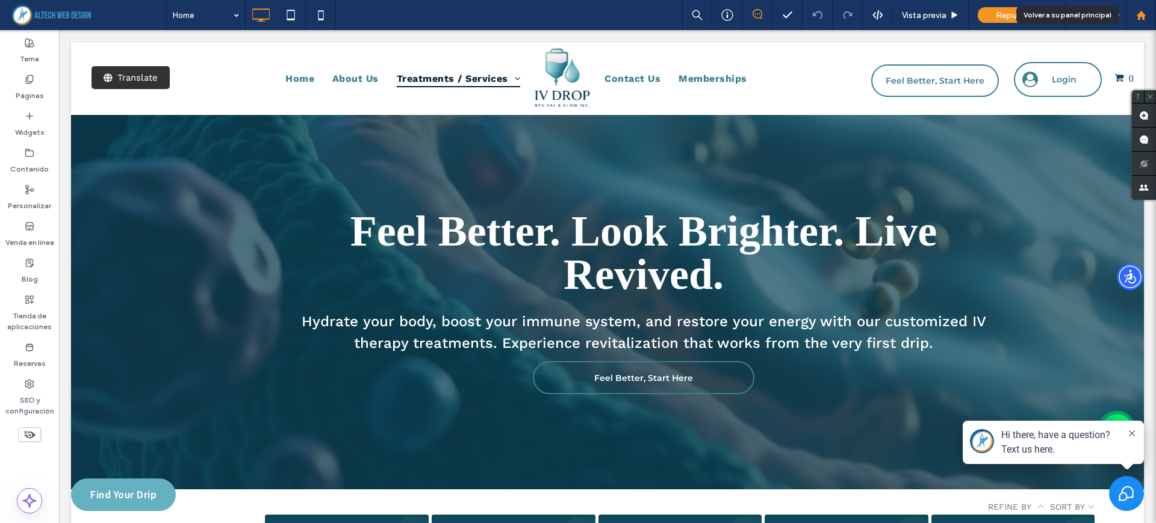
drag, startPoint x: 26, startPoint y: 1, endPoint x: 1137, endPoint y: 20, distance: 1111.4
click at [1137, 20] on div at bounding box center [1141, 15] width 30 height 30
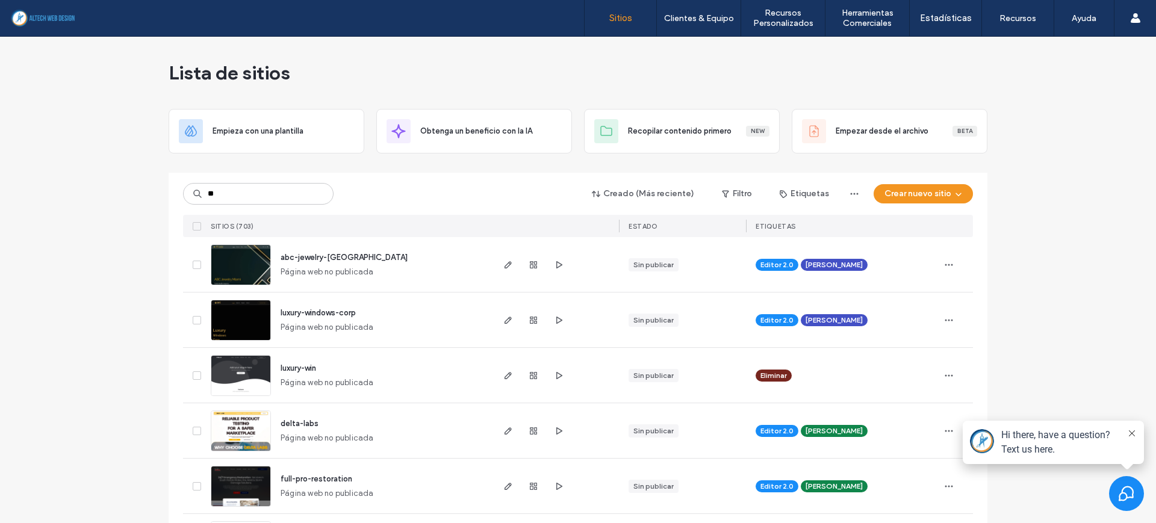
type input "**"
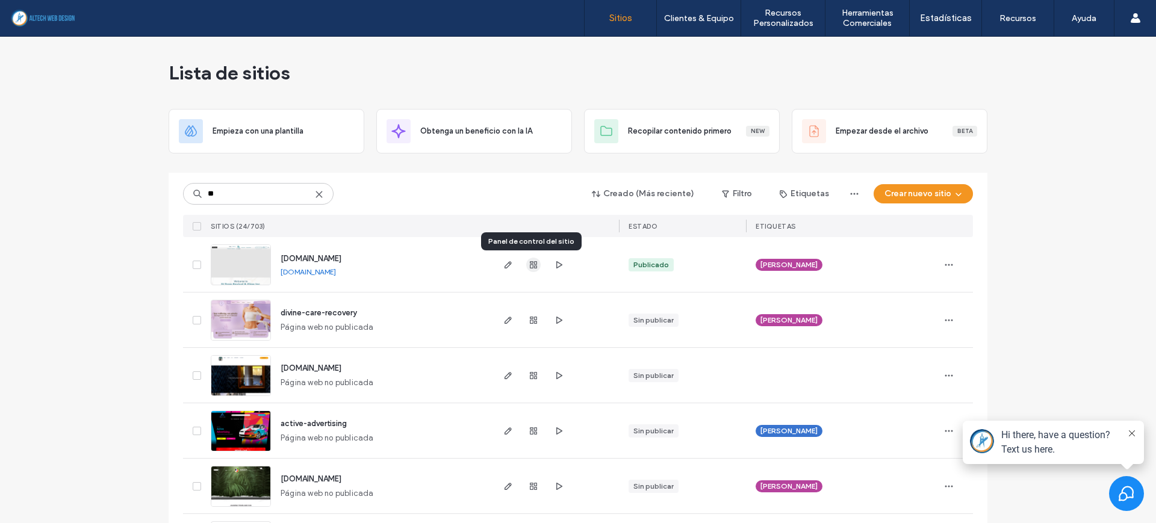
click at [529, 268] on icon "button" at bounding box center [534, 265] width 10 height 10
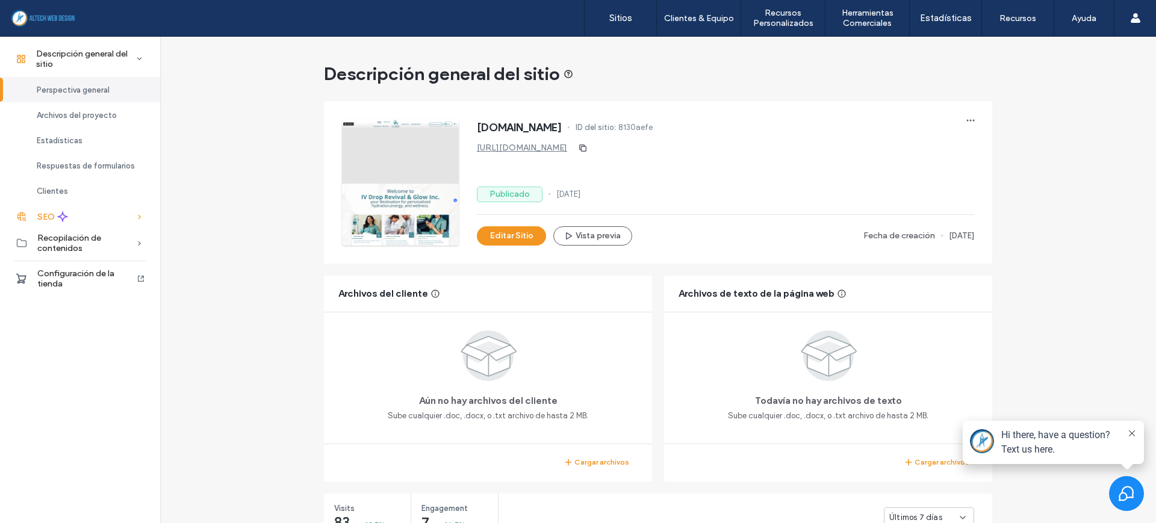
click at [75, 217] on div "SEO" at bounding box center [80, 216] width 160 height 26
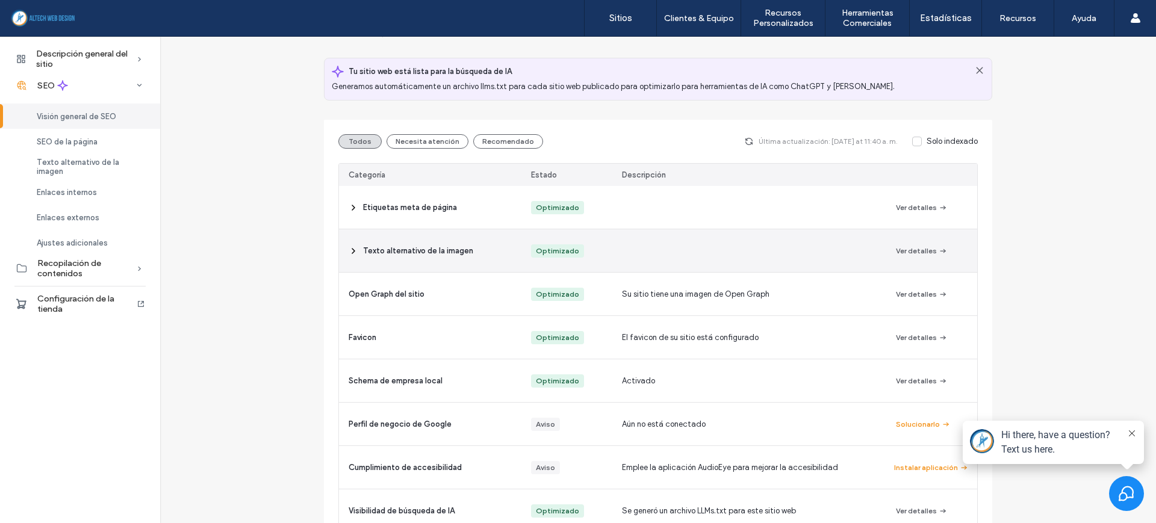
scroll to position [132, 0]
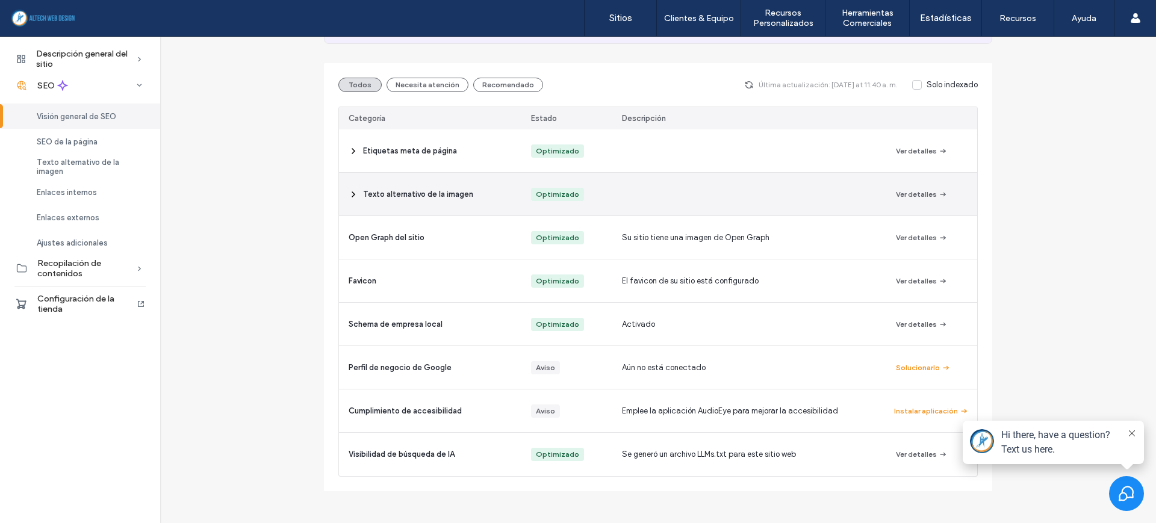
click at [349, 199] on span at bounding box center [354, 194] width 10 height 43
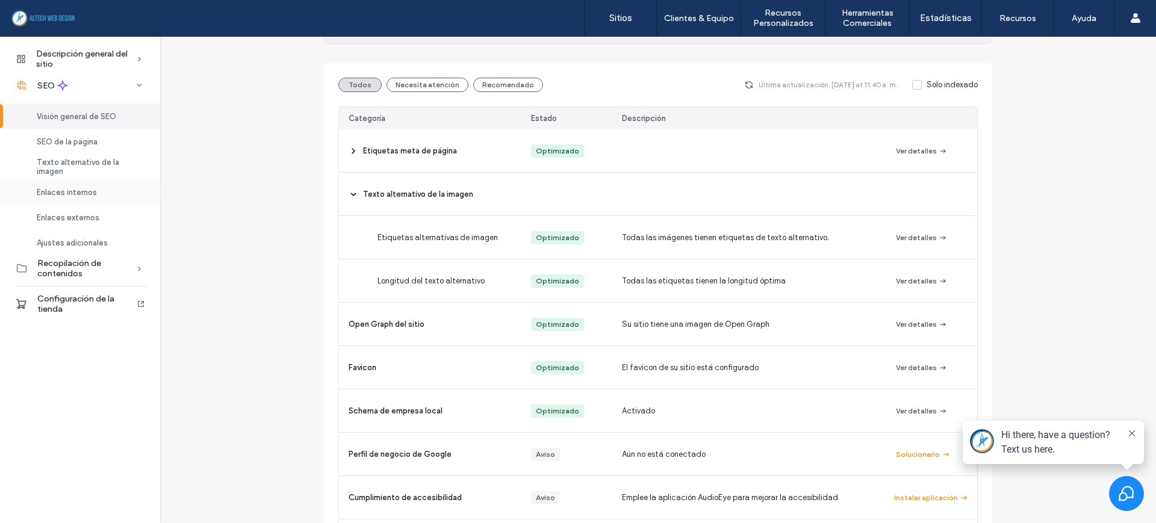
click at [75, 197] on div "Enlaces internos" at bounding box center [80, 191] width 160 height 25
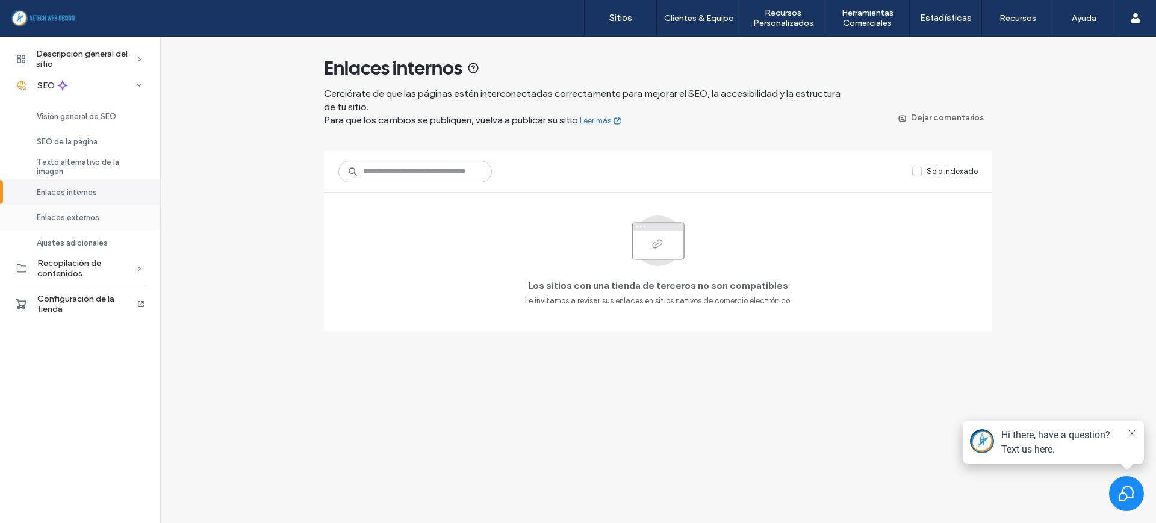
click at [79, 215] on span "Enlaces externos" at bounding box center [68, 217] width 63 height 9
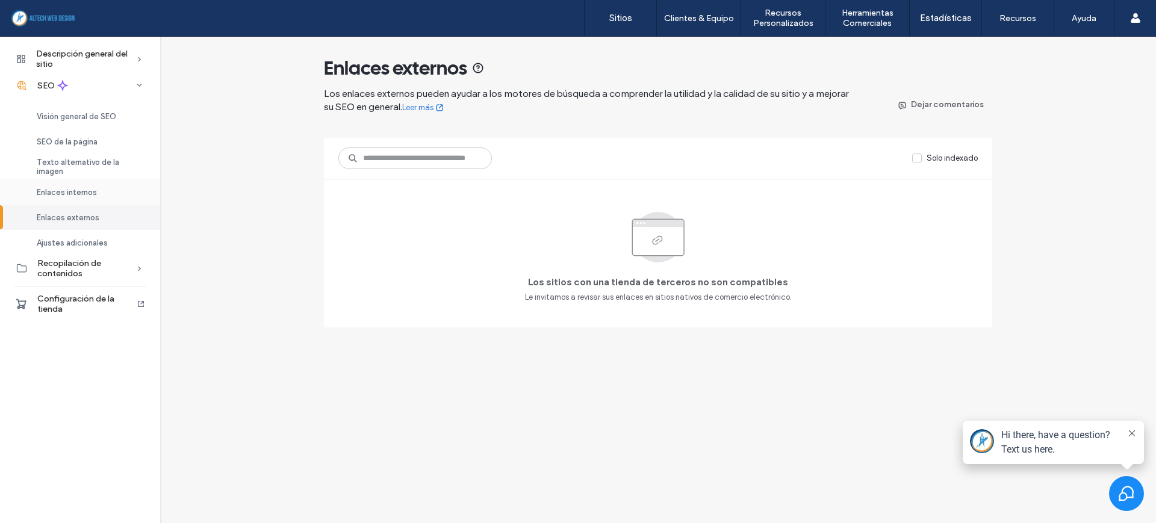
click at [83, 196] on span "Enlaces internos" at bounding box center [67, 192] width 60 height 9
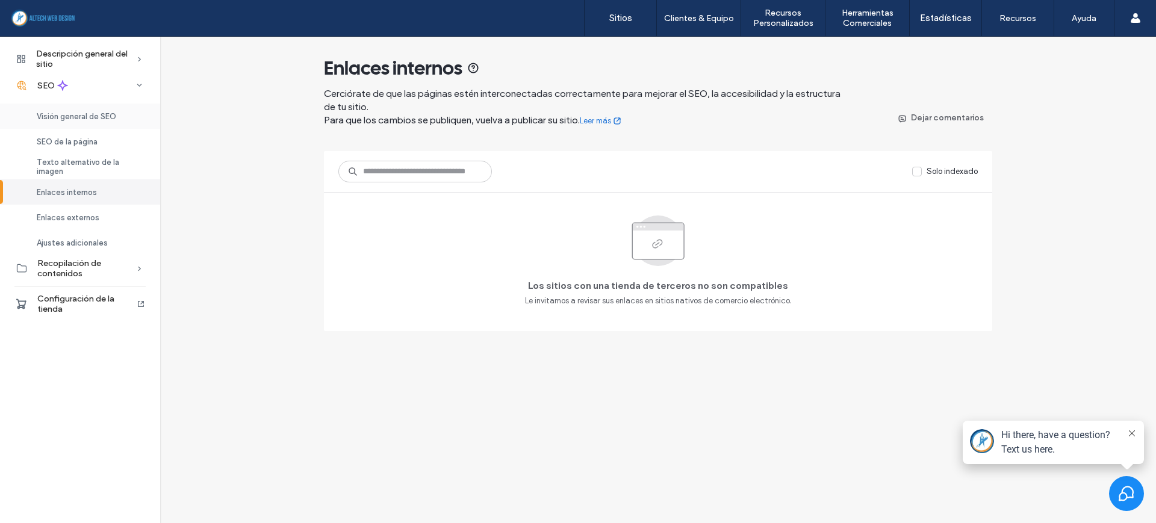
click at [78, 117] on span "Visión general de SEO" at bounding box center [76, 116] width 79 height 9
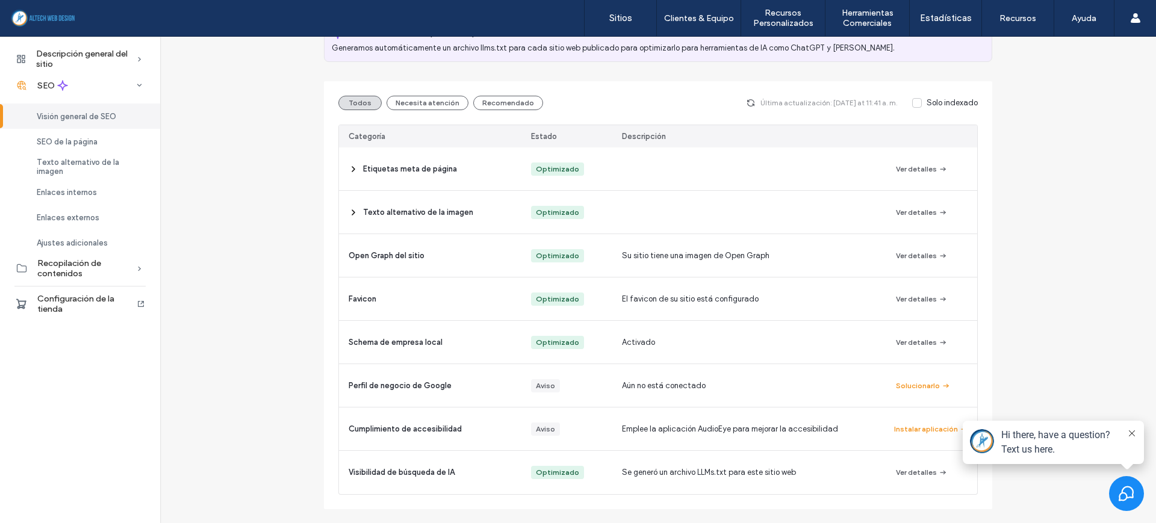
scroll to position [132, 0]
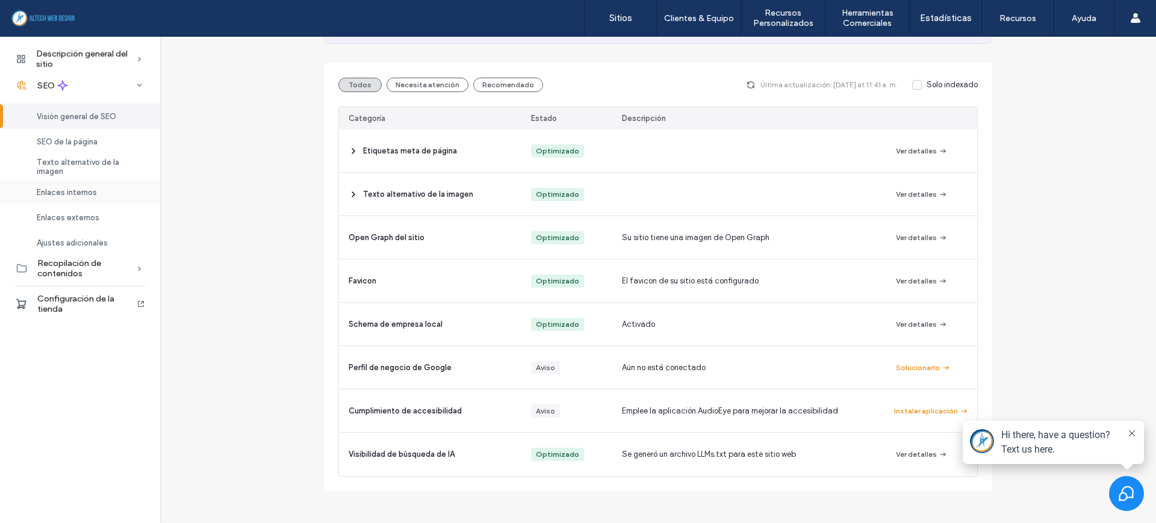
click at [91, 193] on span "Enlaces internos" at bounding box center [67, 192] width 60 height 9
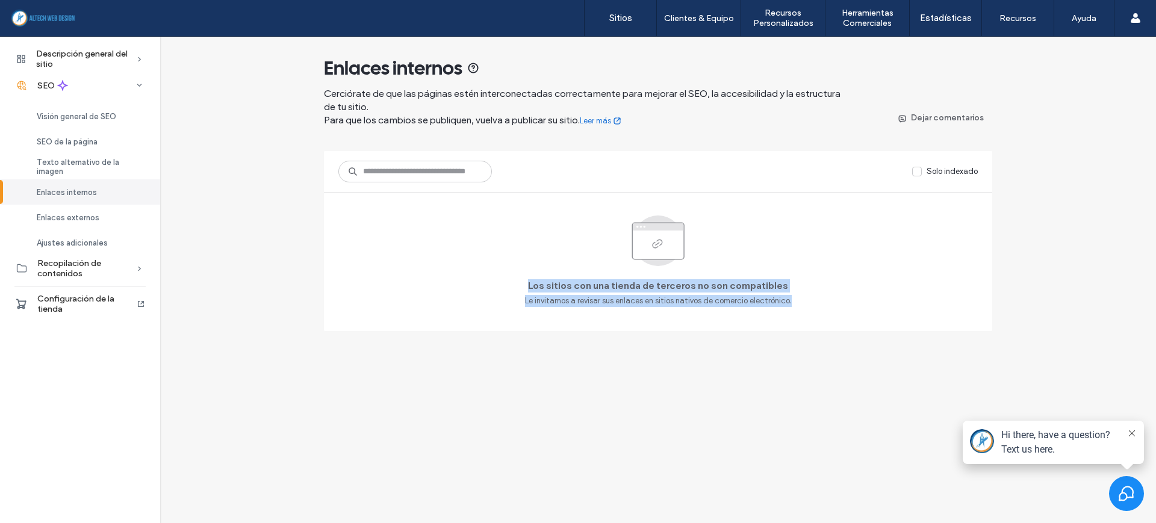
drag, startPoint x: 532, startPoint y: 287, endPoint x: 813, endPoint y: 288, distance: 280.5
click at [813, 288] on div "Los sitios con una tienda de terceros no son compatibles Le invitamos a revisar…" at bounding box center [657, 262] width 639 height 110
click at [70, 119] on span "Visión general de SEO" at bounding box center [76, 116] width 79 height 9
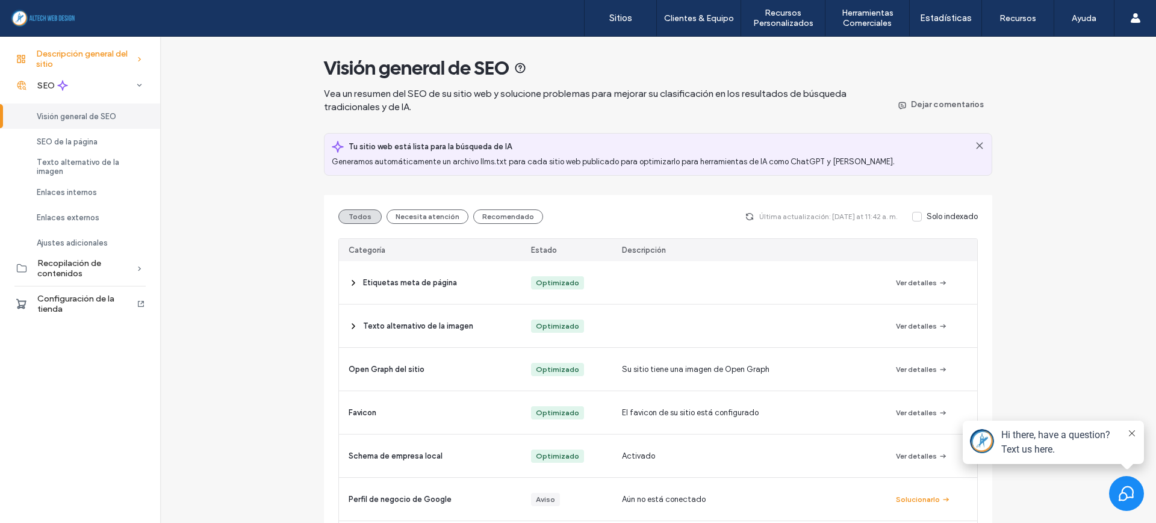
click at [45, 46] on div "Descripción general del sitio" at bounding box center [80, 59] width 160 height 26
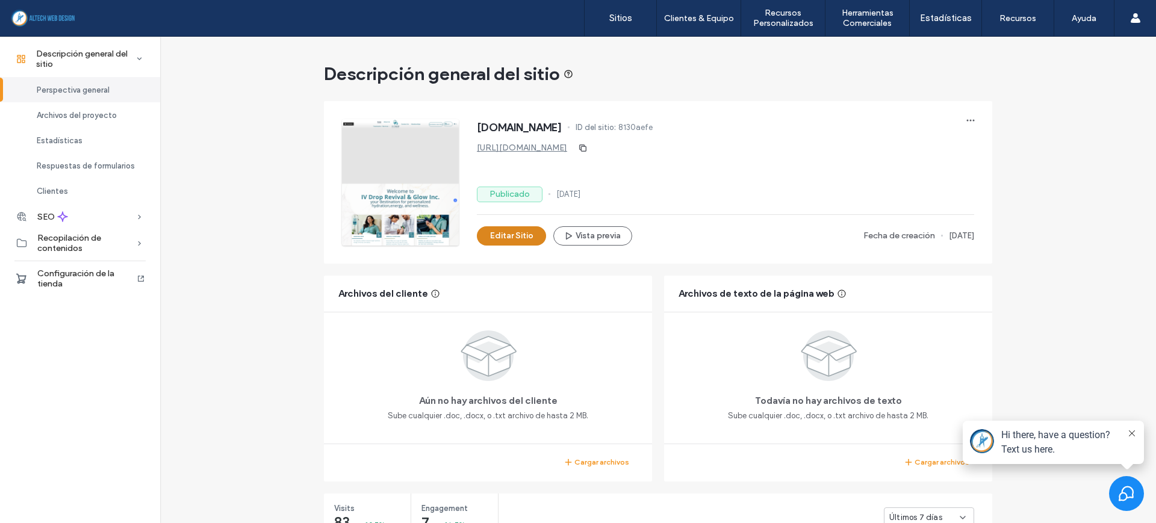
click at [506, 235] on button "Editar Sitio" at bounding box center [511, 235] width 69 height 19
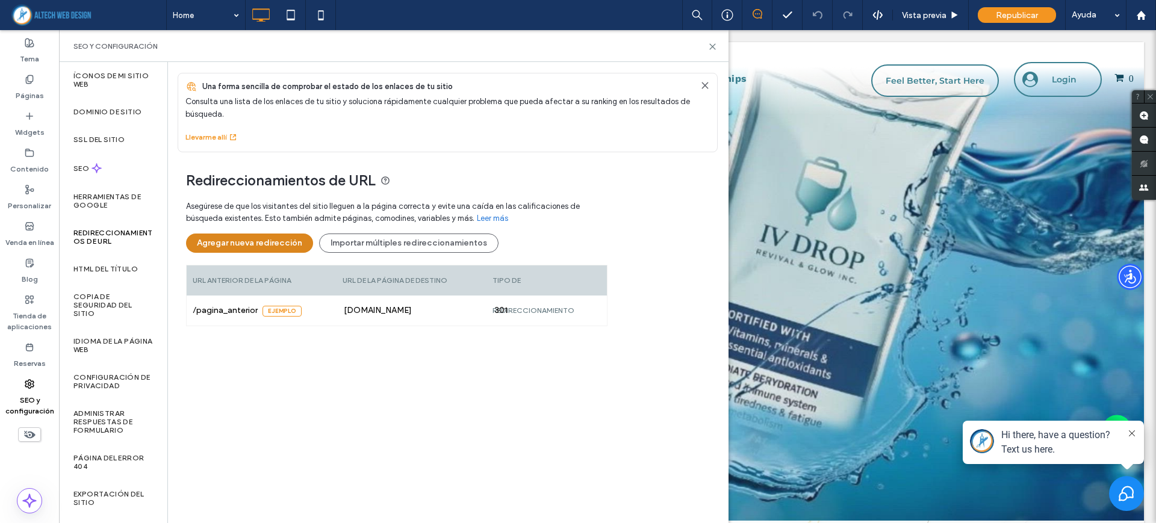
click at [241, 250] on button "Agregar nueva redirección" at bounding box center [249, 243] width 127 height 19
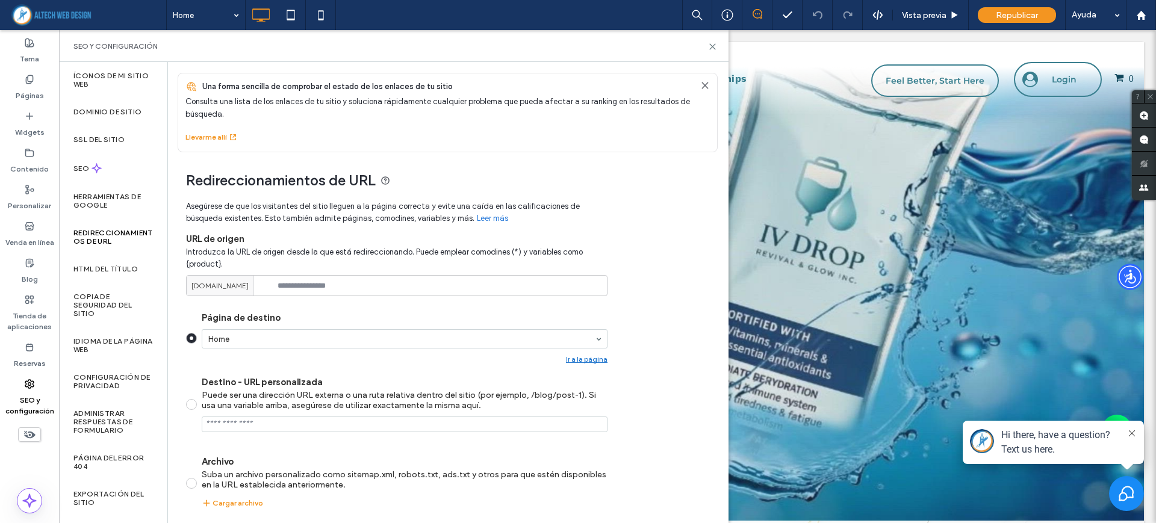
drag, startPoint x: 263, startPoint y: 281, endPoint x: 217, endPoint y: 293, distance: 47.7
click at [217, 293] on div "[DOMAIN_NAME]" at bounding box center [220, 286] width 67 height 20
click at [347, 299] on div "Asegúrese de que los visitantes del sitio lleguen a la página correcta y evite …" at bounding box center [396, 399] width 421 height 411
click at [715, 48] on use at bounding box center [712, 46] width 5 height 5
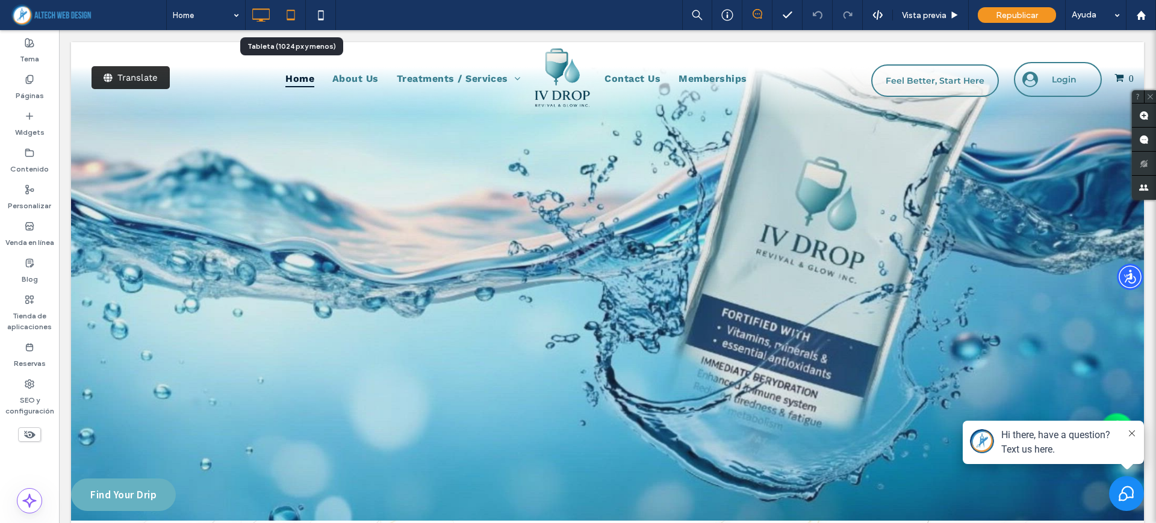
click at [289, 18] on use at bounding box center [291, 15] width 8 height 10
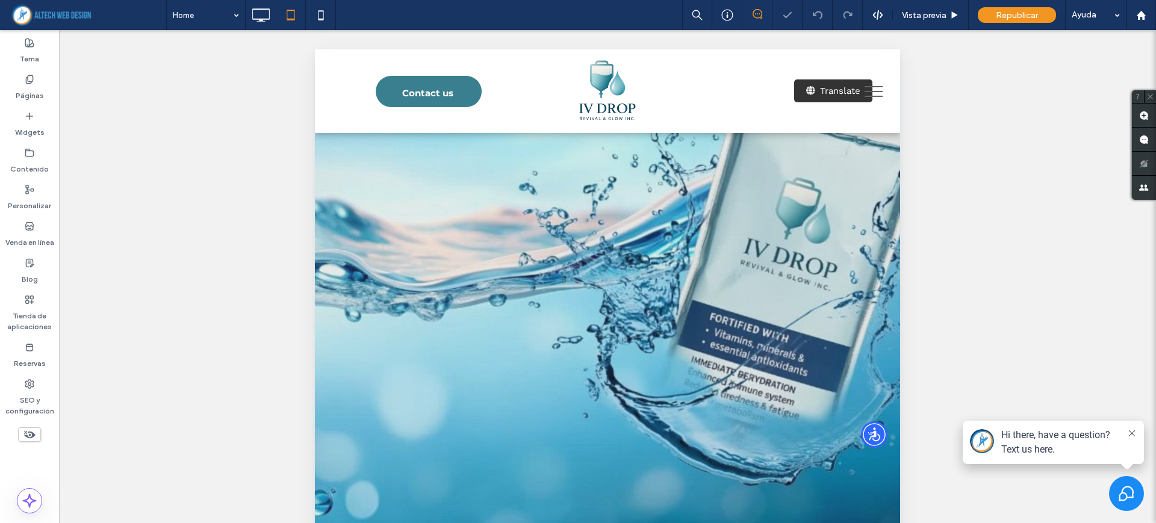
click at [860, 94] on button "menu" at bounding box center [873, 91] width 31 height 31
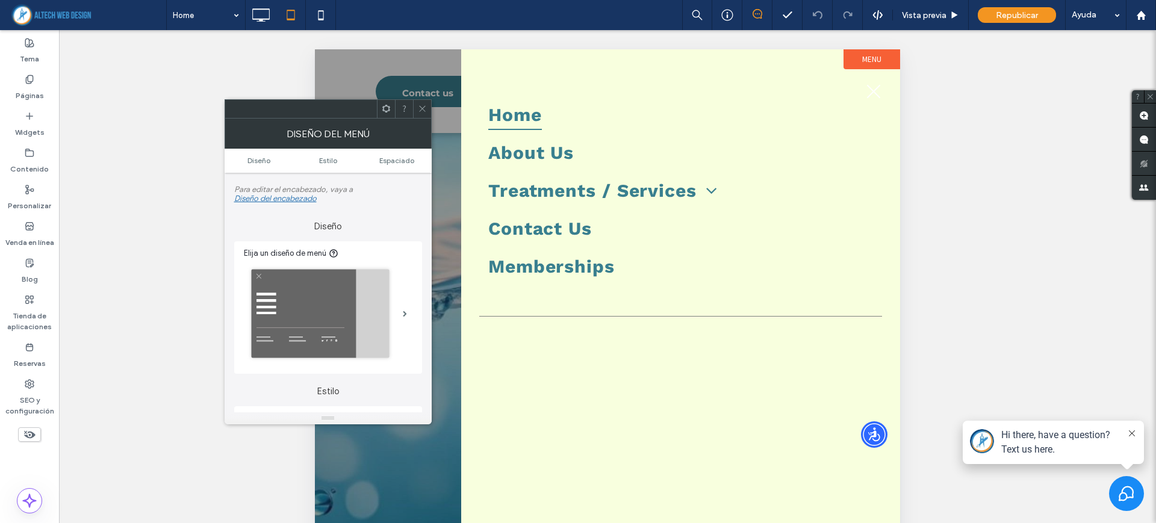
click at [422, 106] on icon at bounding box center [422, 108] width 9 height 9
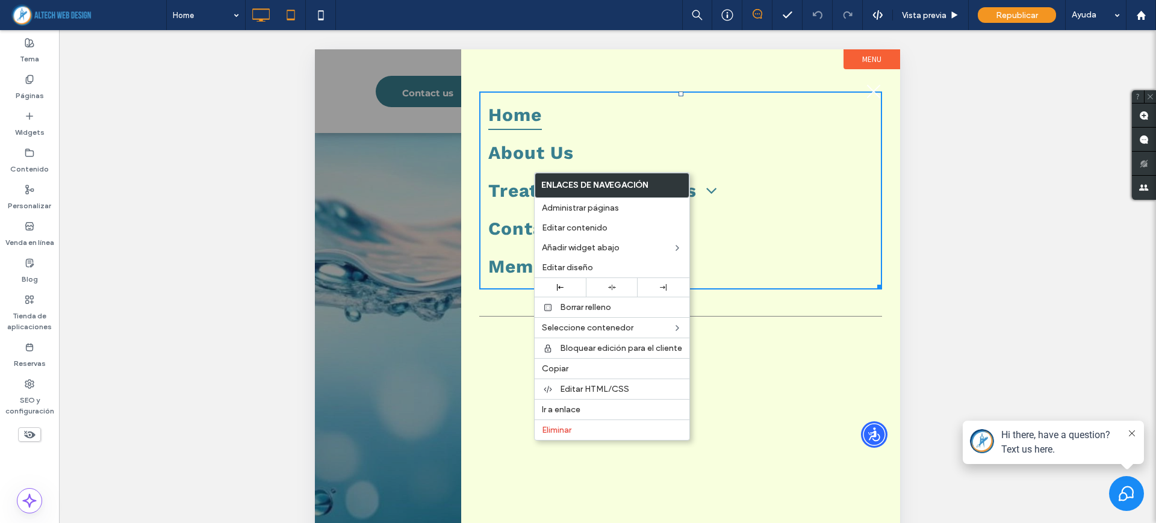
click at [261, 25] on icon at bounding box center [261, 15] width 24 height 24
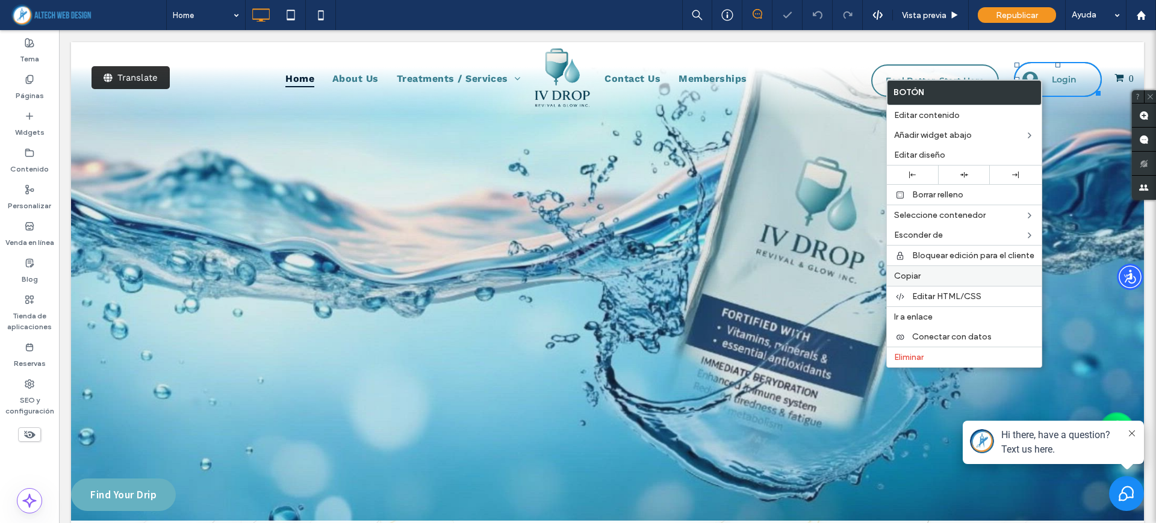
click at [946, 271] on label "Copiar" at bounding box center [964, 276] width 140 height 10
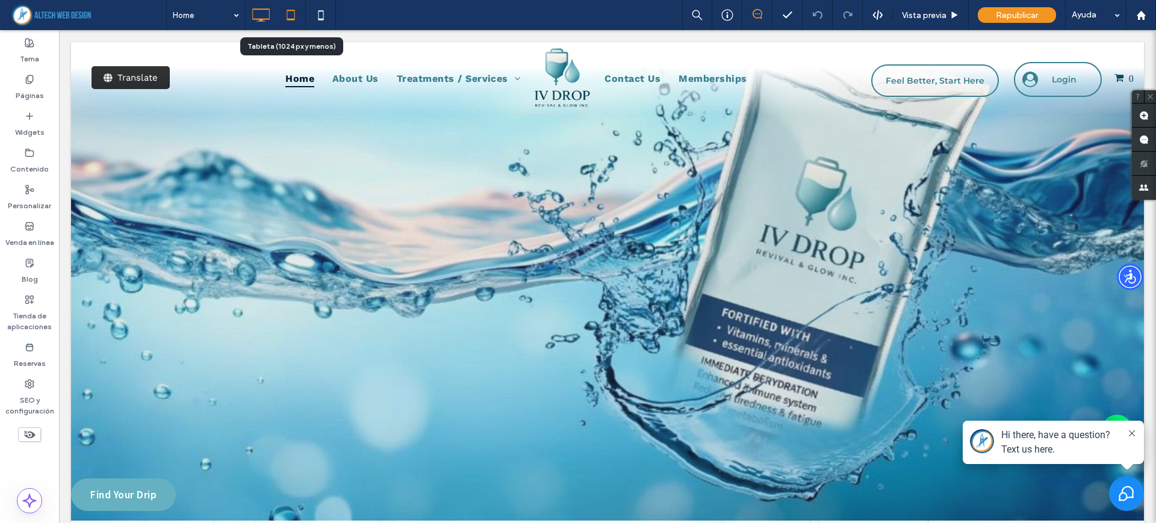
click at [293, 11] on icon at bounding box center [291, 15] width 24 height 24
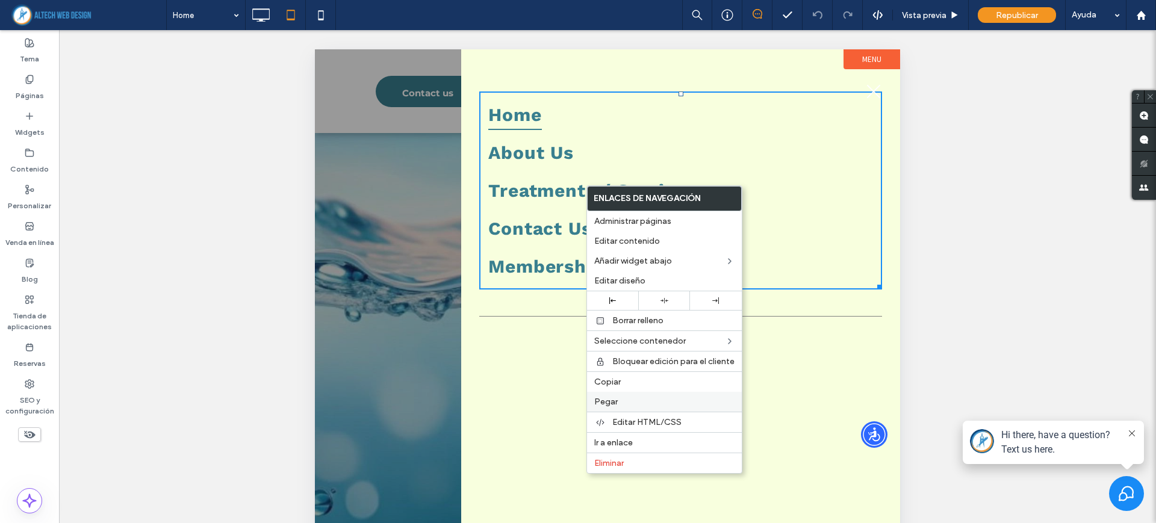
click at [635, 399] on label "Pegar" at bounding box center [664, 402] width 140 height 10
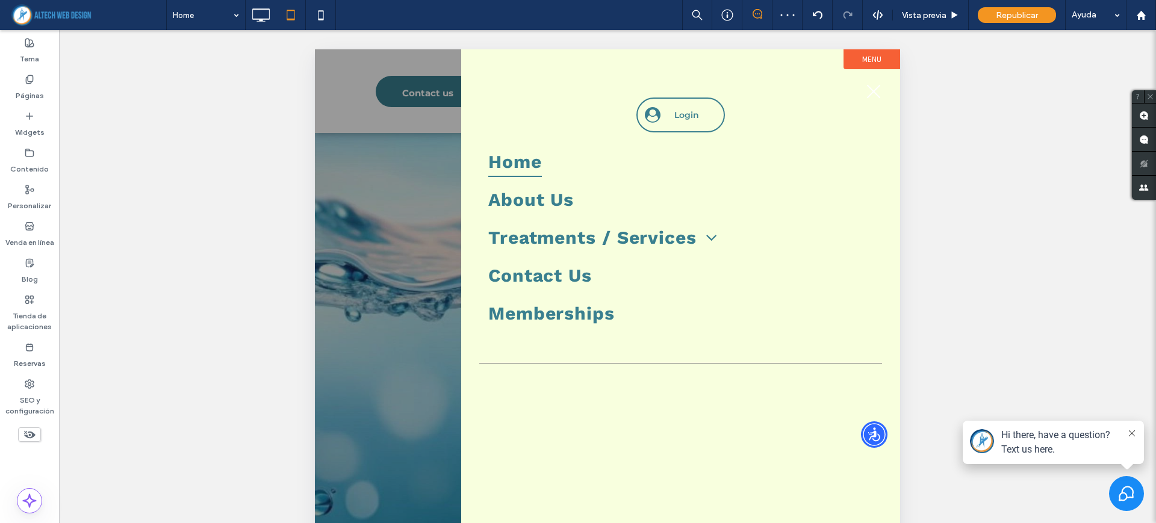
click at [402, 264] on div at bounding box center [607, 434] width 585 height 770
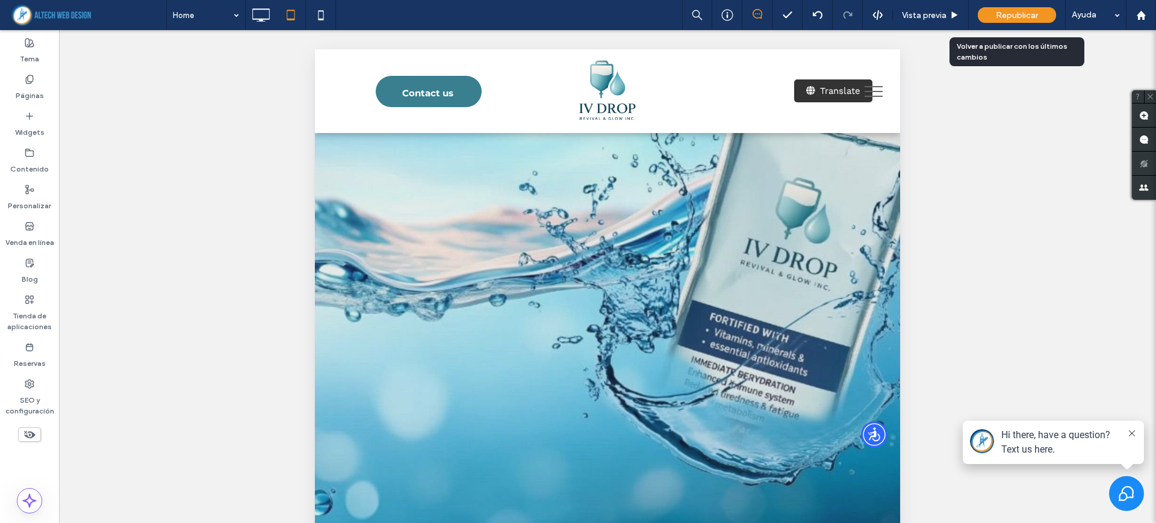
click at [1034, 11] on span "Republicar" at bounding box center [1017, 15] width 42 height 10
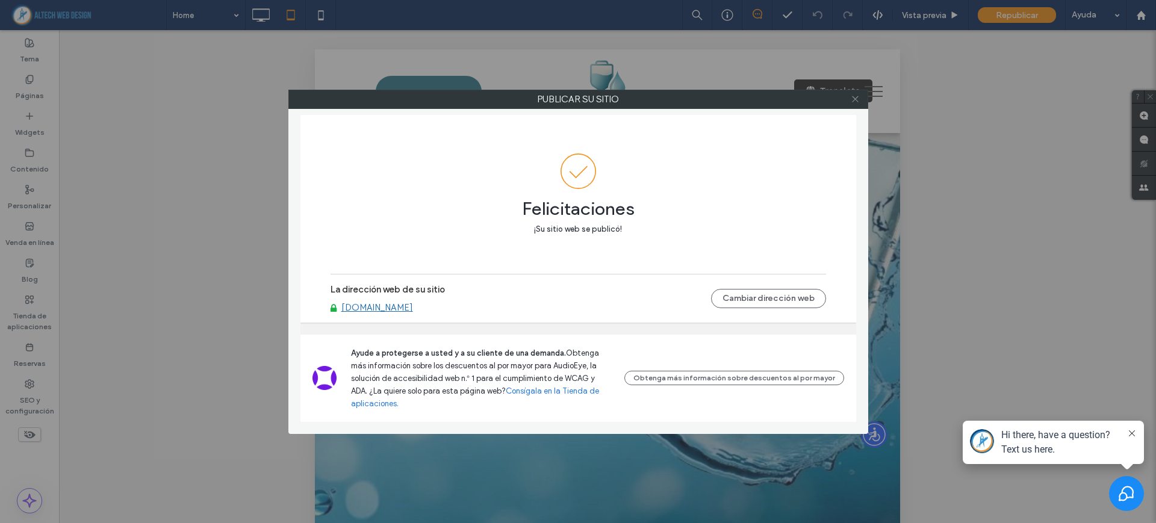
click at [858, 101] on icon at bounding box center [855, 99] width 9 height 9
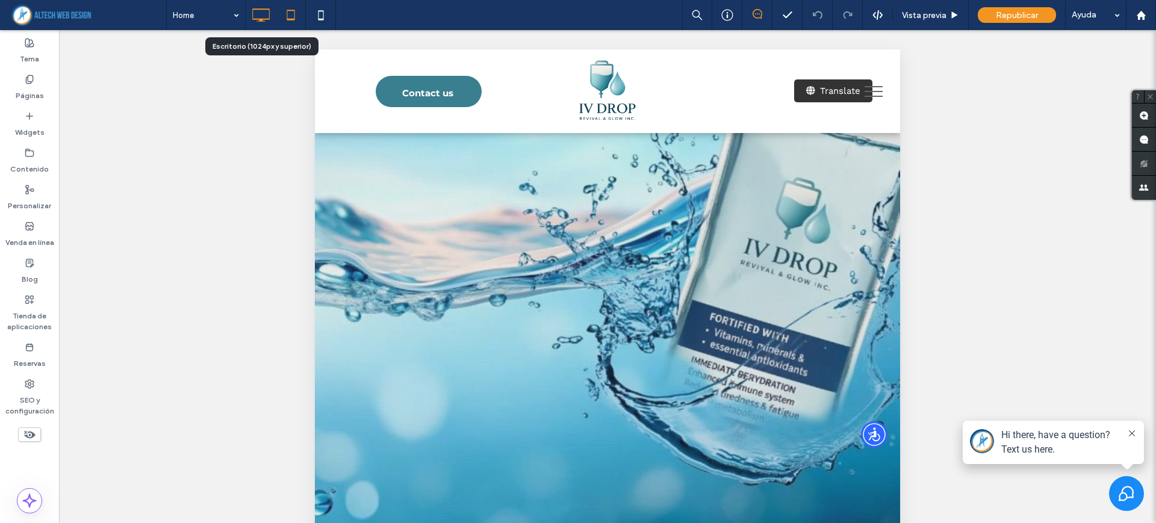
click at [268, 23] on icon at bounding box center [261, 15] width 24 height 24
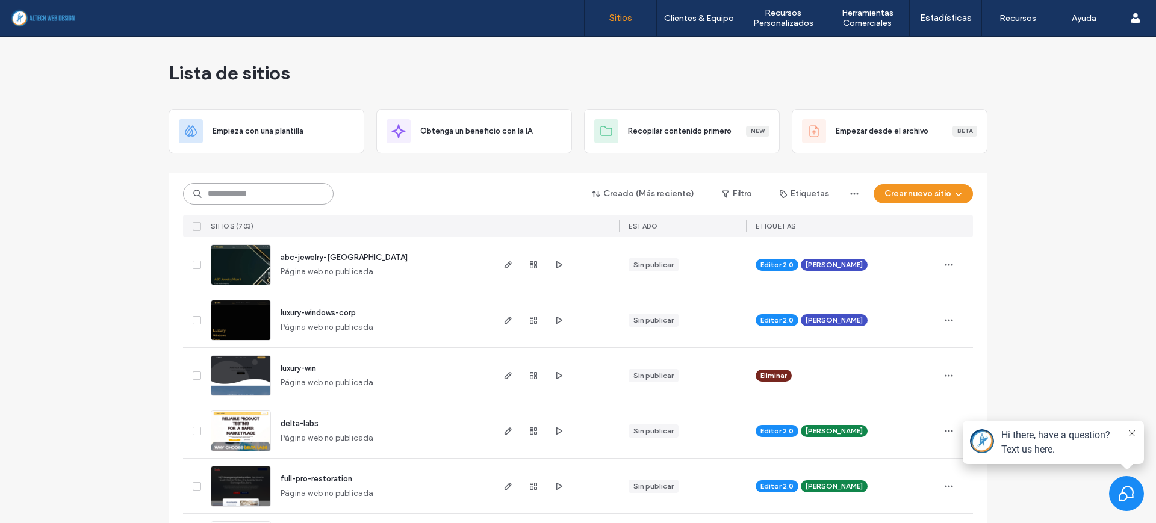
click at [308, 193] on input at bounding box center [258, 194] width 150 height 22
click at [311, 190] on input at bounding box center [258, 194] width 150 height 22
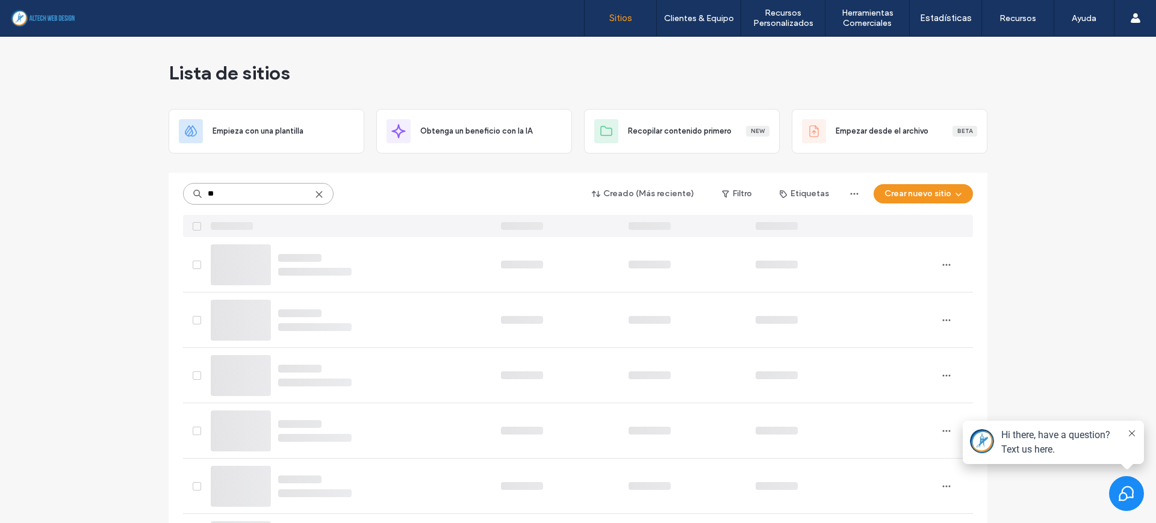
type input "**"
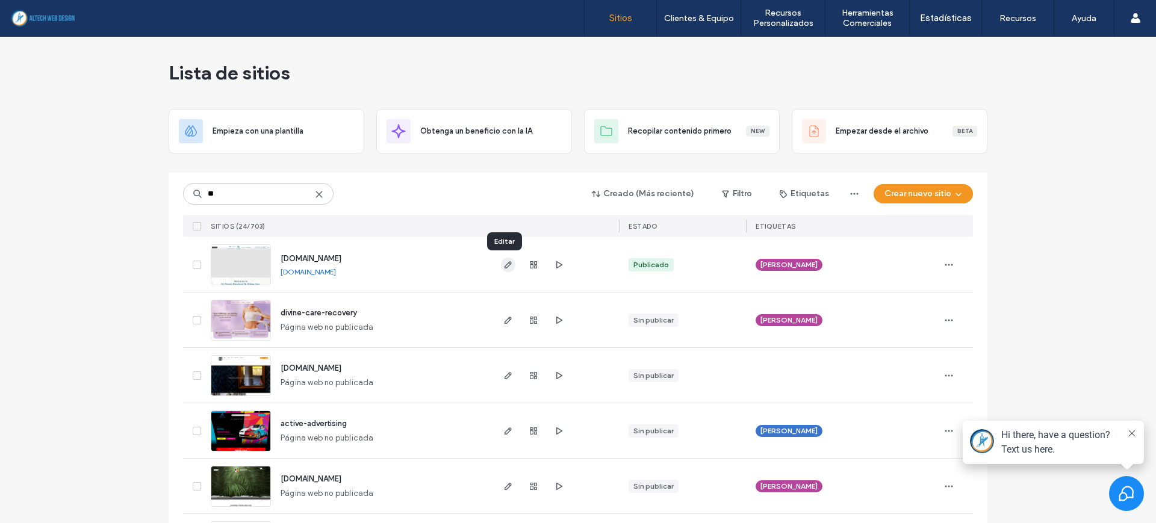
click at [504, 267] on use "button" at bounding box center [507, 264] width 7 height 7
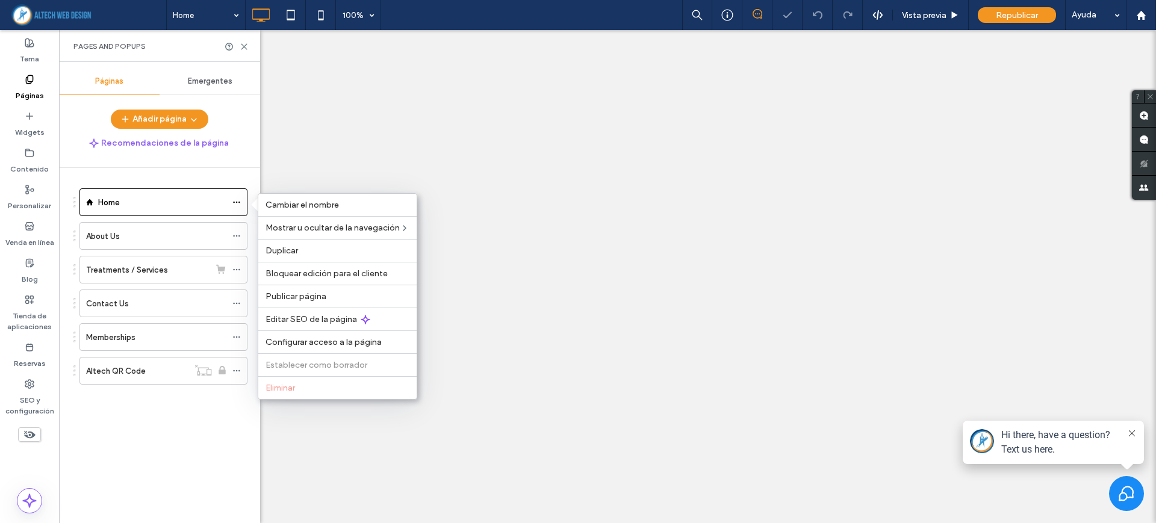
click at [324, 323] on span "Editar SEO de la página" at bounding box center [310, 319] width 91 height 10
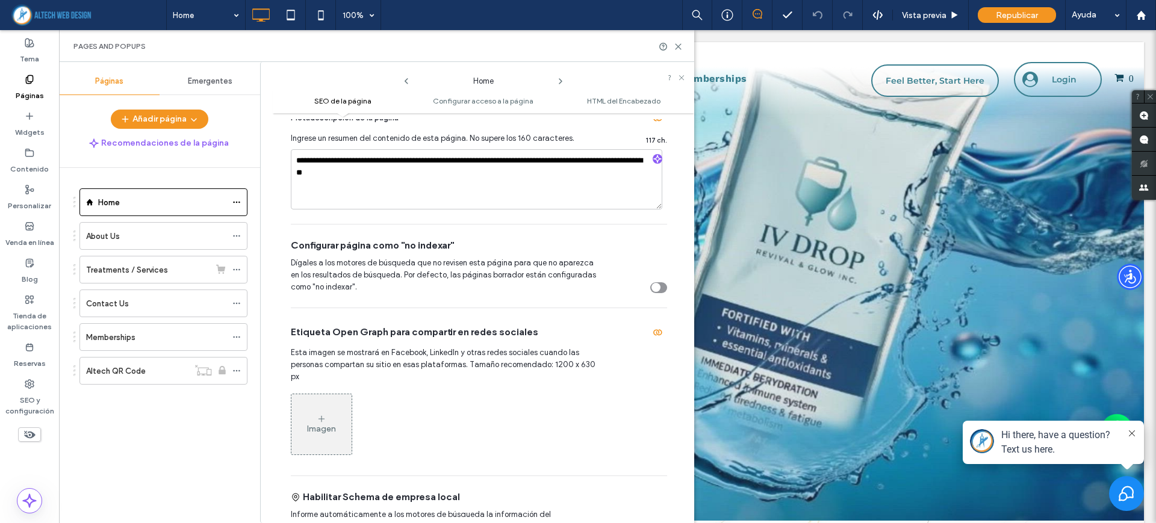
scroll to position [527, 0]
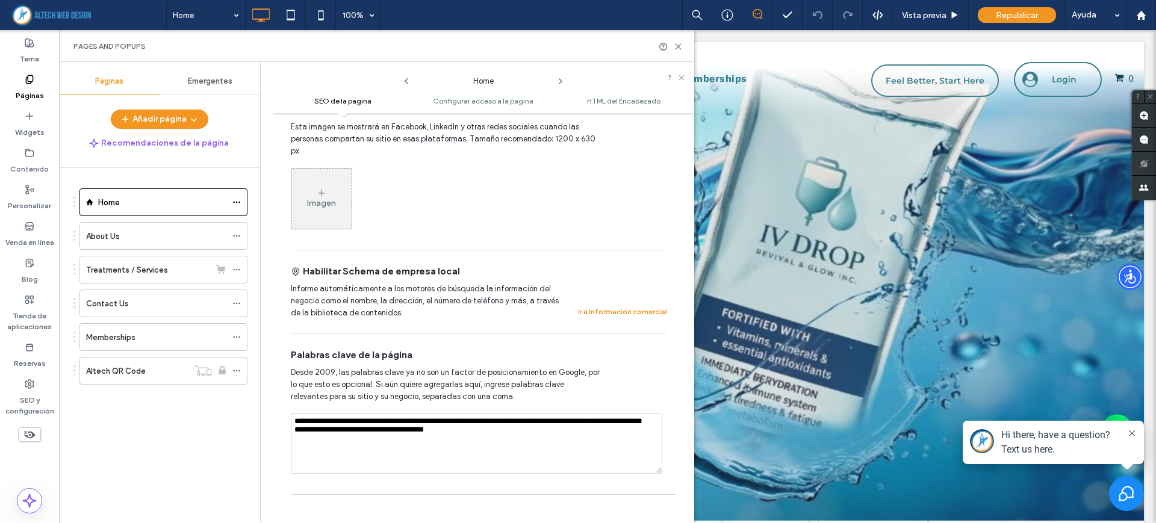
drag, startPoint x: 489, startPoint y: 418, endPoint x: 262, endPoint y: 413, distance: 227.6
click at [262, 413] on div "**********" at bounding box center [477, 292] width 434 height 461
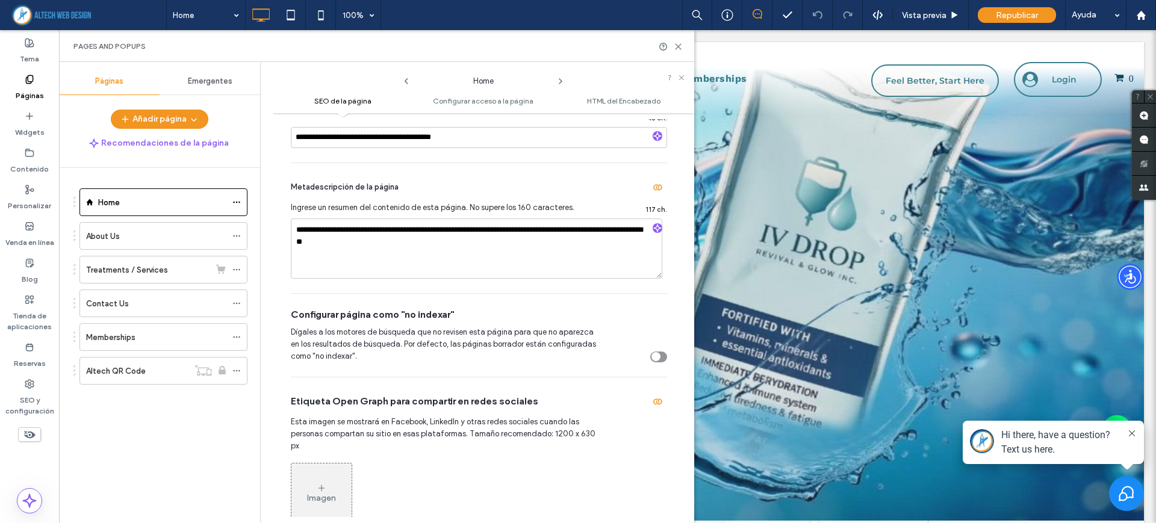
scroll to position [226, 0]
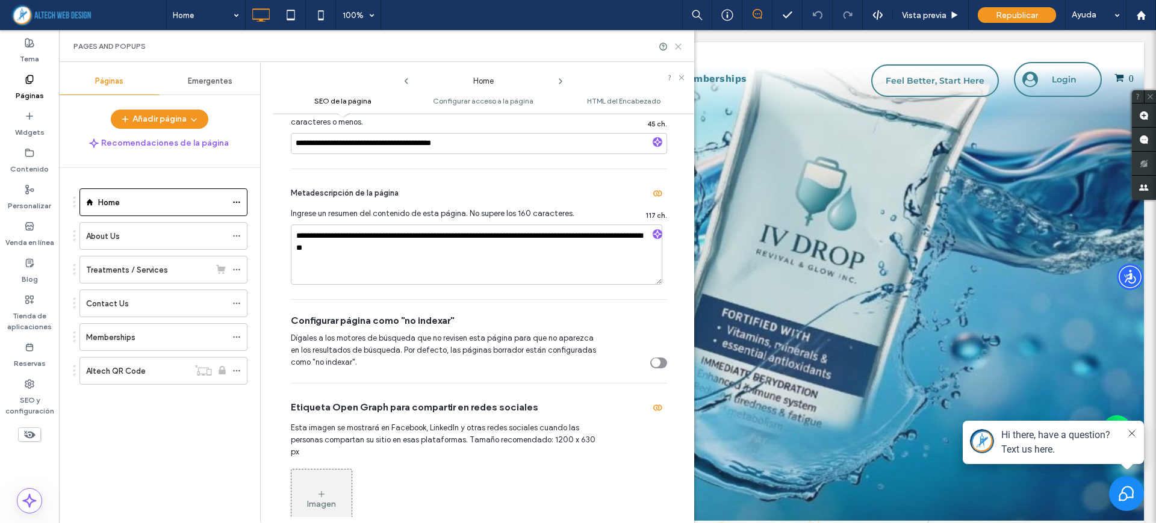
click at [675, 49] on icon at bounding box center [678, 46] width 9 height 9
